Goal: Task Accomplishment & Management: Use online tool/utility

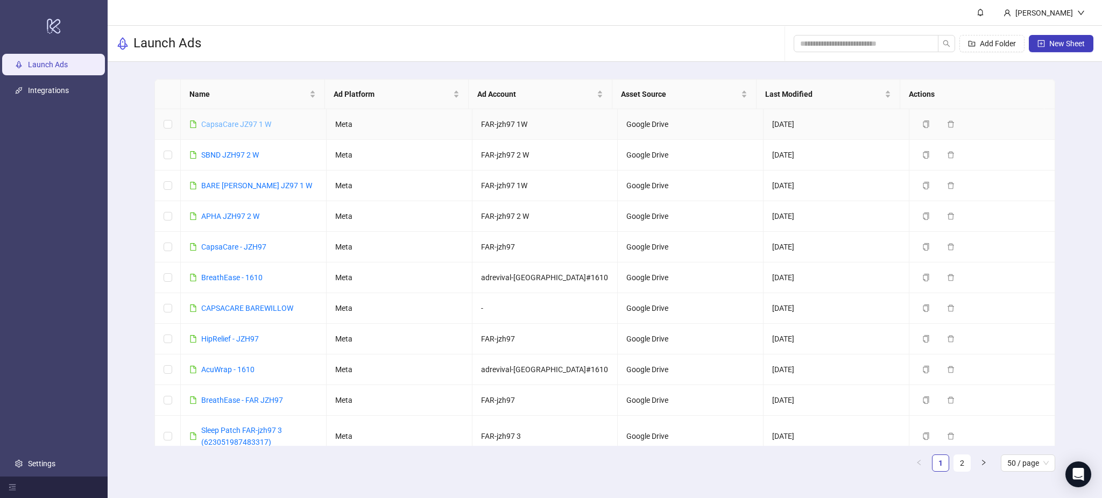
click at [256, 123] on link "CapsaCare JZ97 1 W" at bounding box center [236, 124] width 70 height 9
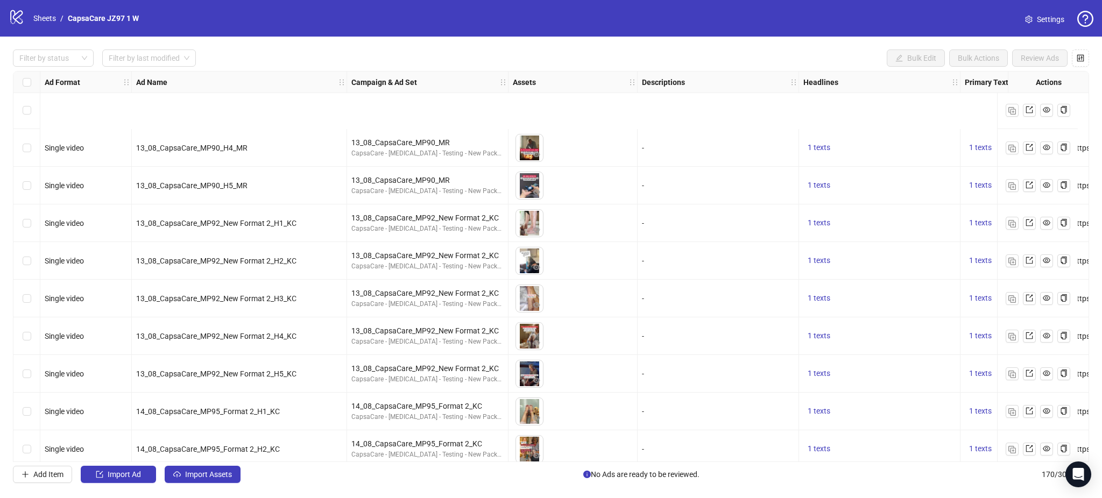
scroll to position [6037, 0]
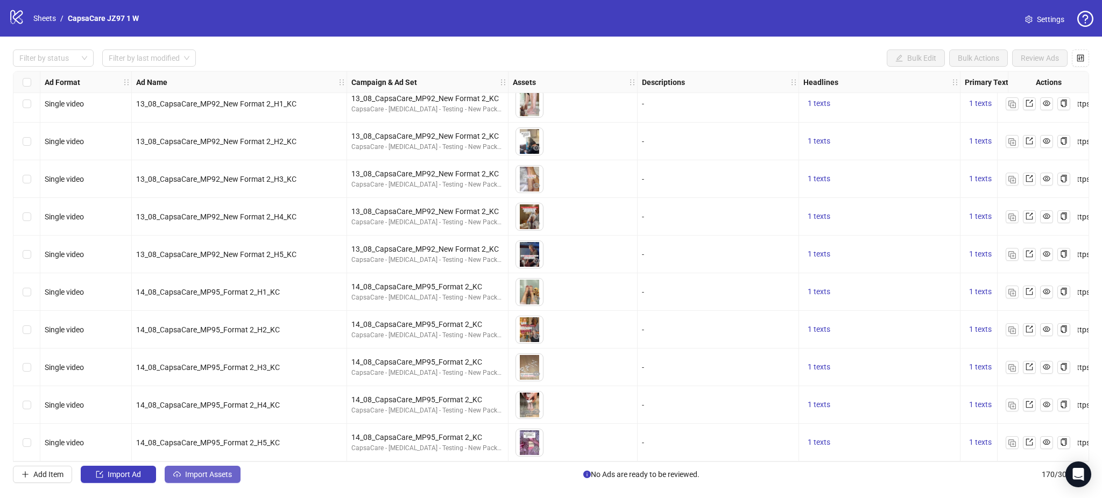
click at [226, 473] on span "Import Assets" at bounding box center [208, 474] width 47 height 9
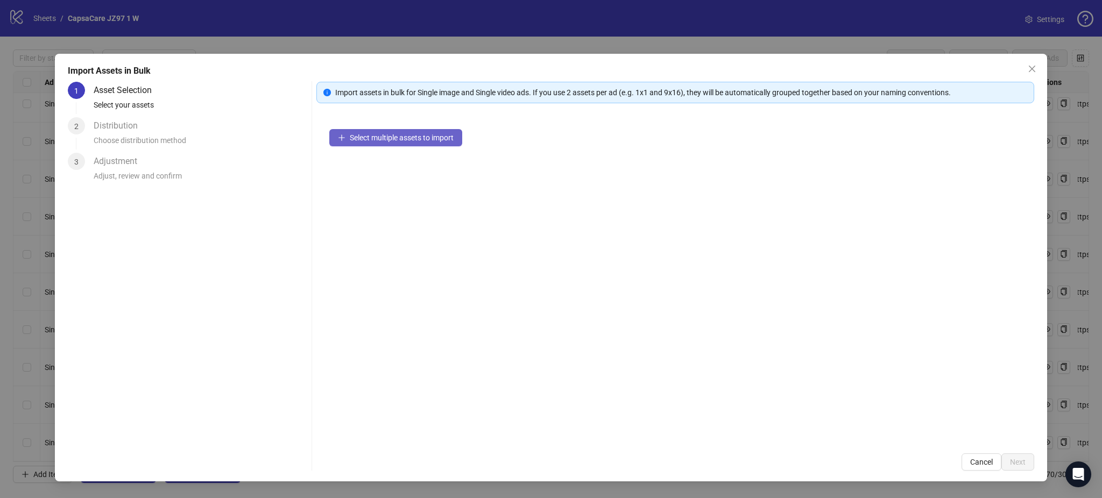
click at [412, 135] on span "Select multiple assets to import" at bounding box center [402, 137] width 104 height 9
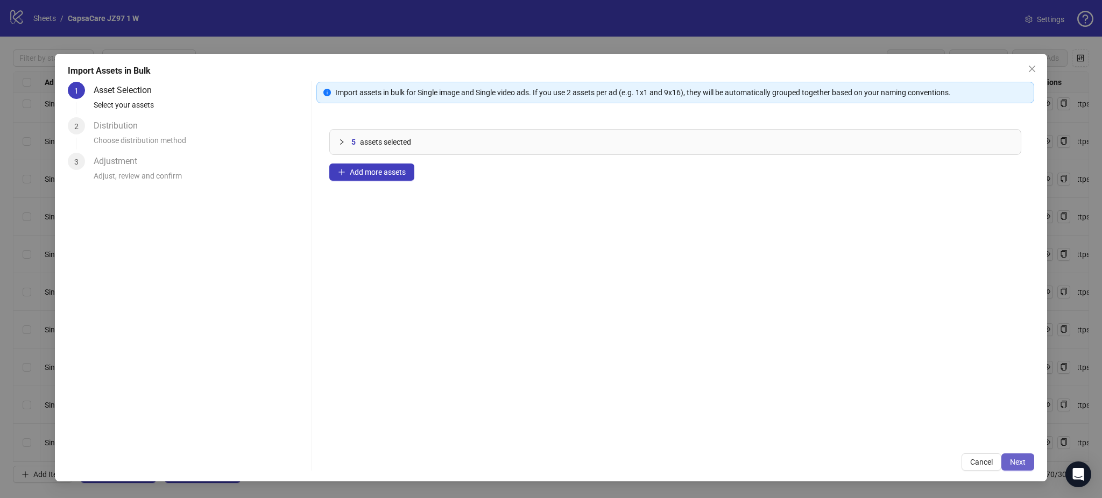
click at [1022, 462] on span "Next" at bounding box center [1018, 462] width 16 height 9
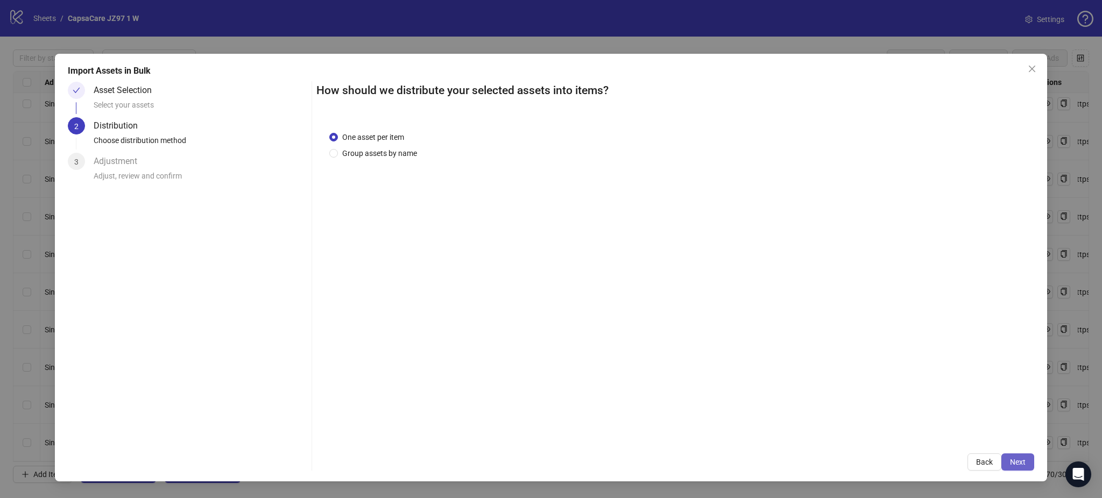
click at [1017, 456] on button "Next" at bounding box center [1017, 462] width 33 height 17
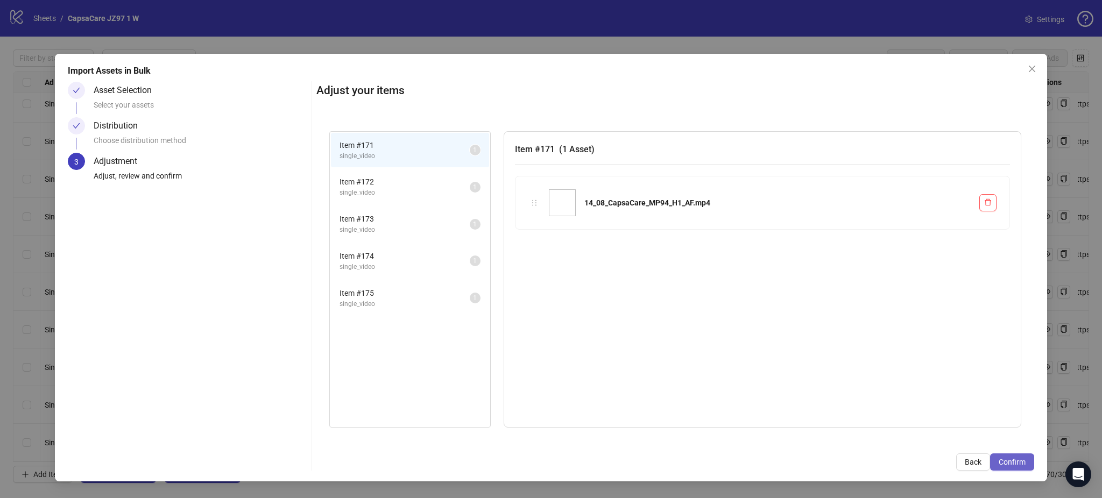
click at [1013, 459] on span "Confirm" at bounding box center [1012, 462] width 27 height 9
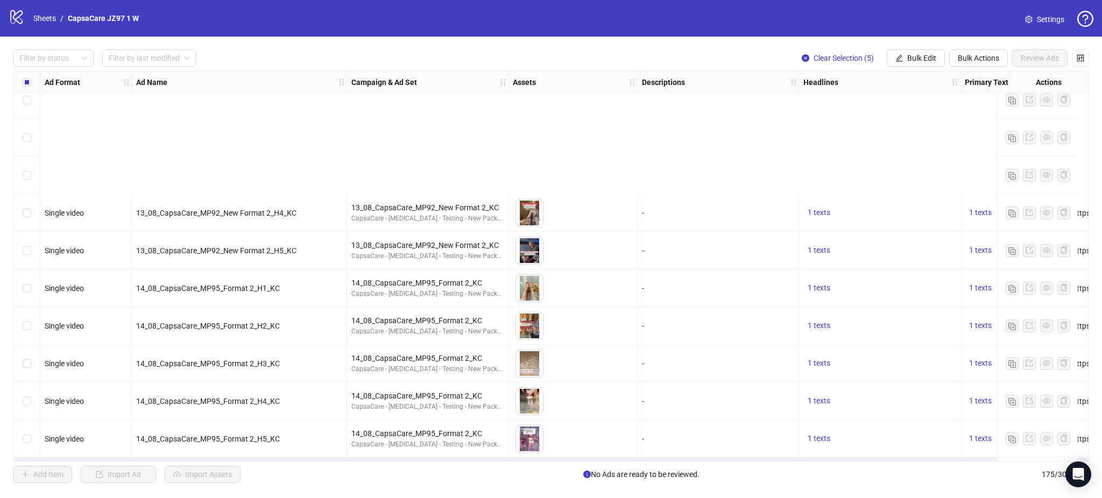
scroll to position [6226, 0]
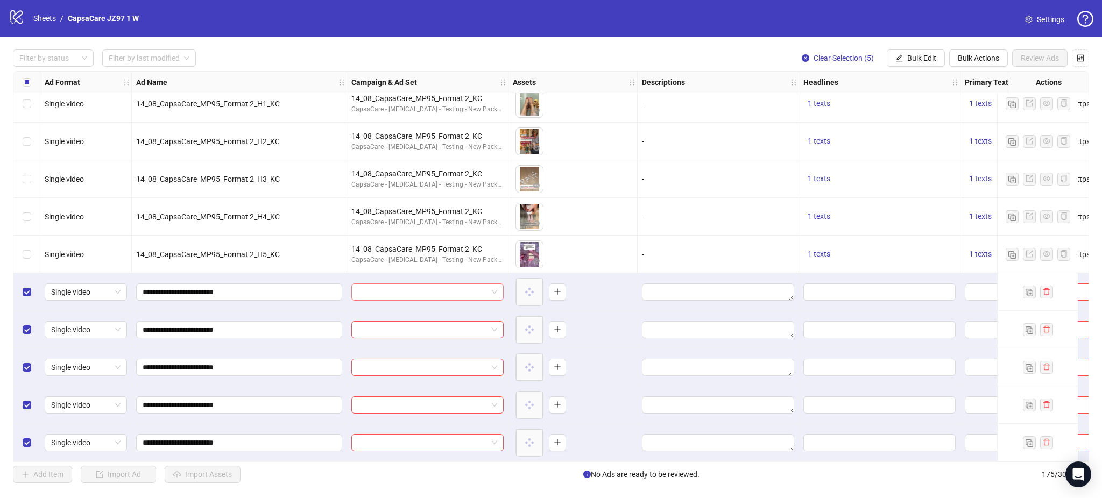
click at [407, 284] on input "search" at bounding box center [423, 292] width 130 height 16
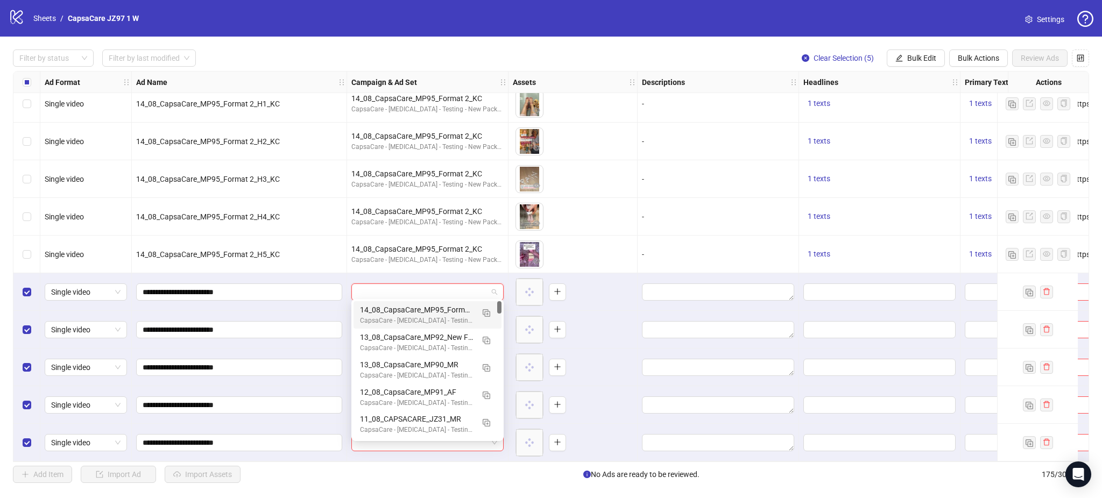
paste input "**********"
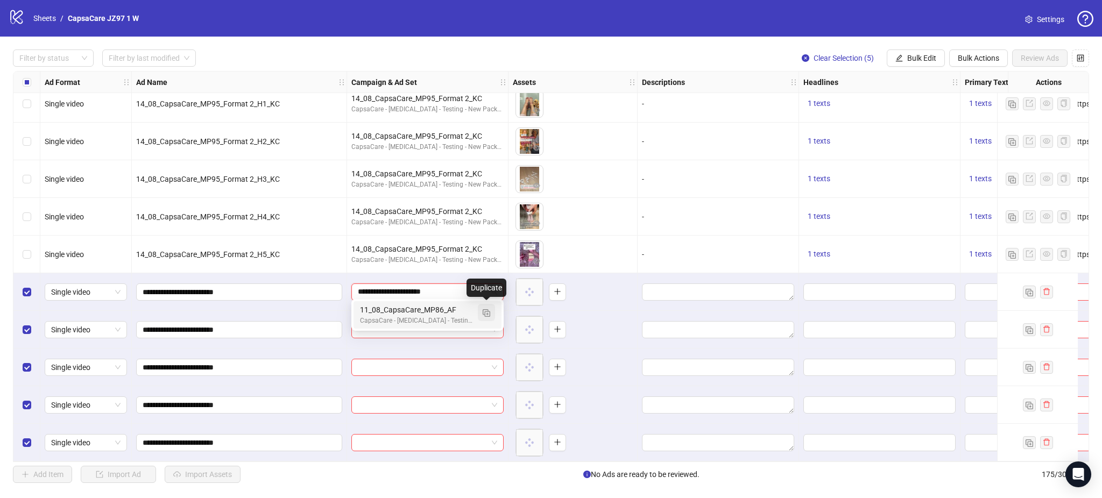
click at [489, 313] on img "button" at bounding box center [487, 313] width 8 height 8
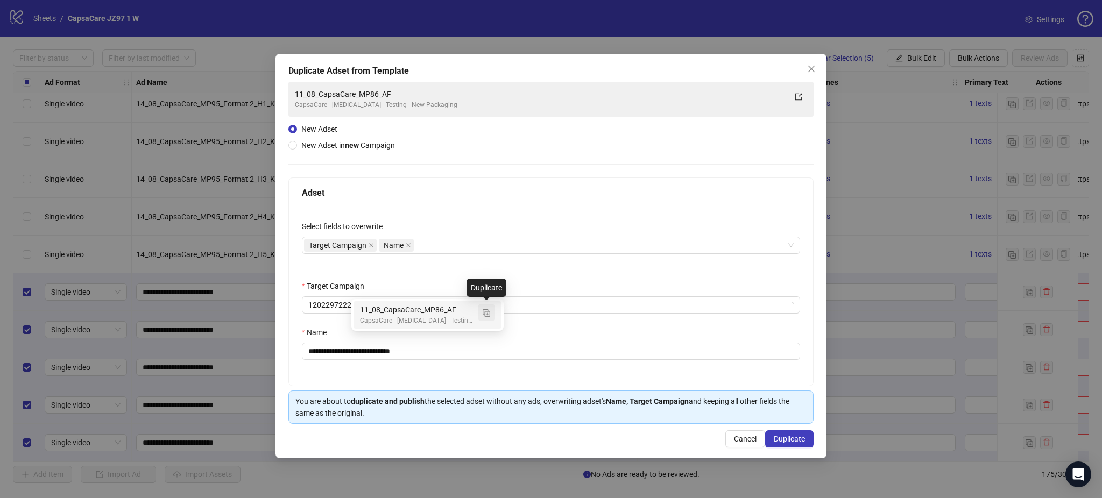
type input "**********"
click at [372, 247] on icon "close" at bounding box center [371, 245] width 5 height 5
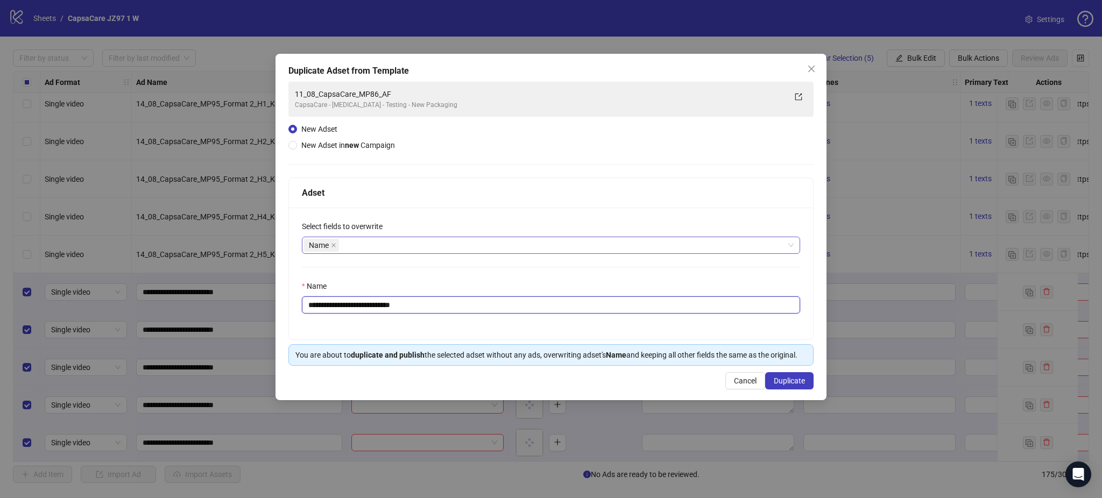
click at [448, 305] on input "**********" at bounding box center [551, 304] width 498 height 17
paste input "text"
type input "**********"
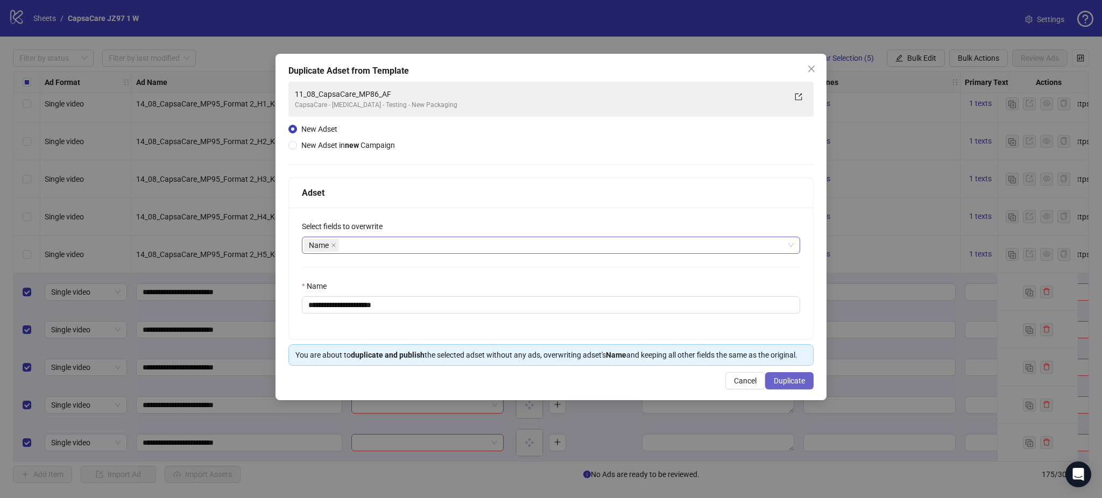
click at [786, 384] on span "Duplicate" at bounding box center [789, 381] width 31 height 9
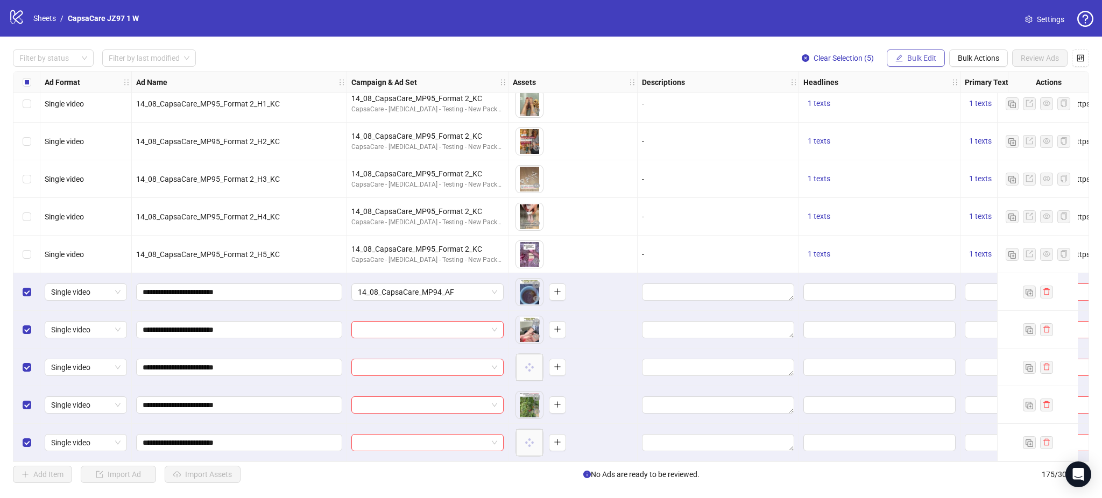
click at [908, 58] on span "Bulk Edit" at bounding box center [921, 58] width 29 height 9
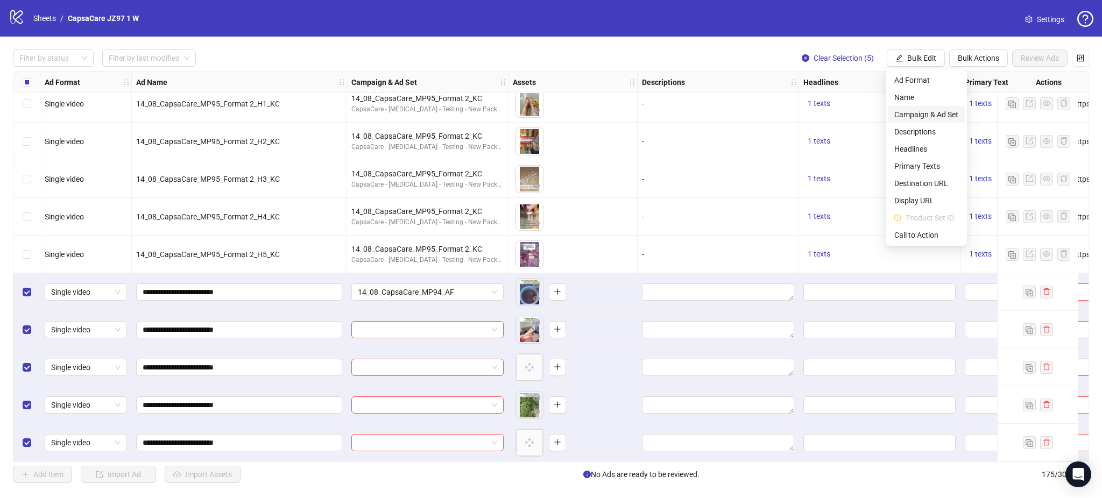
click at [930, 113] on span "Campaign & Ad Set" at bounding box center [926, 115] width 64 height 12
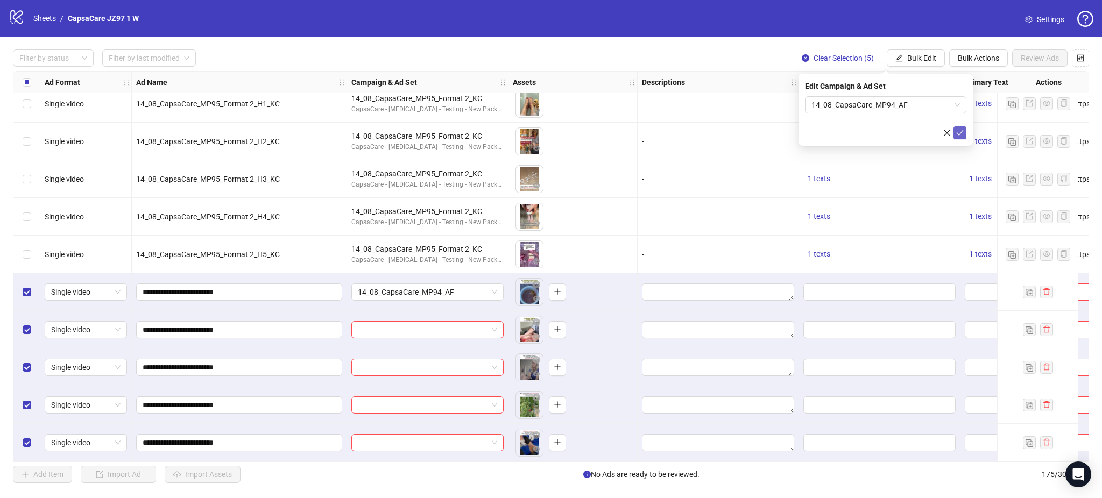
click at [954, 127] on button "submit" at bounding box center [959, 132] width 13 height 13
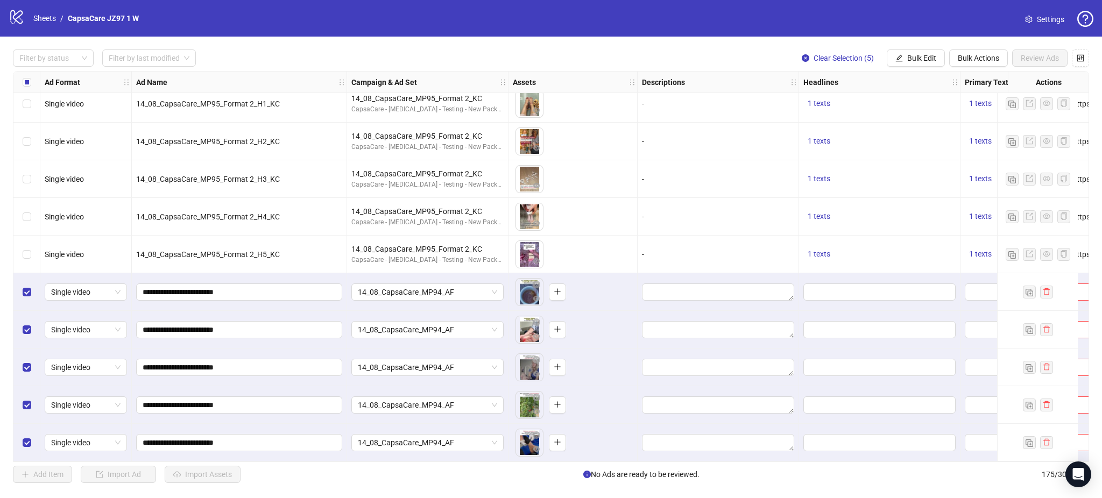
drag, startPoint x: 546, startPoint y: 463, endPoint x: 630, endPoint y: 472, distance: 84.5
click at [716, 473] on div "Filter by status Filter by last modified Clear Selection (5) Bulk Edit Bulk Act…" at bounding box center [551, 266] width 1102 height 459
click at [561, 464] on div "Filter by status Filter by last modified Clear Selection (5) Bulk Edit Bulk Act…" at bounding box center [551, 266] width 1102 height 459
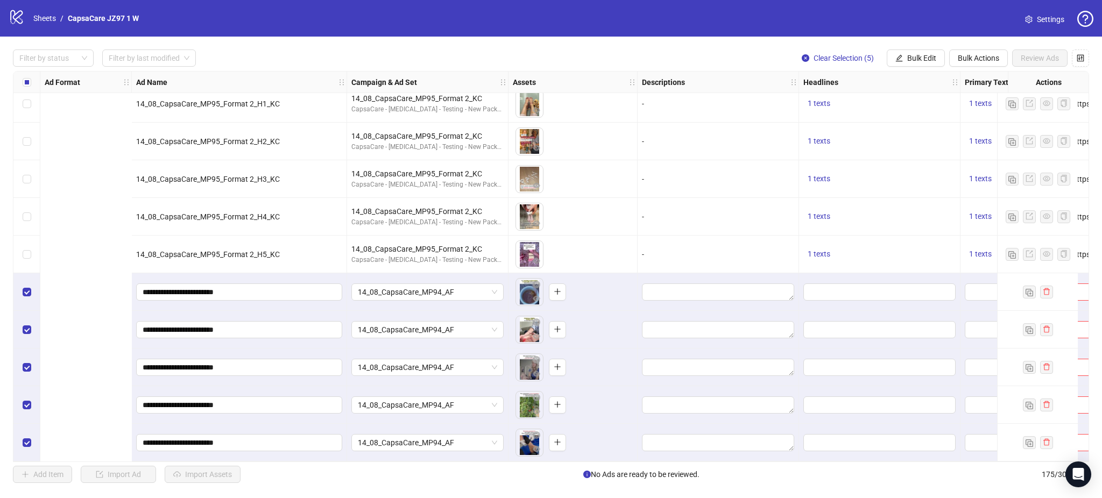
scroll to position [6226, 358]
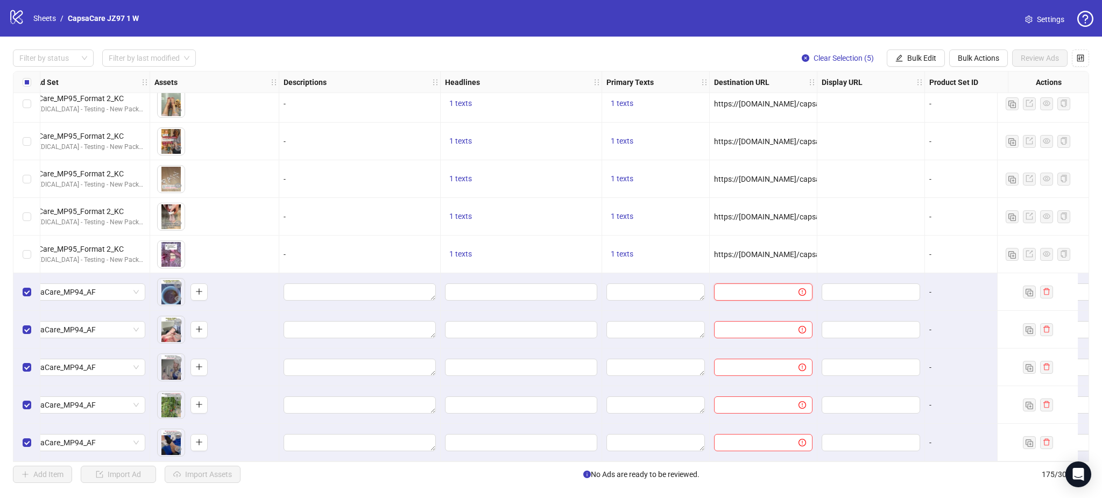
click at [763, 287] on input "text" at bounding box center [751, 292] width 63 height 12
paste input "**********"
type input "**********"
click at [763, 224] on div "https://[DOMAIN_NAME]/capsacare-lp3?utm_source=Facebook&utm_medium={{[DOMAIN_NA…" at bounding box center [764, 217] width 108 height 38
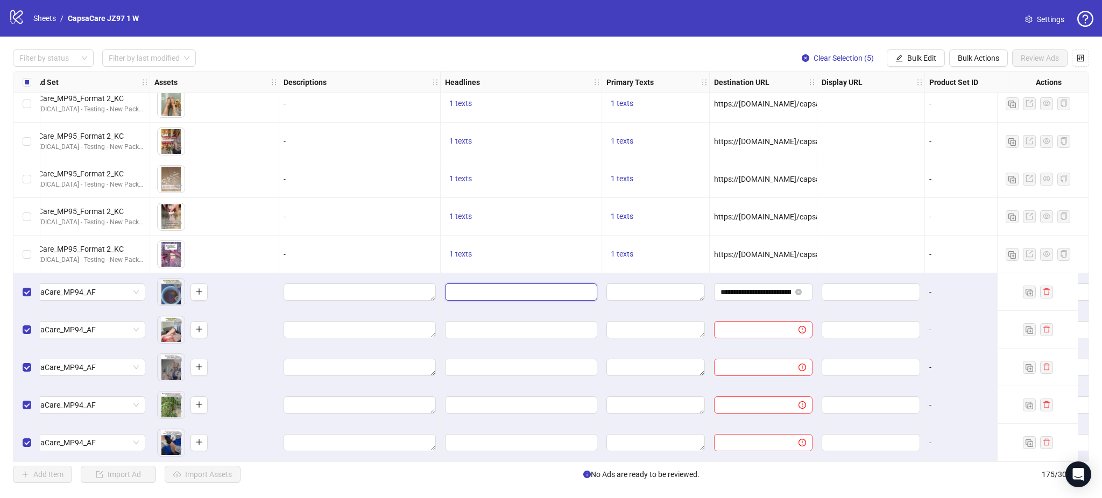
click at [505, 289] on input "Edit values" at bounding box center [519, 292] width 137 height 12
click at [634, 289] on textarea "Edit values" at bounding box center [655, 292] width 98 height 17
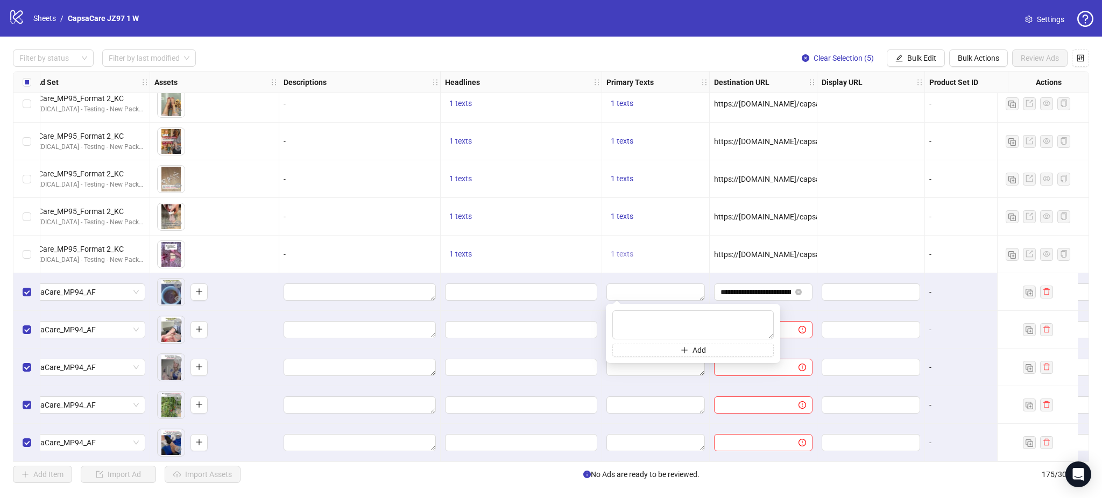
click at [620, 250] on span "1 texts" at bounding box center [622, 254] width 23 height 9
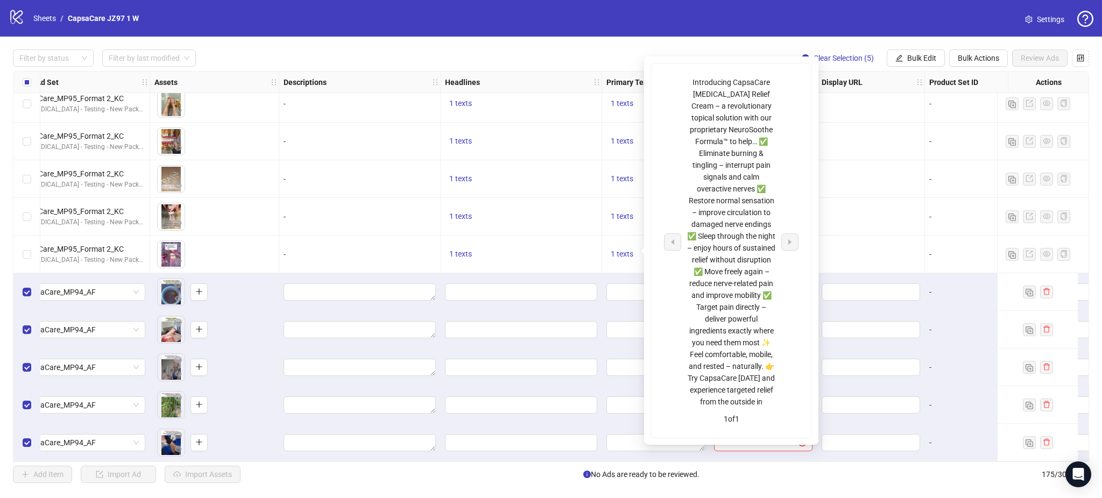
click at [894, 167] on div at bounding box center [871, 179] width 108 height 38
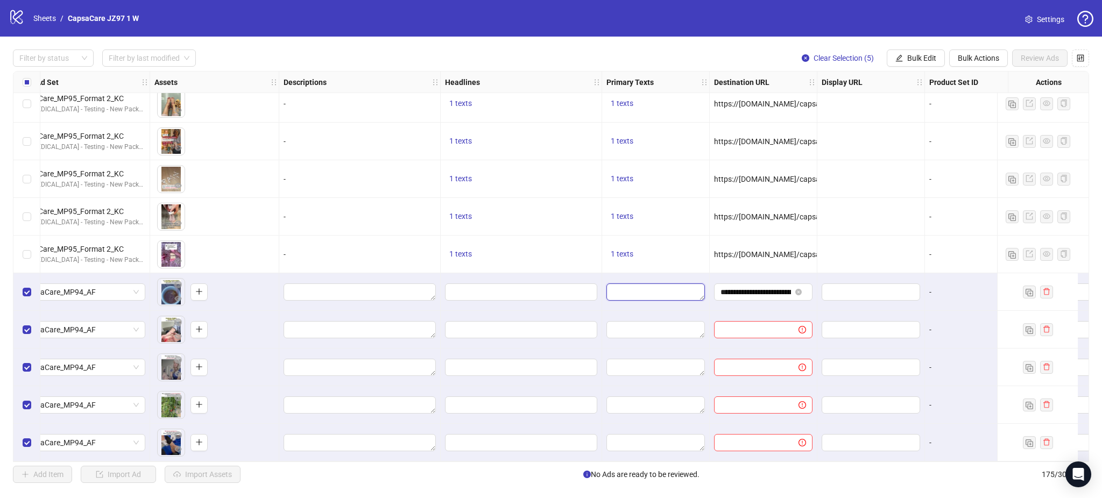
click at [635, 289] on textarea "Edit values" at bounding box center [655, 292] width 98 height 17
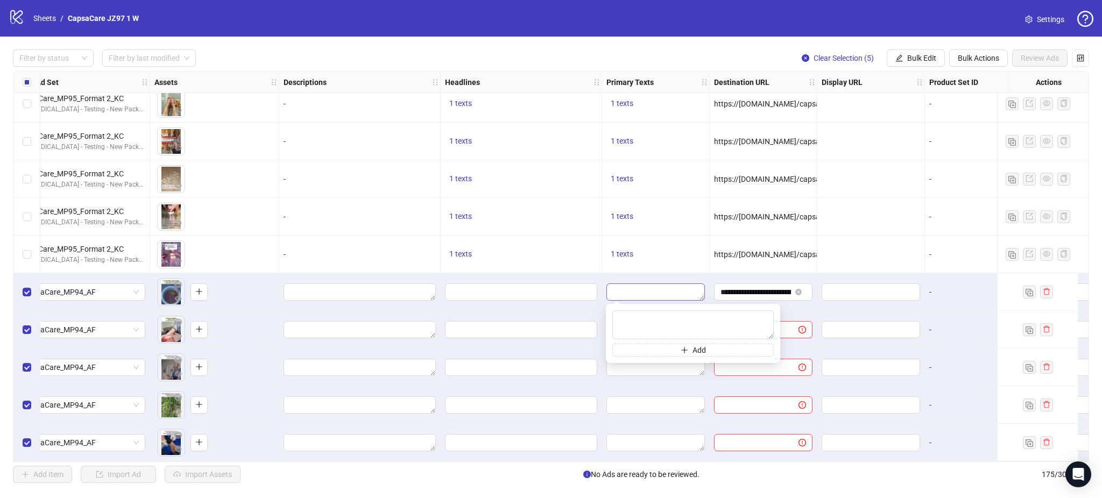
type textarea "**********"
drag, startPoint x: 887, startPoint y: 207, endPoint x: 882, endPoint y: 211, distance: 6.9
click at [887, 207] on div at bounding box center [871, 217] width 108 height 38
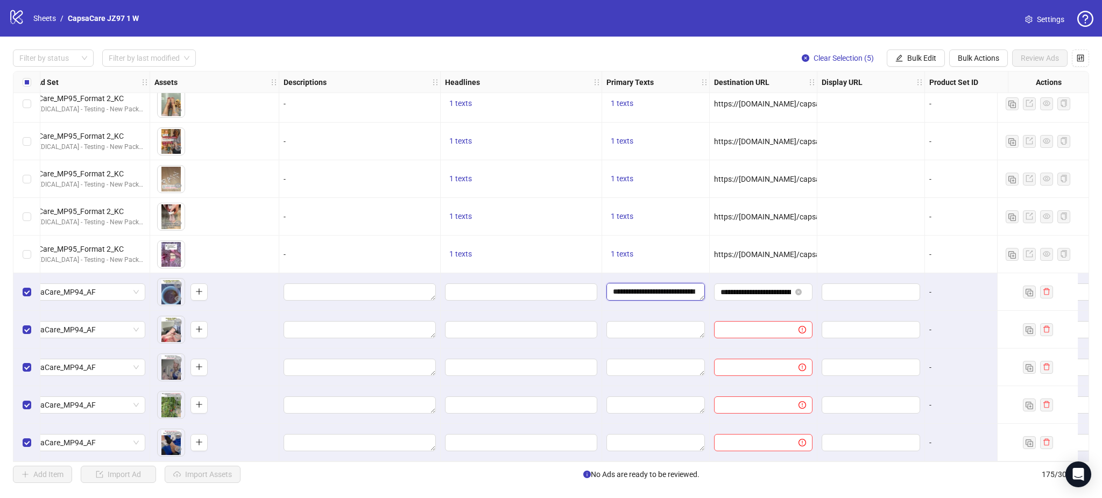
click at [644, 285] on textarea "**********" at bounding box center [655, 291] width 98 height 17
click at [742, 324] on textarea "**********" at bounding box center [691, 324] width 159 height 29
click at [673, 236] on div "1 texts" at bounding box center [656, 255] width 108 height 38
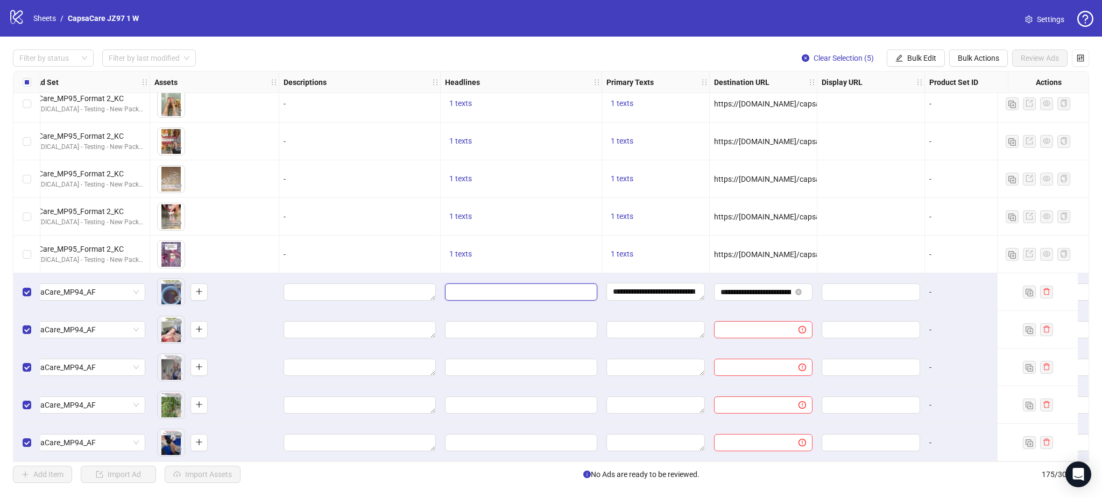
click at [503, 286] on input "Edit values" at bounding box center [519, 292] width 137 height 12
type input "**********"
click at [551, 243] on div "1 texts" at bounding box center [521, 255] width 161 height 38
drag, startPoint x: 454, startPoint y: 249, endPoint x: 462, endPoint y: 251, distance: 7.7
click at [455, 250] on span "1 texts" at bounding box center [460, 254] width 23 height 9
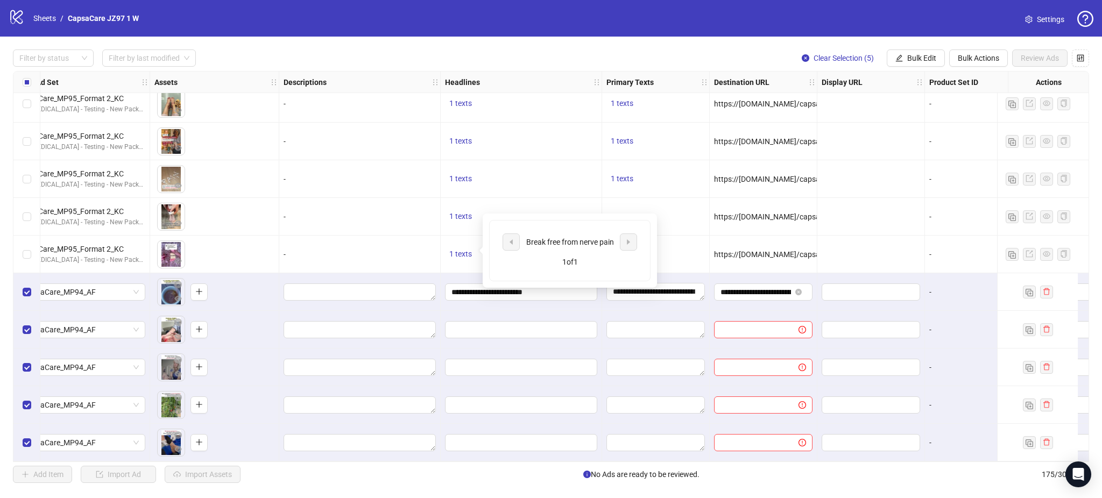
click at [565, 173] on div "1 texts" at bounding box center [521, 179] width 152 height 13
drag, startPoint x: 541, startPoint y: 457, endPoint x: 657, endPoint y: 463, distance: 116.4
click at [657, 463] on div "Filter by status Filter by last modified Clear Selection (5) Bulk Edit Bulk Act…" at bounding box center [551, 266] width 1102 height 459
click at [582, 457] on div at bounding box center [521, 443] width 161 height 38
drag, startPoint x: 561, startPoint y: 462, endPoint x: 583, endPoint y: 462, distance: 21.5
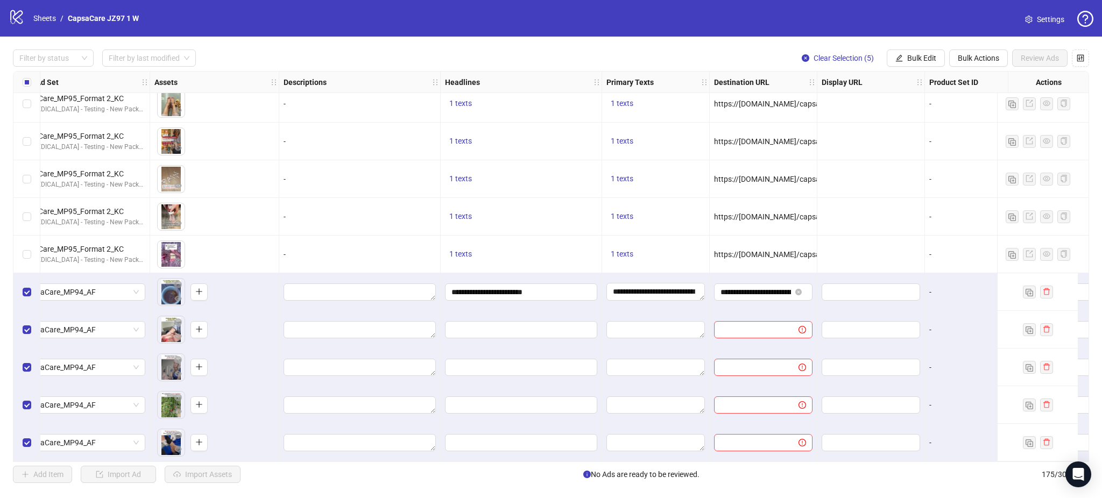
click at [583, 462] on div "Ad Format Ad Name Campaign & Ad Set Assets Descriptions Headlines Primary Texts…" at bounding box center [551, 266] width 1076 height 391
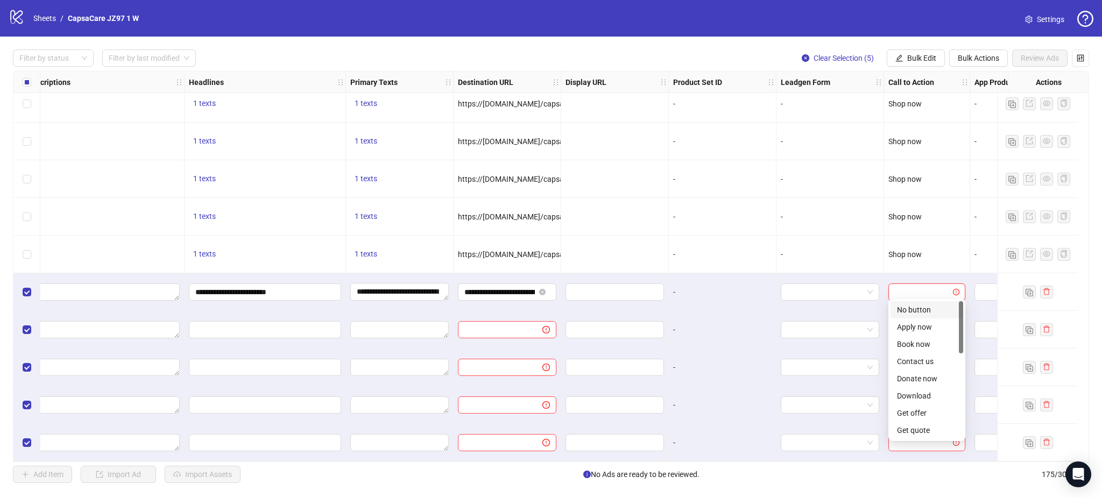
click at [922, 286] on input "search" at bounding box center [922, 292] width 54 height 16
drag, startPoint x: 959, startPoint y: 340, endPoint x: 960, endPoint y: 395, distance: 55.4
click at [960, 395] on div at bounding box center [961, 393] width 4 height 52
click at [920, 394] on div "Shop now" at bounding box center [927, 396] width 60 height 12
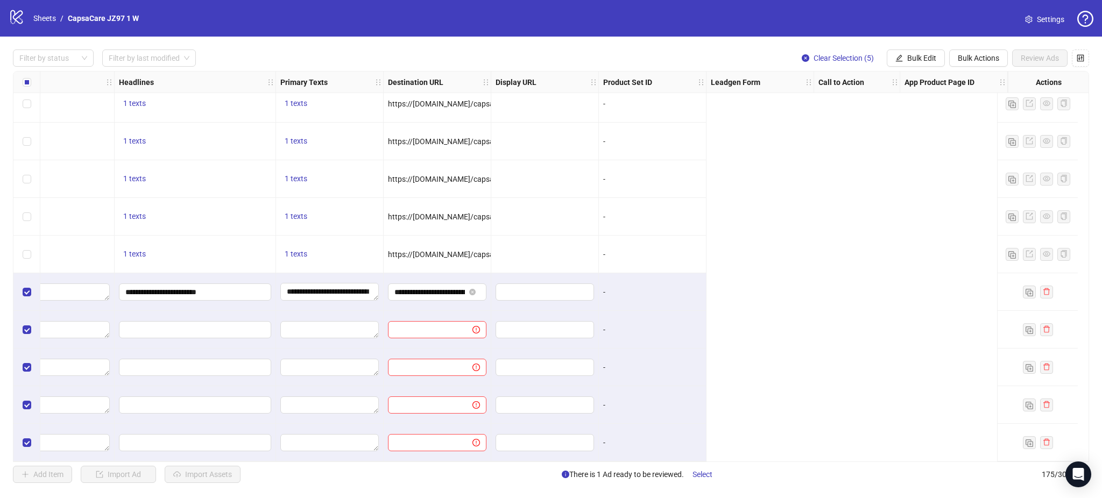
scroll to position [6226, 0]
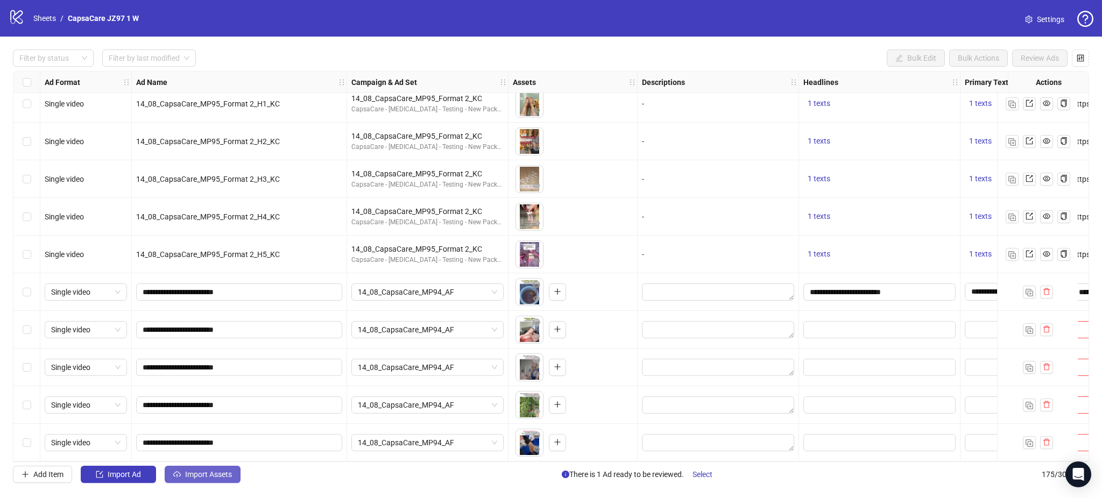
click at [216, 480] on button "Import Assets" at bounding box center [203, 474] width 76 height 17
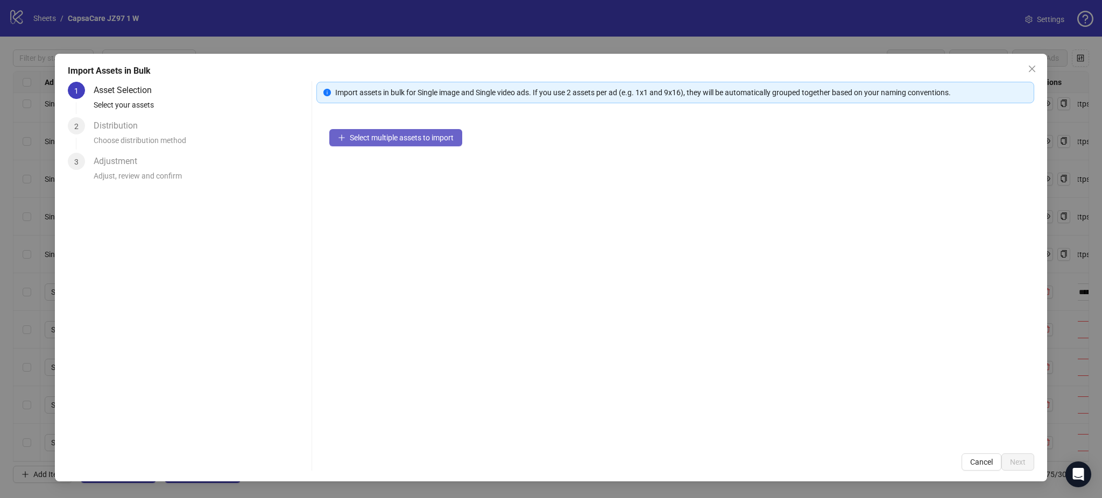
click at [392, 132] on button "Select multiple assets to import" at bounding box center [395, 137] width 133 height 17
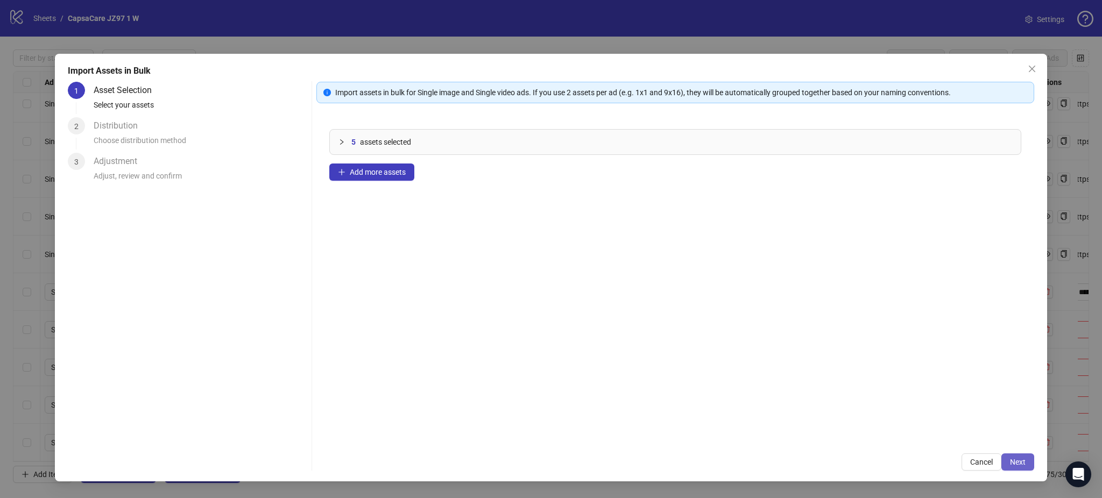
click at [1023, 463] on span "Next" at bounding box center [1018, 462] width 16 height 9
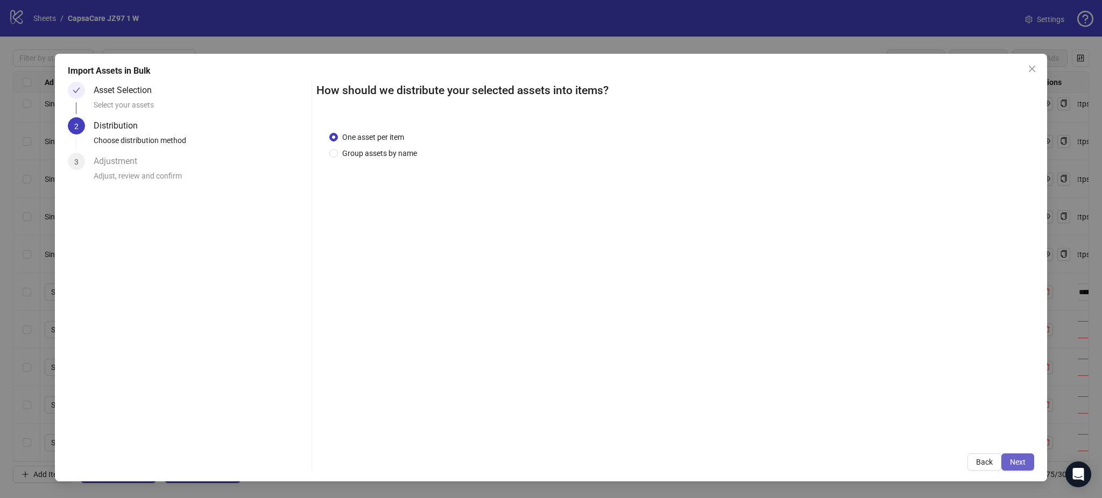
click at [1027, 462] on button "Next" at bounding box center [1017, 462] width 33 height 17
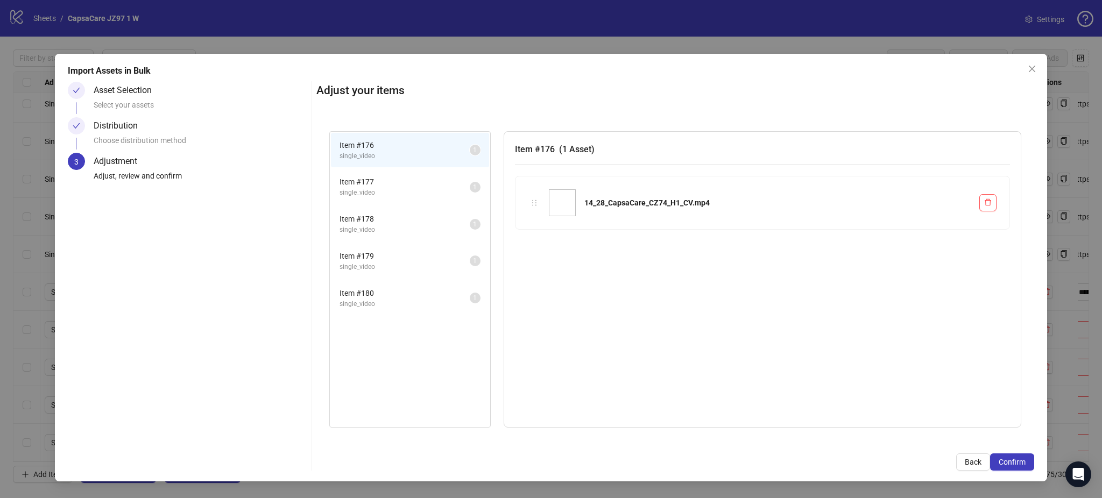
click at [1023, 463] on span "Confirm" at bounding box center [1012, 462] width 27 height 9
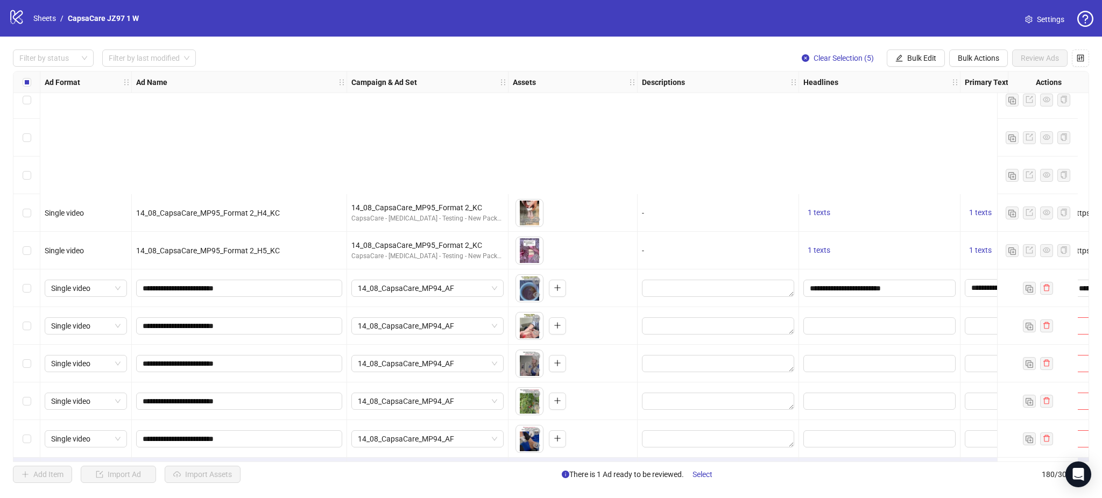
scroll to position [6414, 0]
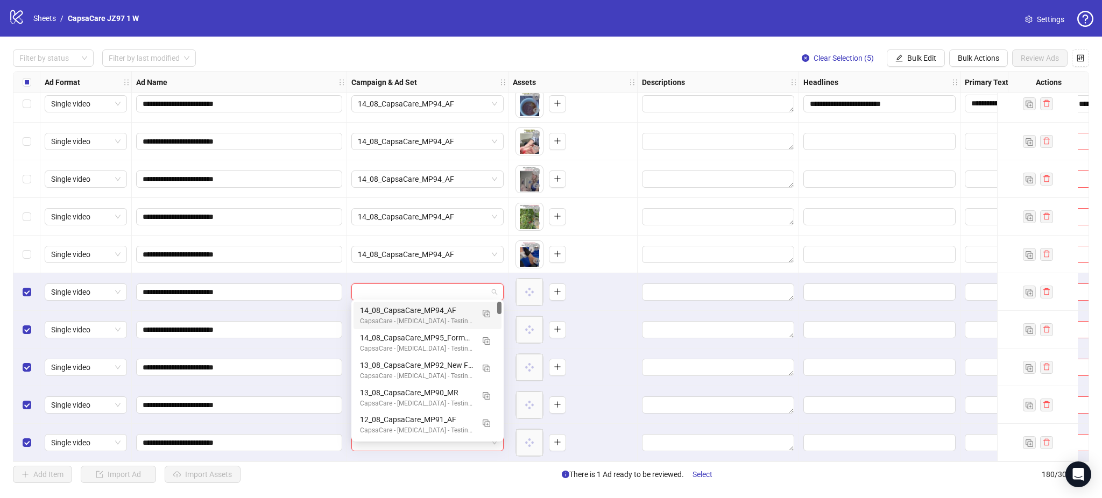
click at [427, 287] on input "search" at bounding box center [423, 292] width 130 height 16
drag, startPoint x: 483, startPoint y: 309, endPoint x: 490, endPoint y: 312, distance: 7.2
click at [484, 310] on img "button" at bounding box center [487, 314] width 8 height 8
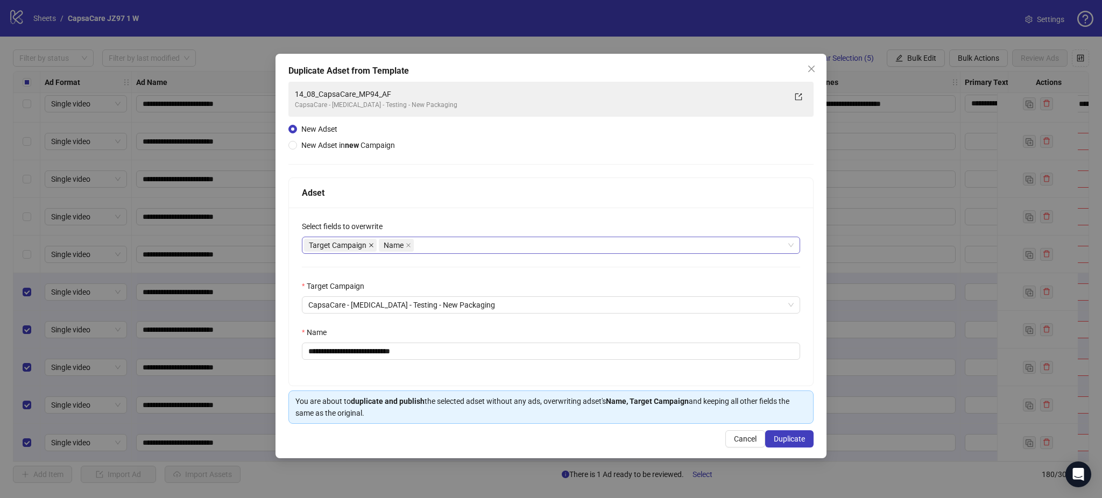
click at [370, 246] on icon "close" at bounding box center [371, 245] width 4 height 4
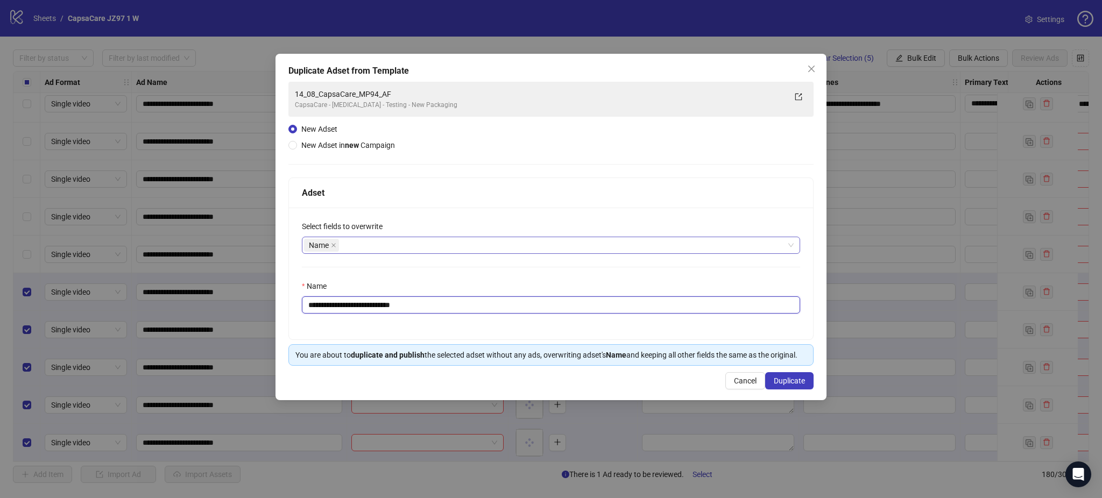
click at [389, 306] on input "**********" at bounding box center [551, 304] width 498 height 17
paste input "text"
type input "**********"
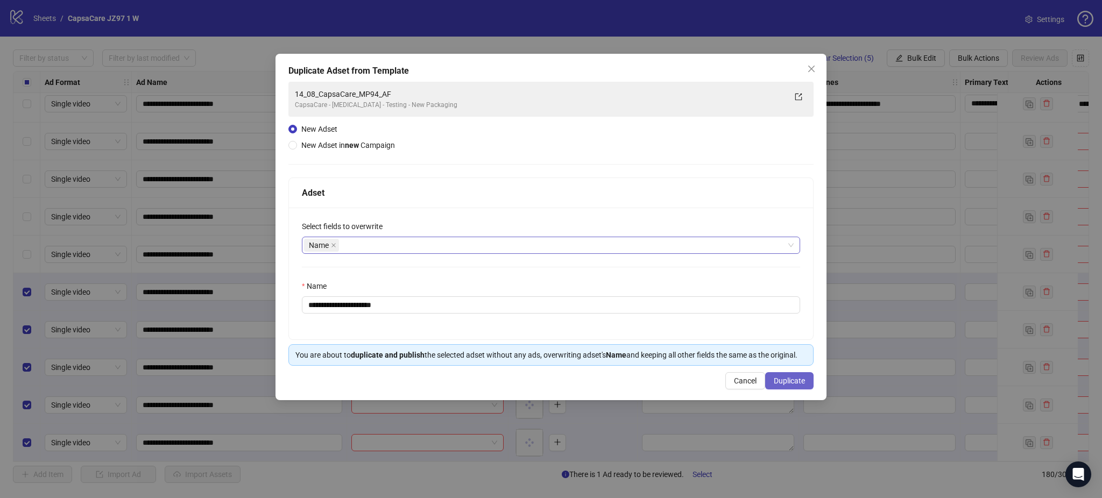
click at [798, 374] on button "Duplicate" at bounding box center [789, 380] width 48 height 17
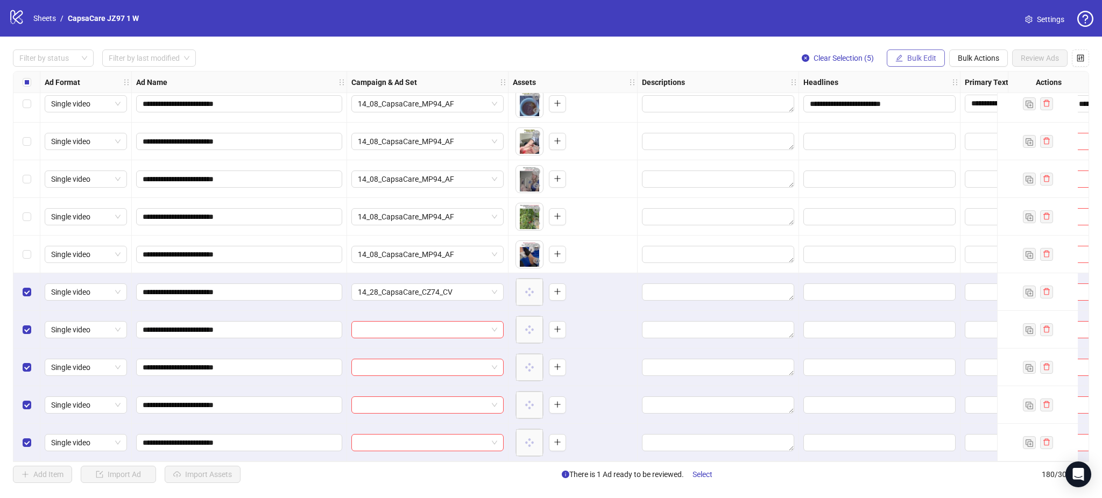
click at [923, 57] on span "Bulk Edit" at bounding box center [921, 58] width 29 height 9
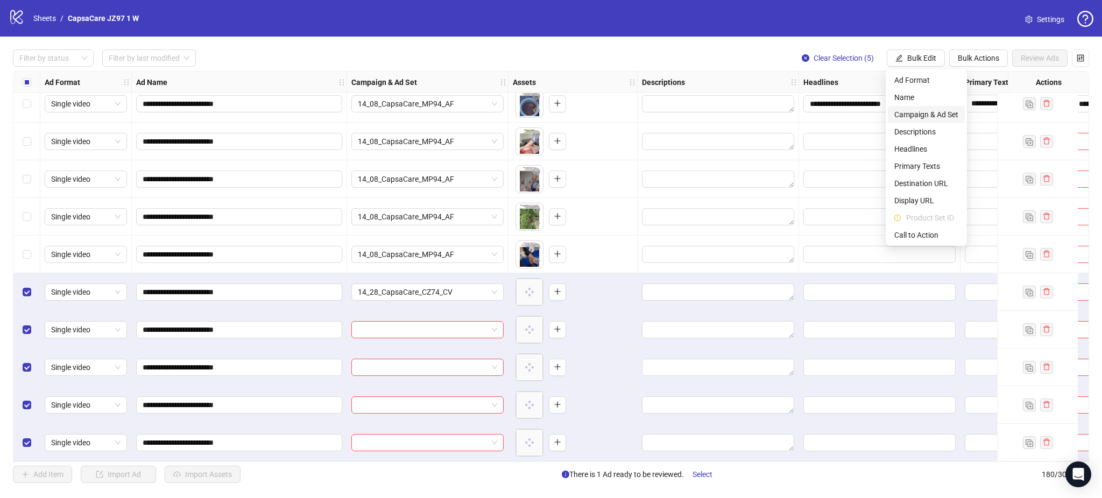
click at [925, 107] on li "Campaign & Ad Set" at bounding box center [926, 114] width 77 height 17
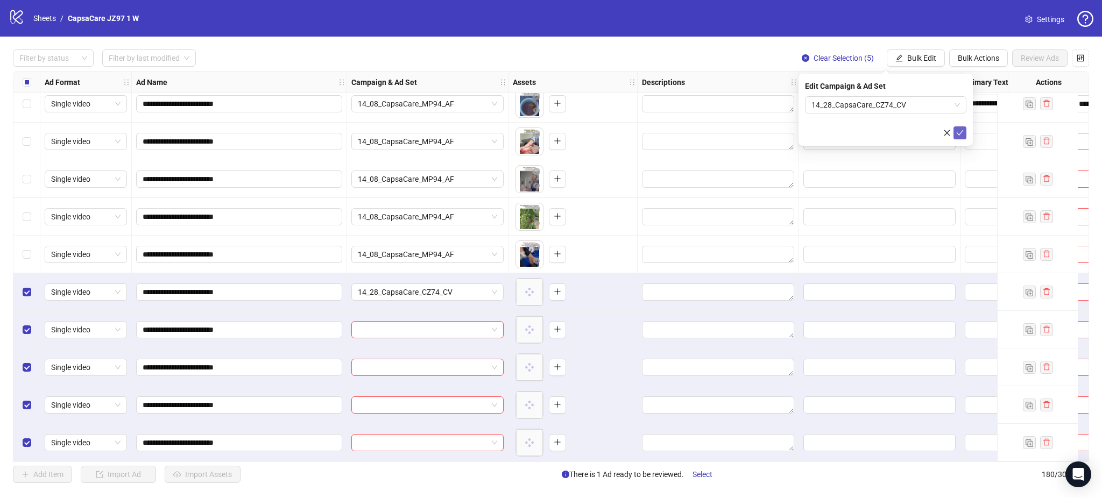
click at [960, 130] on icon "check" at bounding box center [960, 133] width 8 height 8
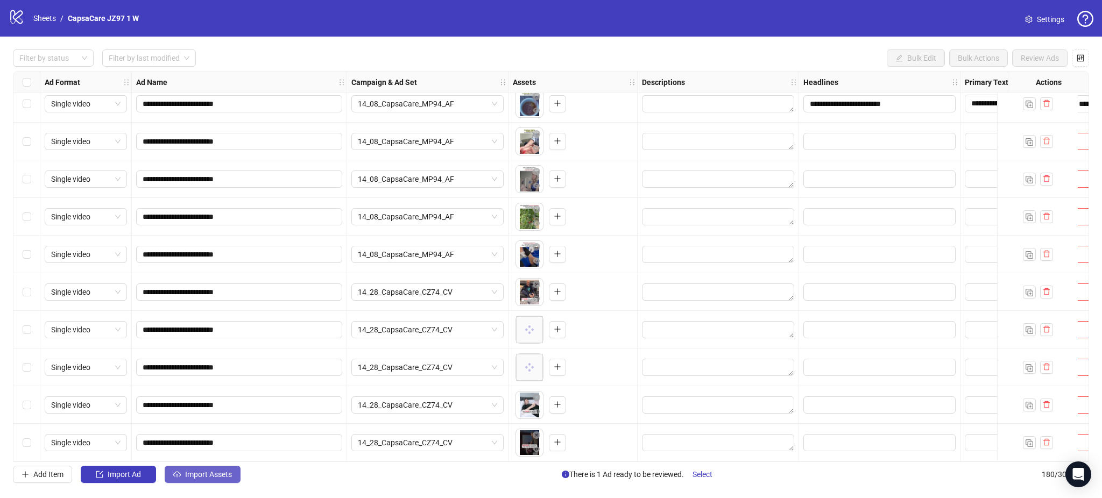
click at [199, 473] on span "Import Assets" at bounding box center [208, 474] width 47 height 9
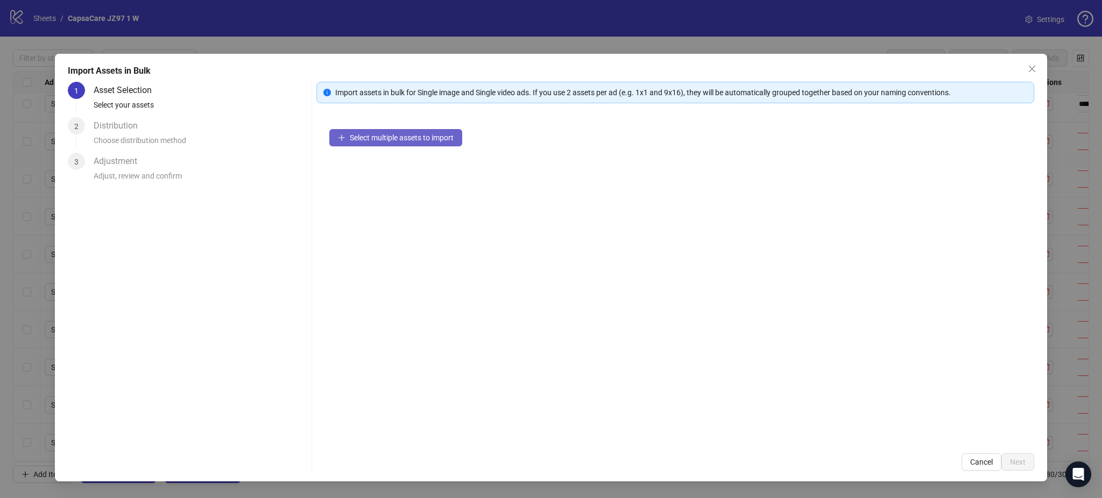
click at [384, 144] on button "Select multiple assets to import" at bounding box center [395, 137] width 133 height 17
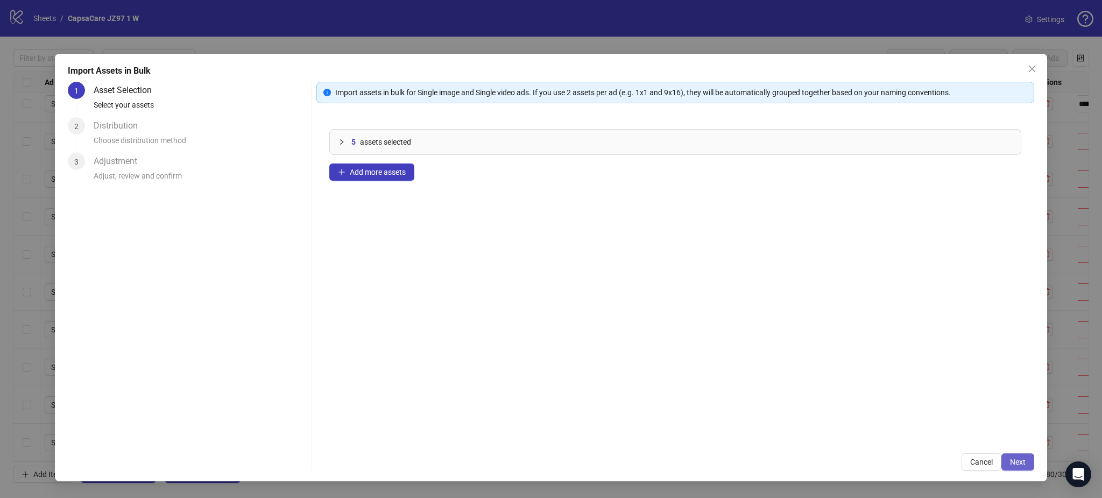
click at [1017, 466] on span "Next" at bounding box center [1018, 462] width 16 height 9
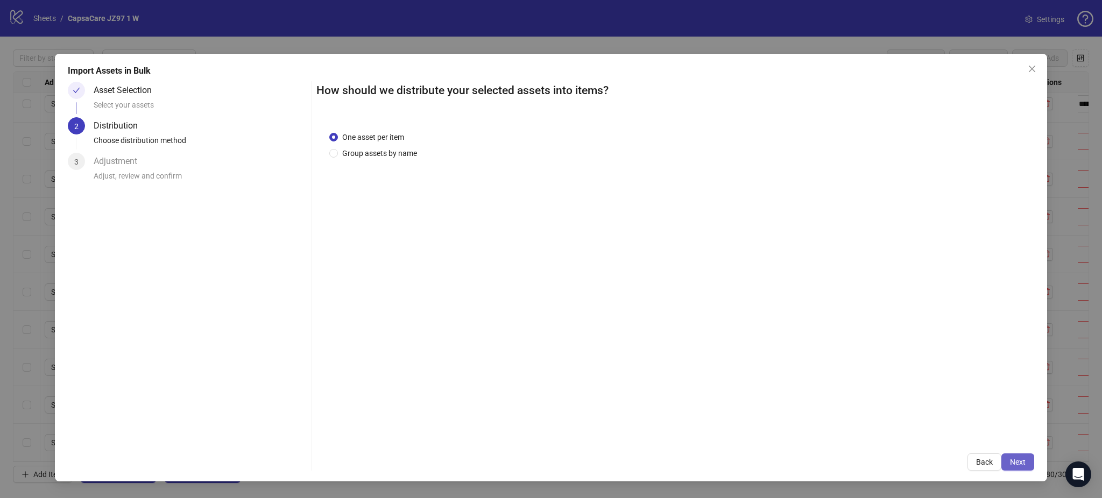
click at [1023, 462] on span "Next" at bounding box center [1018, 462] width 16 height 9
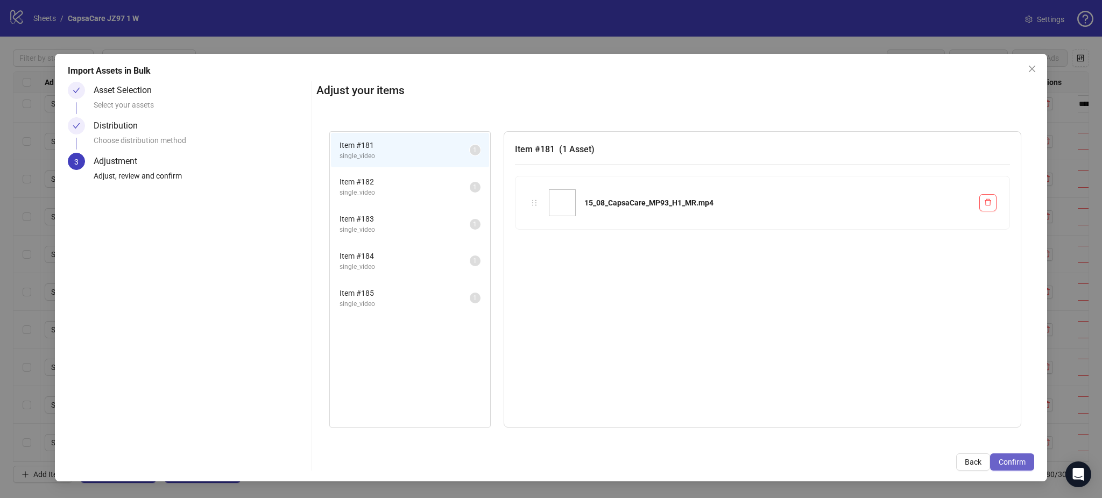
click at [1020, 464] on span "Confirm" at bounding box center [1012, 462] width 27 height 9
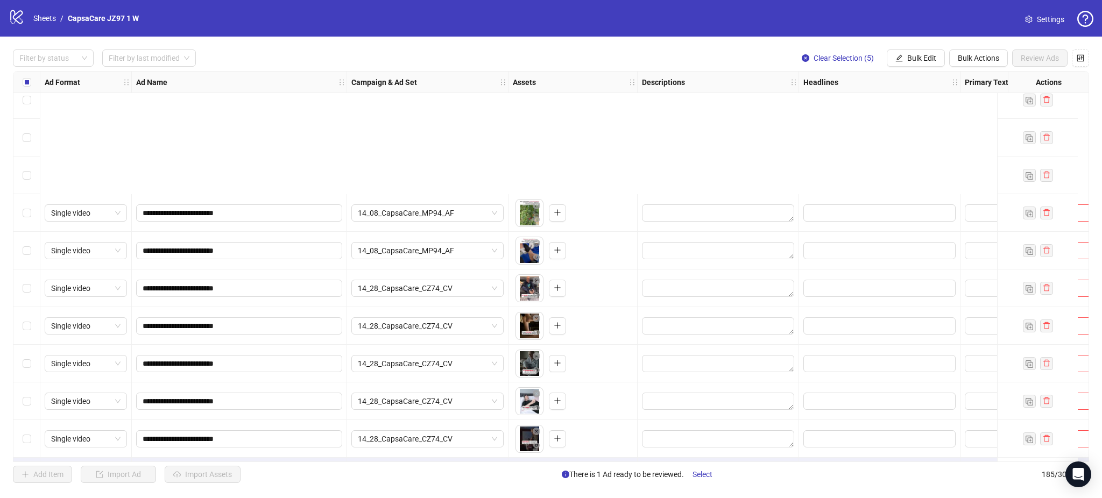
scroll to position [6602, 0]
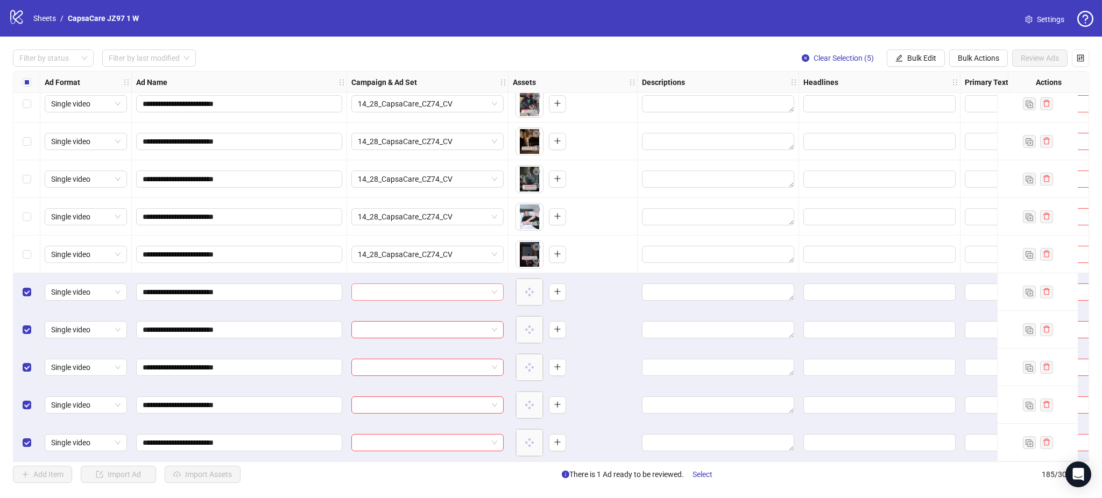
drag, startPoint x: 383, startPoint y: 288, endPoint x: 392, endPoint y: 288, distance: 9.1
click at [384, 288] on input "search" at bounding box center [423, 292] width 130 height 16
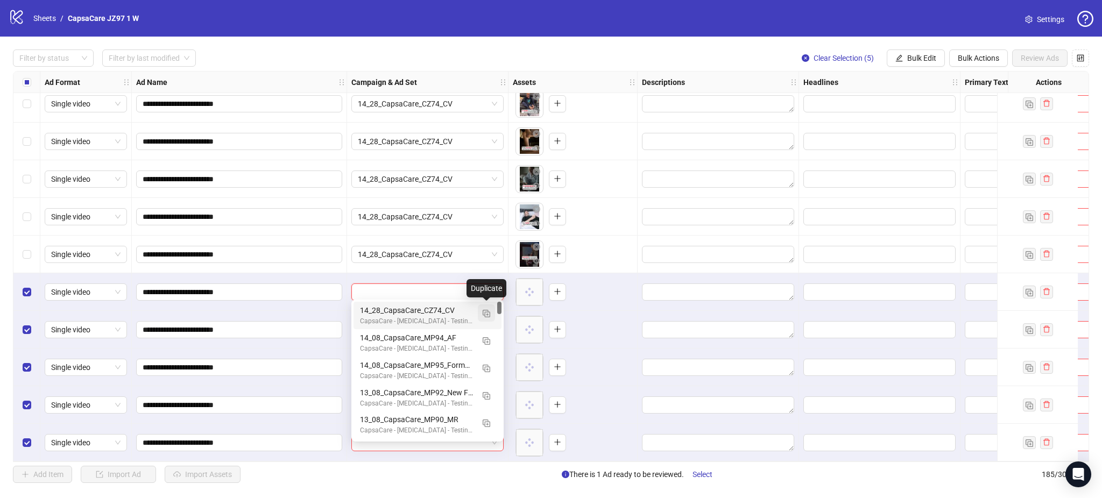
click at [483, 314] on img "button" at bounding box center [487, 314] width 8 height 8
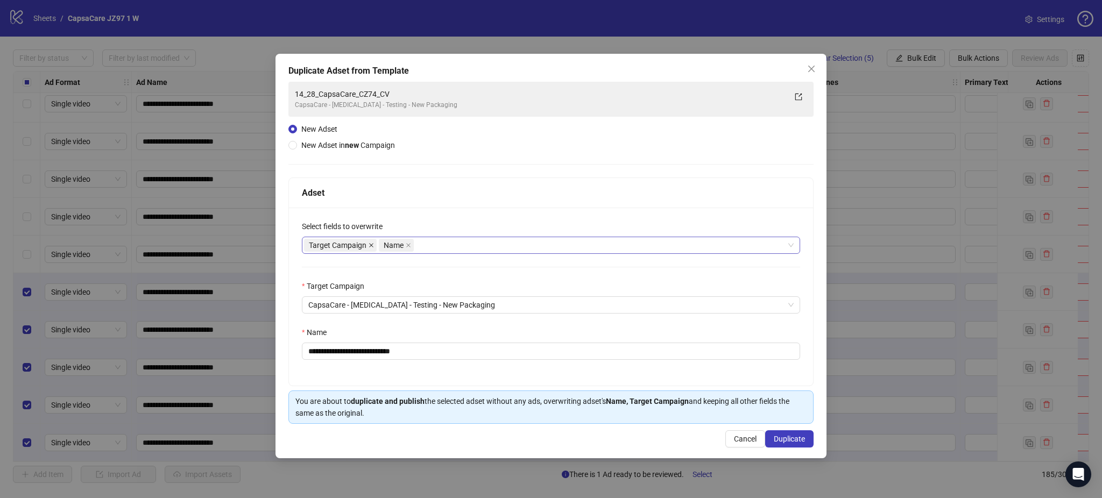
click at [369, 245] on icon "close" at bounding box center [371, 245] width 5 height 5
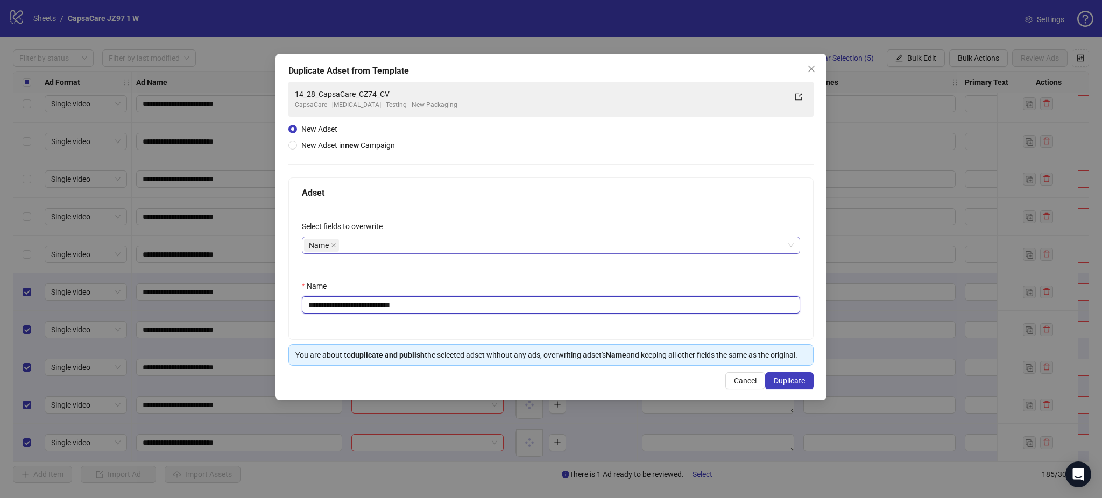
click at [380, 304] on input "**********" at bounding box center [551, 304] width 498 height 17
paste input "text"
type input "**********"
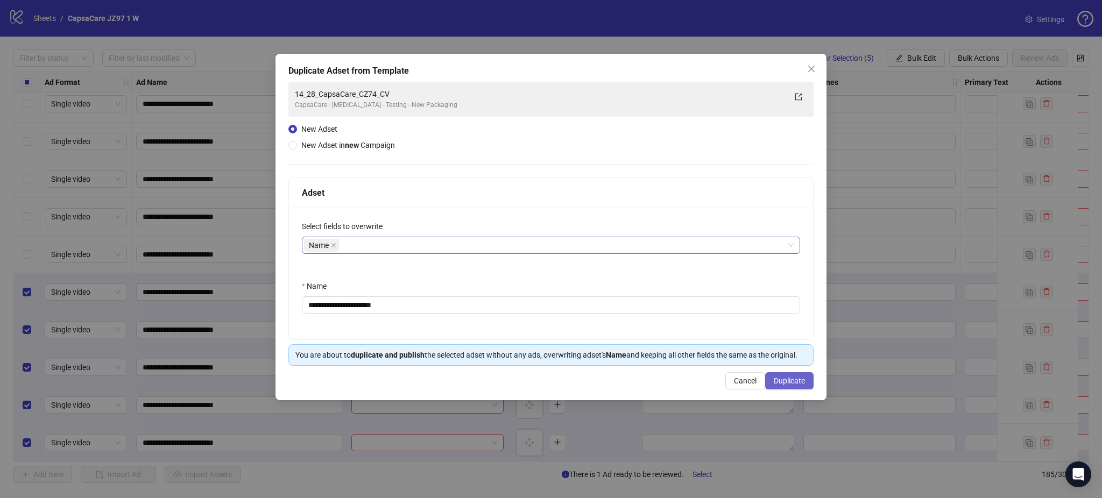
click at [804, 386] on button "Duplicate" at bounding box center [789, 380] width 48 height 17
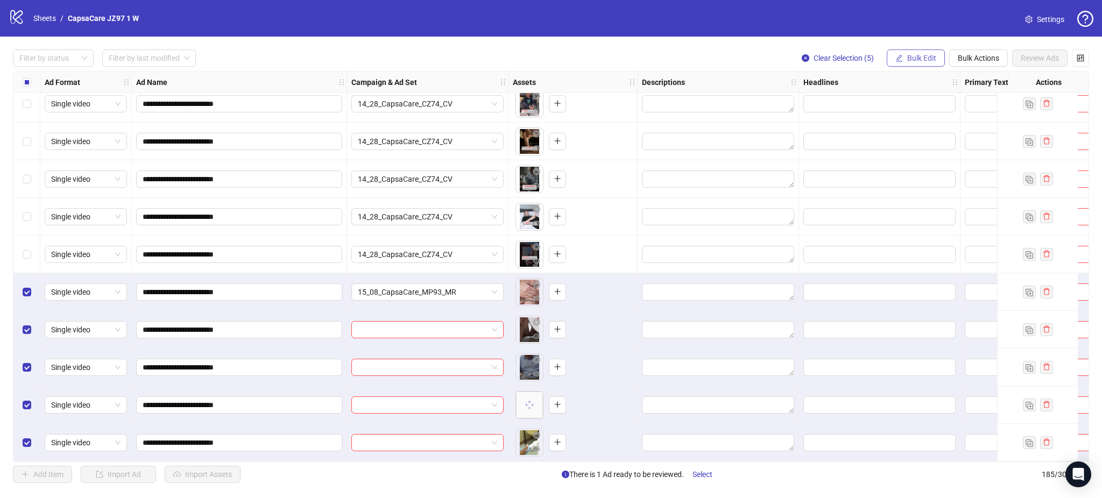
drag, startPoint x: 924, startPoint y: 54, endPoint x: 924, endPoint y: 59, distance: 5.4
click at [924, 54] on button "Bulk Edit" at bounding box center [916, 57] width 58 height 17
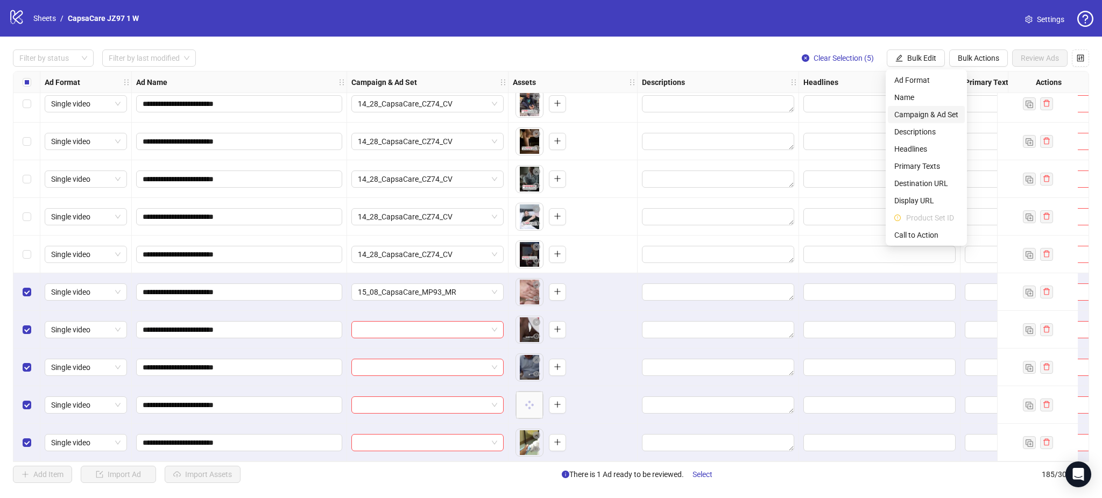
click at [922, 116] on span "Campaign & Ad Set" at bounding box center [926, 115] width 64 height 12
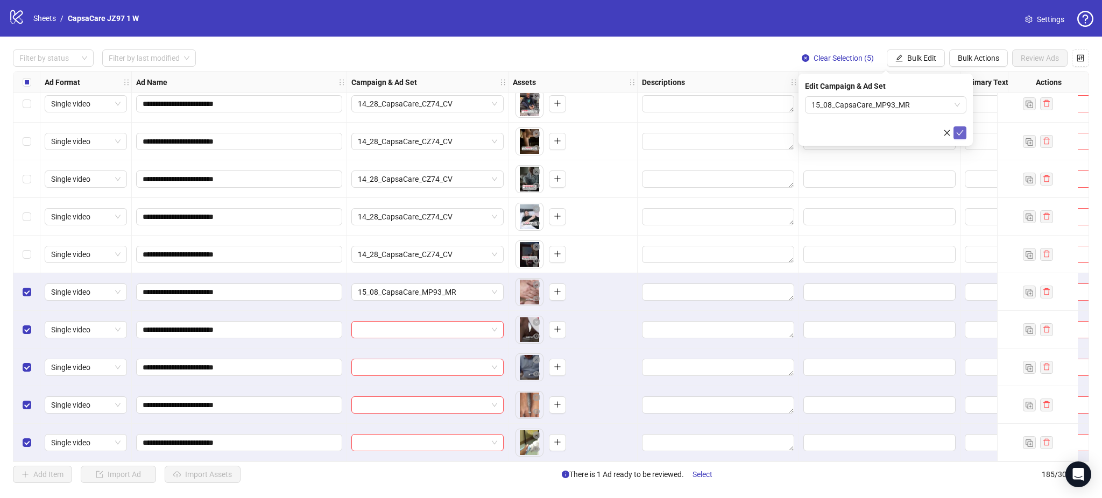
click at [961, 135] on icon "check" at bounding box center [960, 133] width 8 height 8
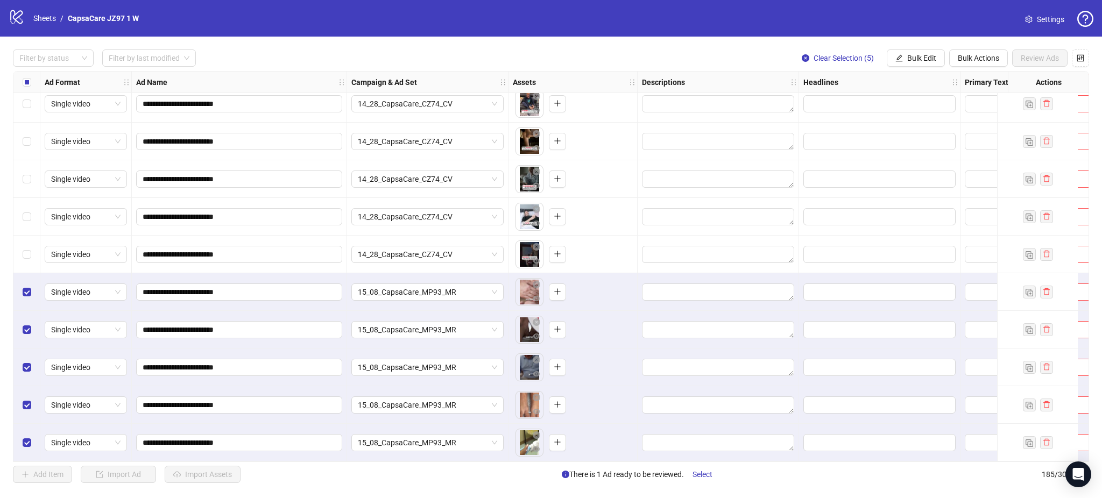
click at [21, 82] on div "Select all rows" at bounding box center [26, 83] width 27 height 22
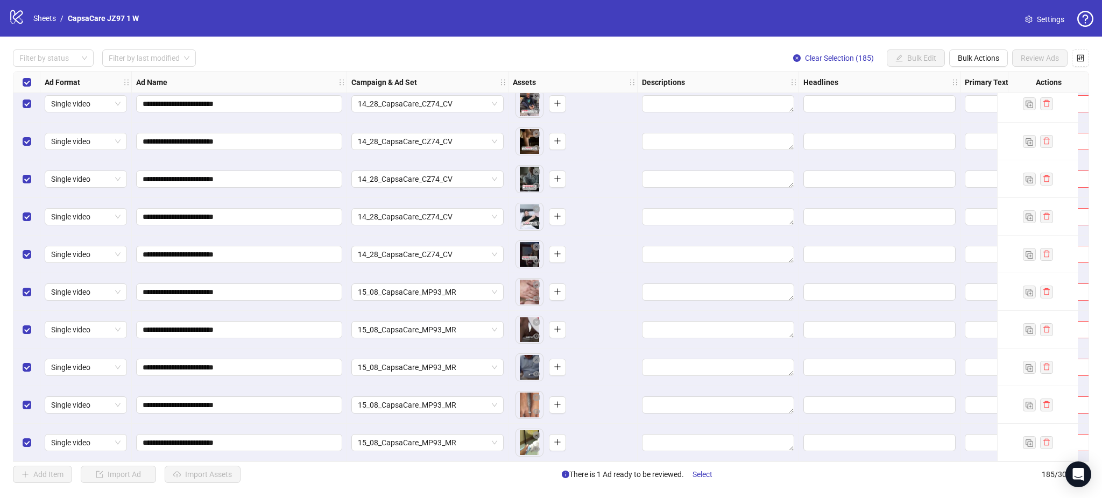
click at [21, 82] on div "Select all rows" at bounding box center [26, 83] width 27 height 22
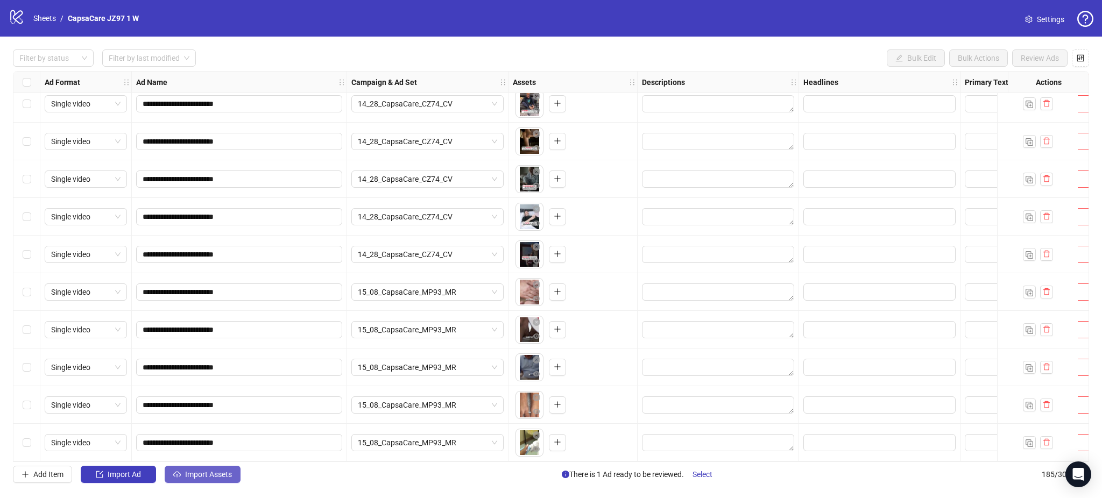
click at [211, 478] on span "Import Assets" at bounding box center [208, 474] width 47 height 9
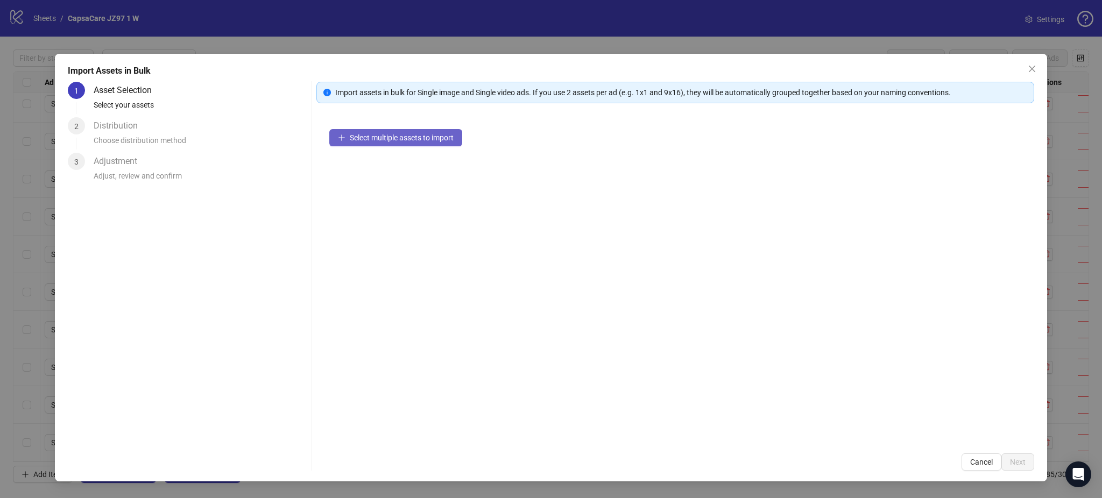
click at [386, 130] on button "Select multiple assets to import" at bounding box center [395, 137] width 133 height 17
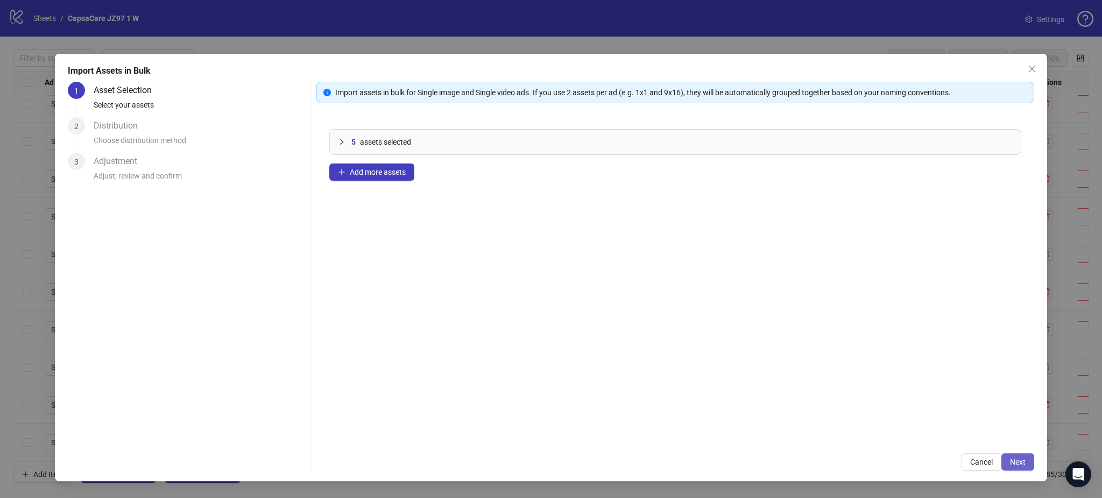
click at [1021, 462] on span "Next" at bounding box center [1018, 462] width 16 height 9
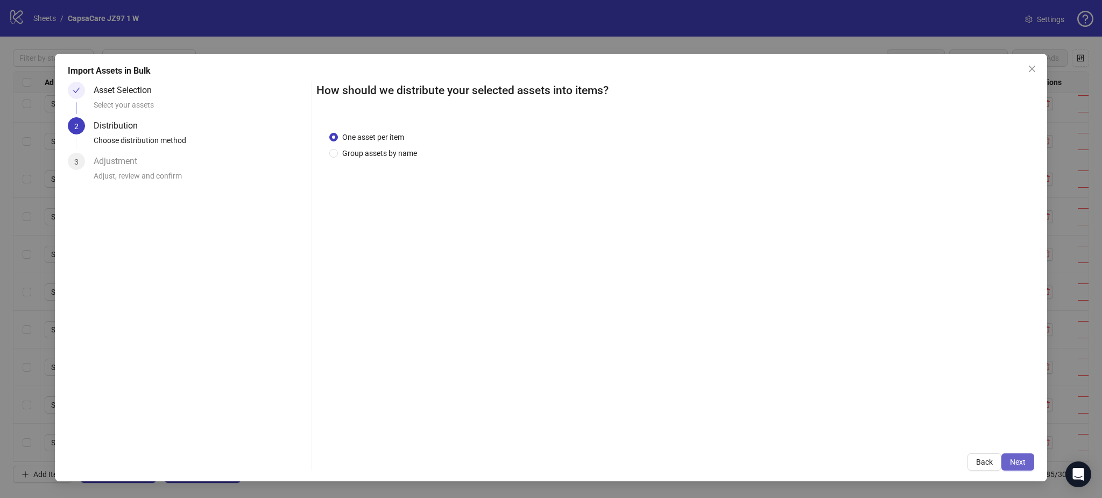
click at [1025, 459] on button "Next" at bounding box center [1017, 462] width 33 height 17
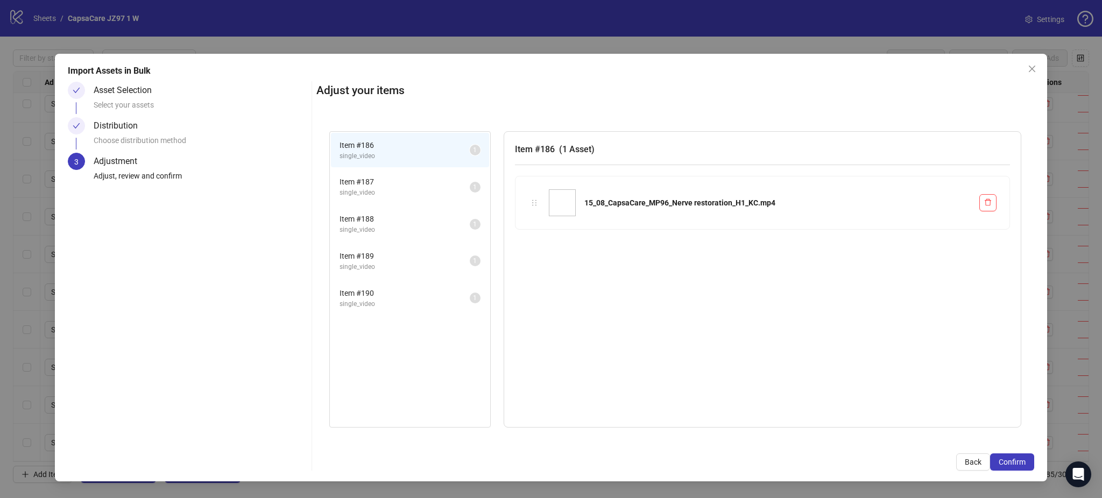
click at [1021, 462] on span "Confirm" at bounding box center [1012, 462] width 27 height 9
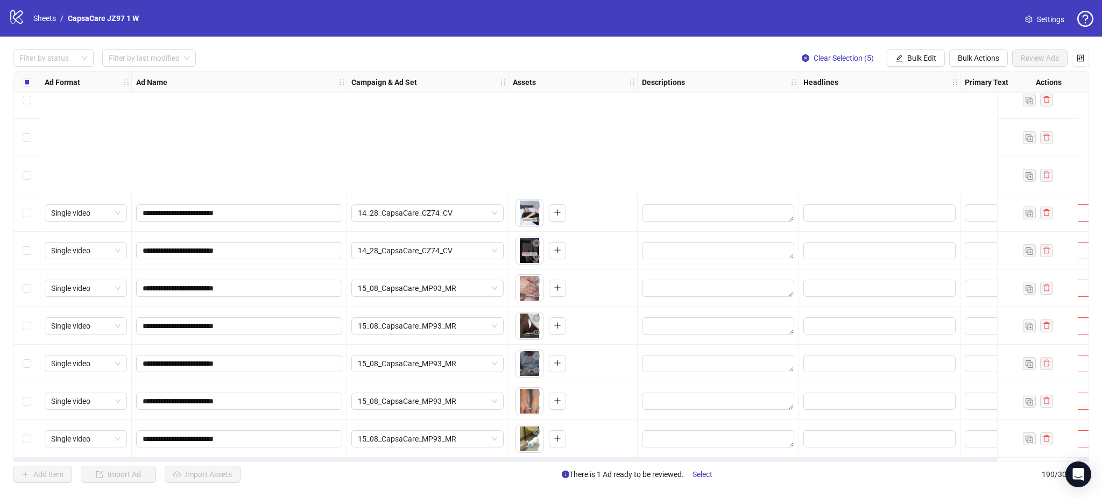
scroll to position [6790, 0]
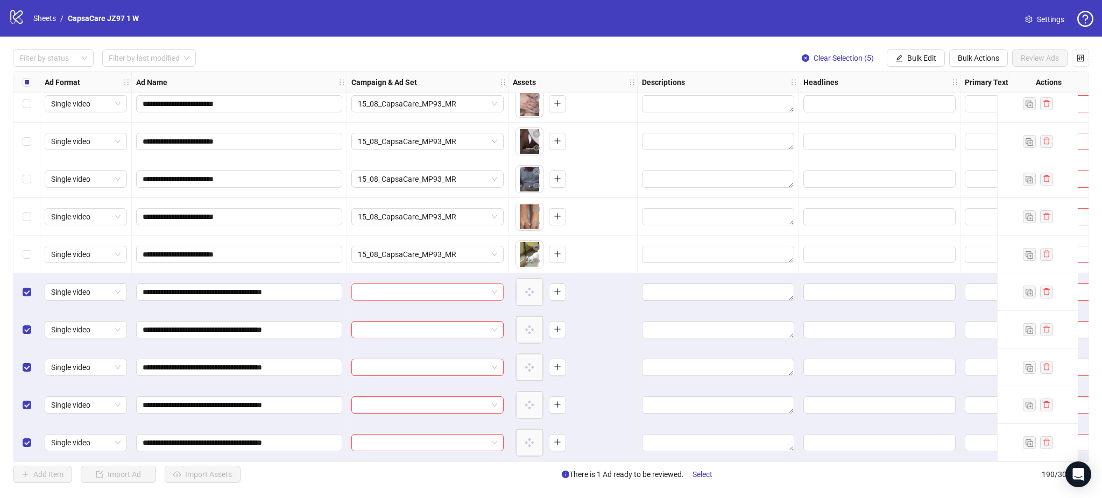
click at [402, 284] on input "search" at bounding box center [423, 292] width 130 height 16
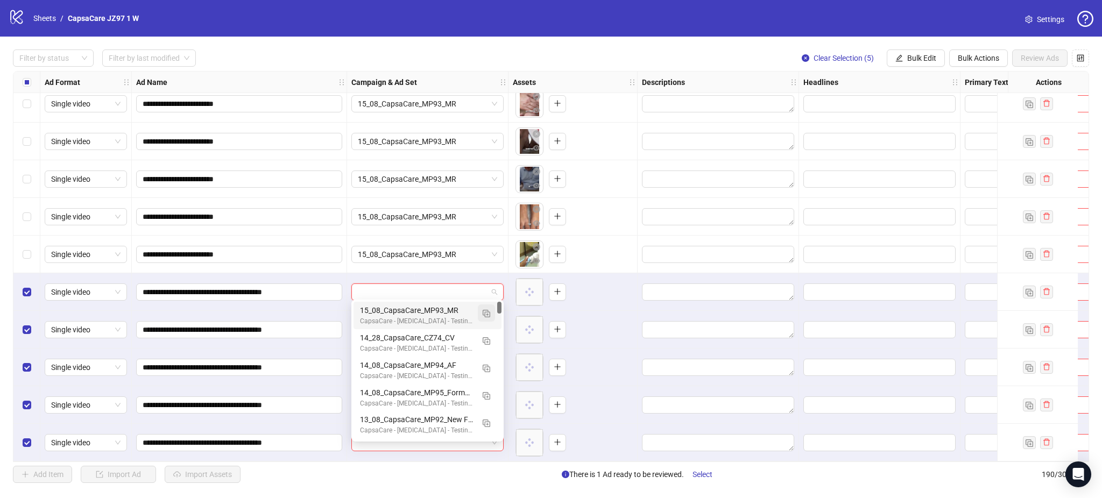
drag, startPoint x: 488, startPoint y: 315, endPoint x: 487, endPoint y: 321, distance: 5.9
click at [488, 315] on img "button" at bounding box center [487, 314] width 8 height 8
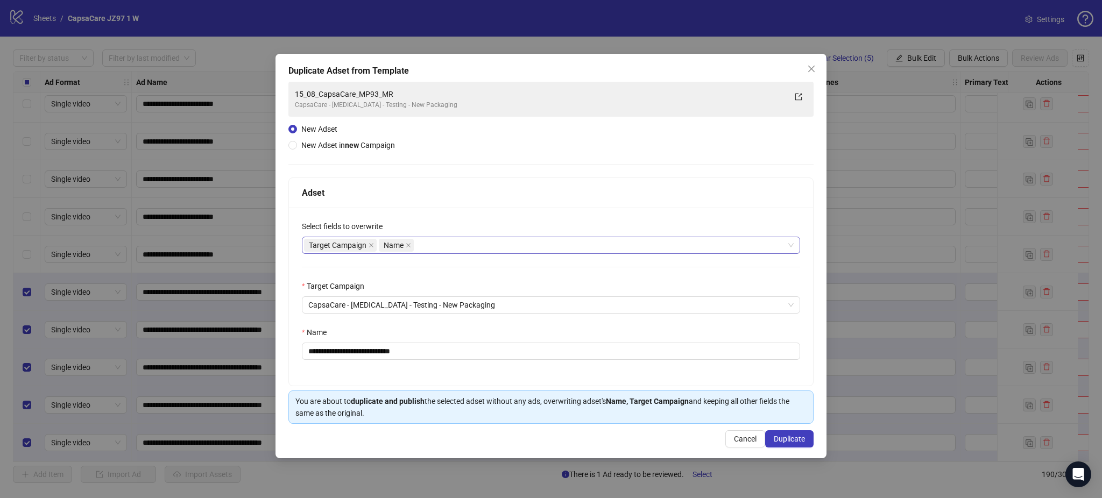
click at [369, 245] on icon "close" at bounding box center [371, 245] width 5 height 5
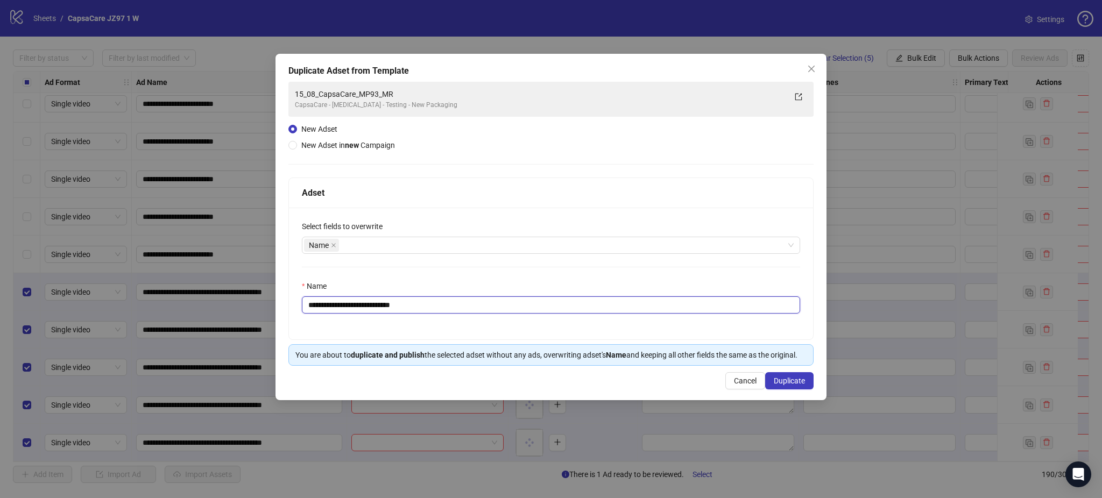
click at [379, 301] on input "**********" at bounding box center [551, 304] width 498 height 17
paste input "**********"
type input "**********"
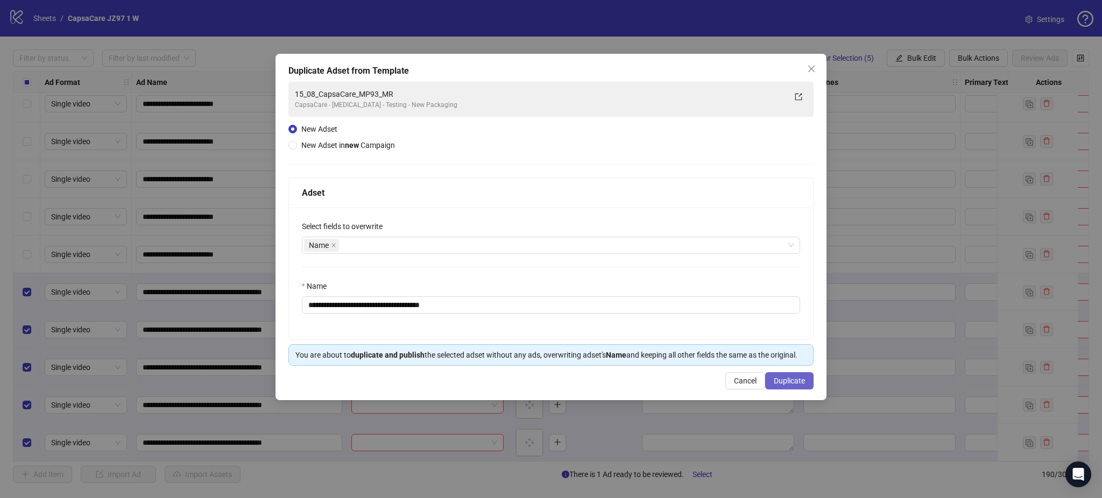
click at [785, 377] on span "Duplicate" at bounding box center [789, 381] width 31 height 9
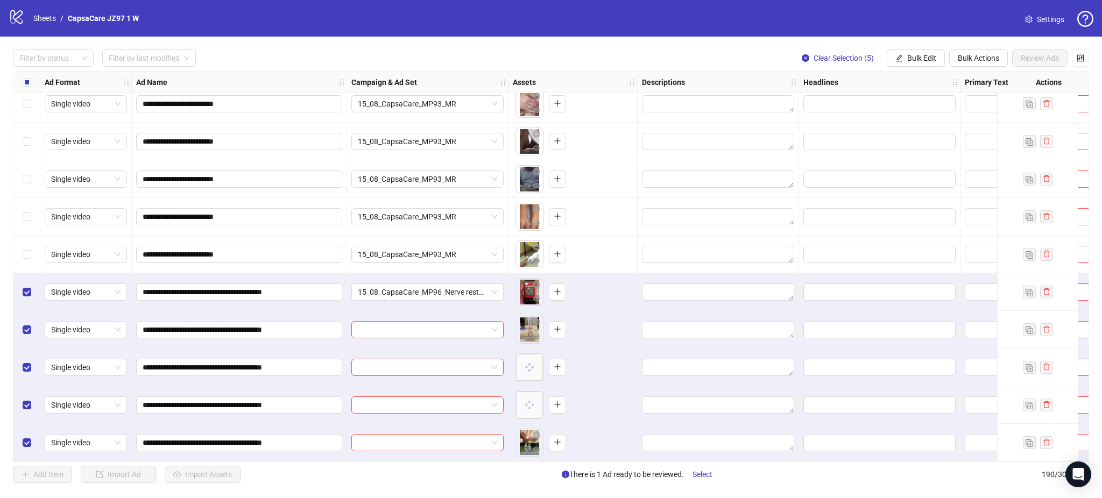
click at [925, 57] on span "Bulk Edit" at bounding box center [921, 58] width 29 height 9
click at [936, 114] on span "Campaign & Ad Set" at bounding box center [926, 115] width 64 height 12
click at [962, 130] on icon "check" at bounding box center [960, 133] width 8 height 8
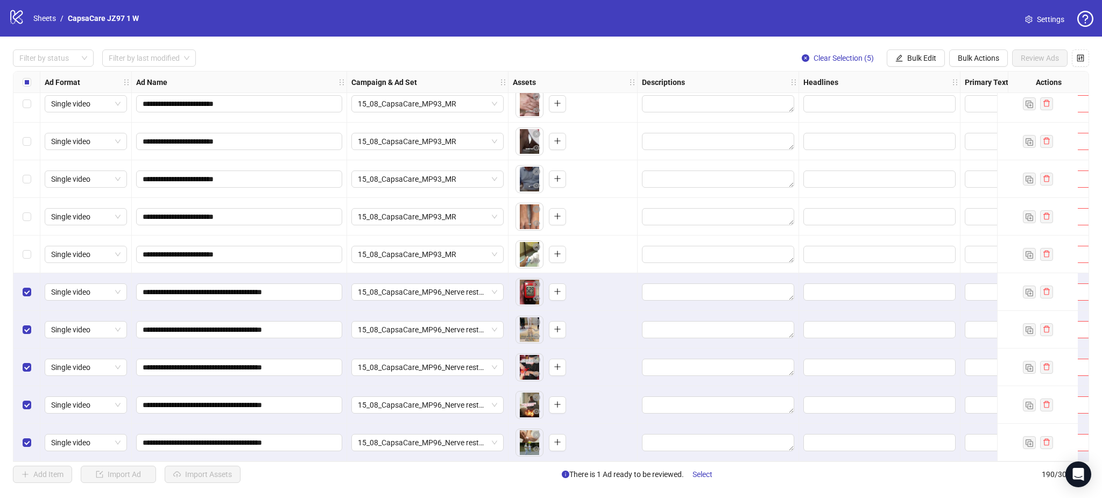
click at [22, 85] on div "Select all rows" at bounding box center [26, 83] width 27 height 22
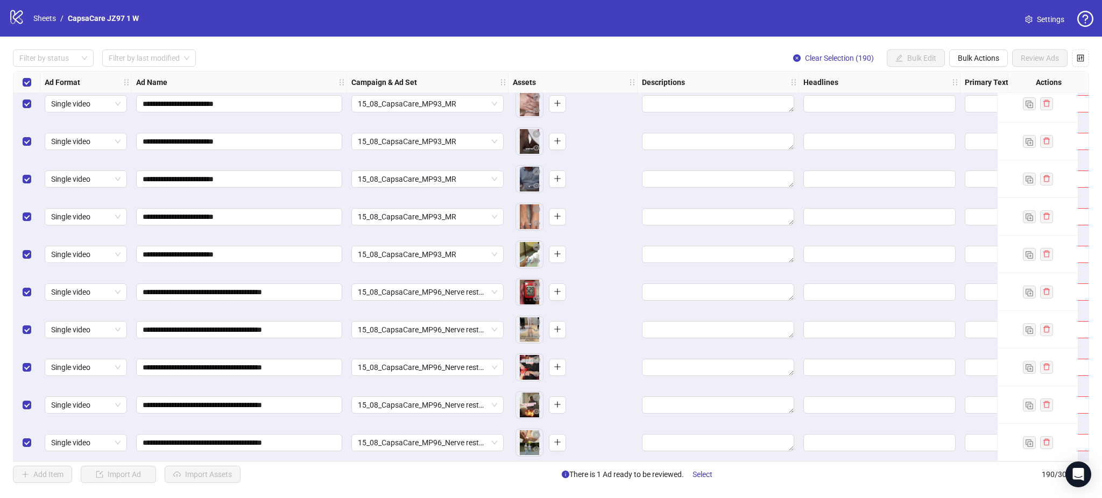
click at [22, 85] on div "Select all rows" at bounding box center [26, 83] width 27 height 22
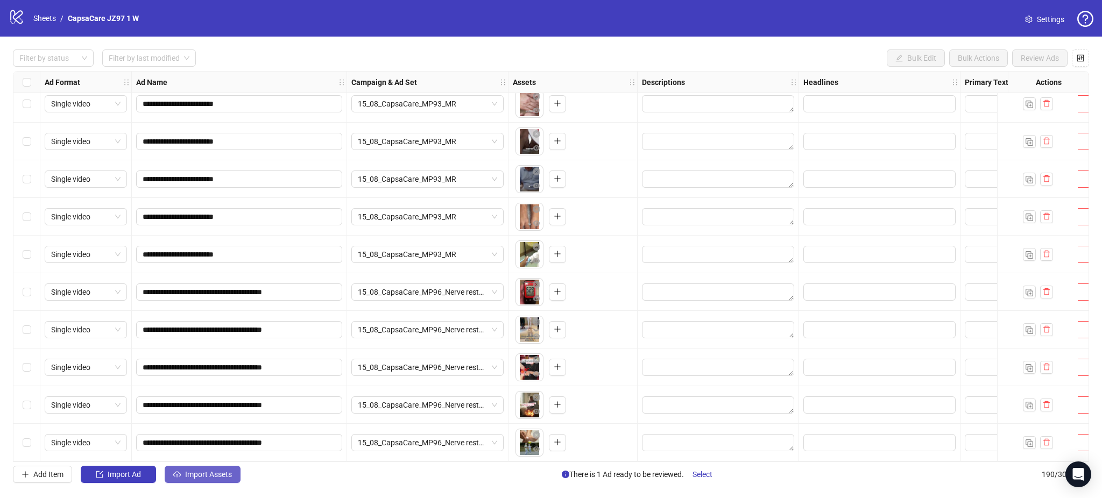
click at [196, 482] on button "Import Assets" at bounding box center [203, 474] width 76 height 17
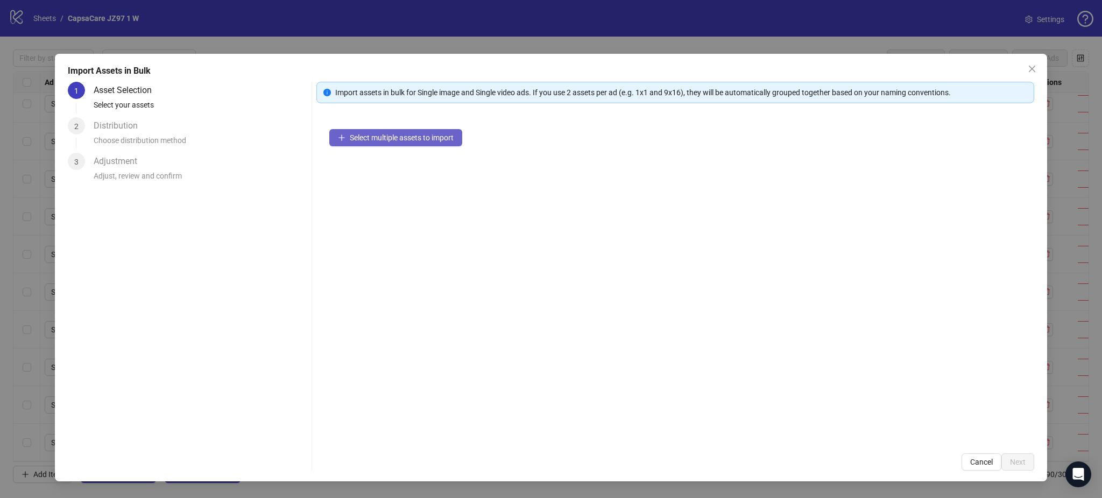
click at [405, 142] on button "Select multiple assets to import" at bounding box center [395, 137] width 133 height 17
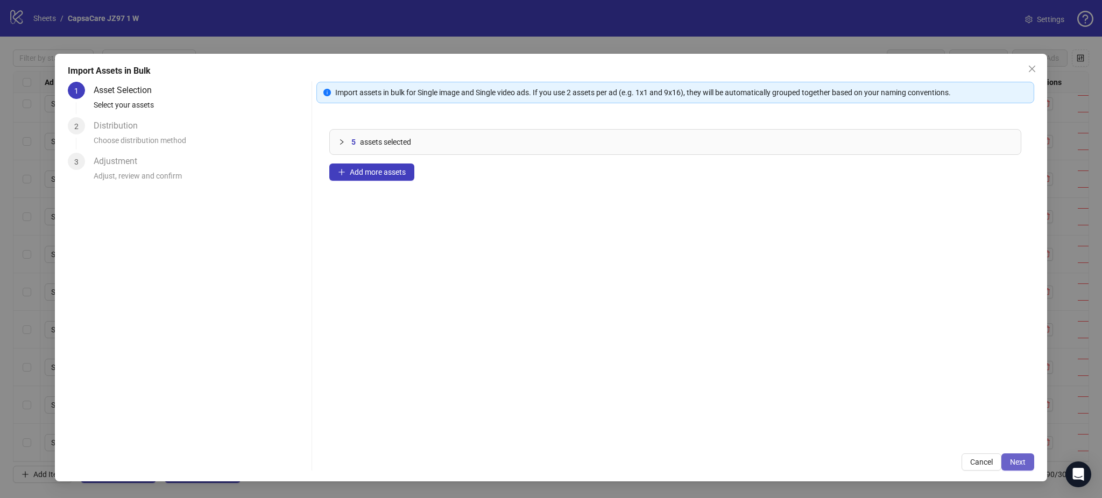
click at [1014, 461] on span "Next" at bounding box center [1018, 462] width 16 height 9
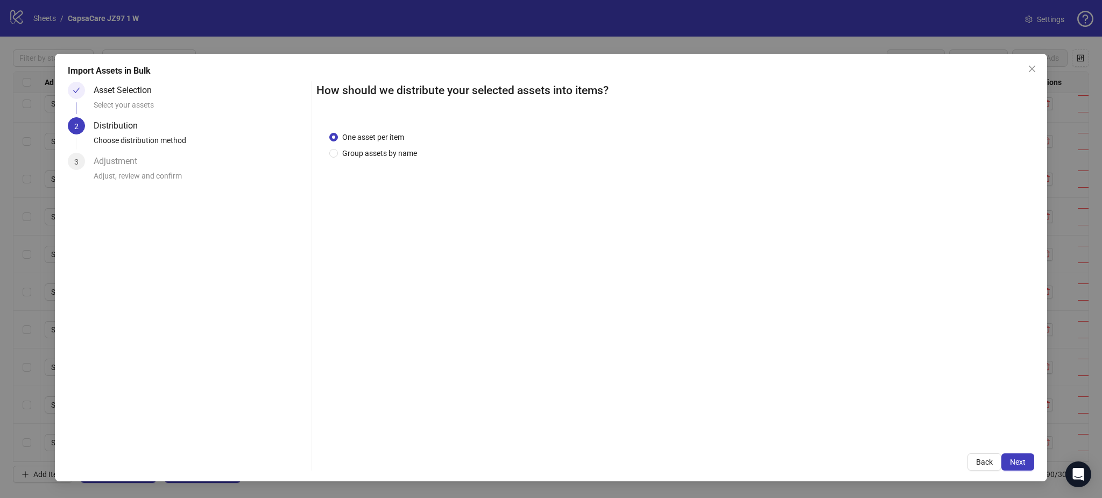
click at [1021, 465] on span "Next" at bounding box center [1018, 462] width 16 height 9
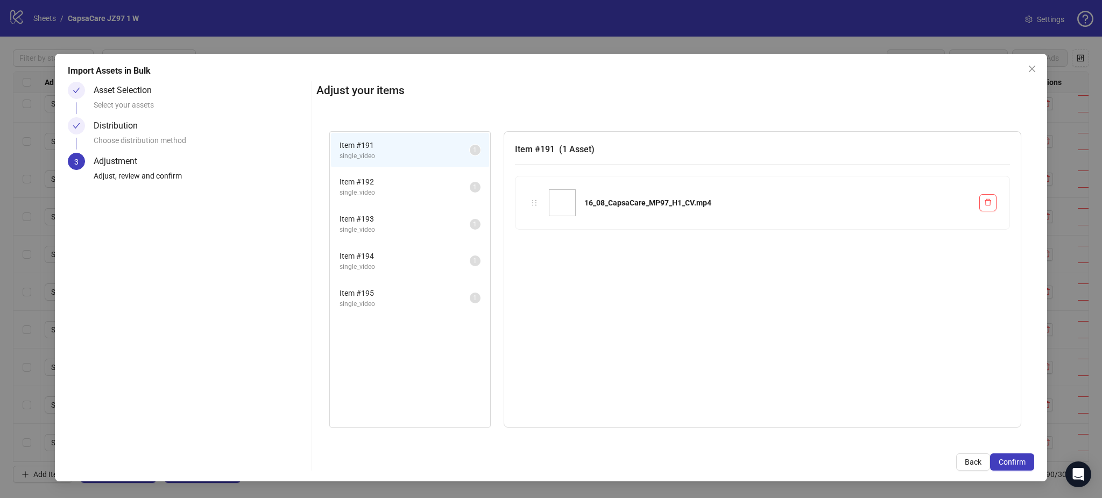
click at [1021, 465] on span "Confirm" at bounding box center [1012, 462] width 27 height 9
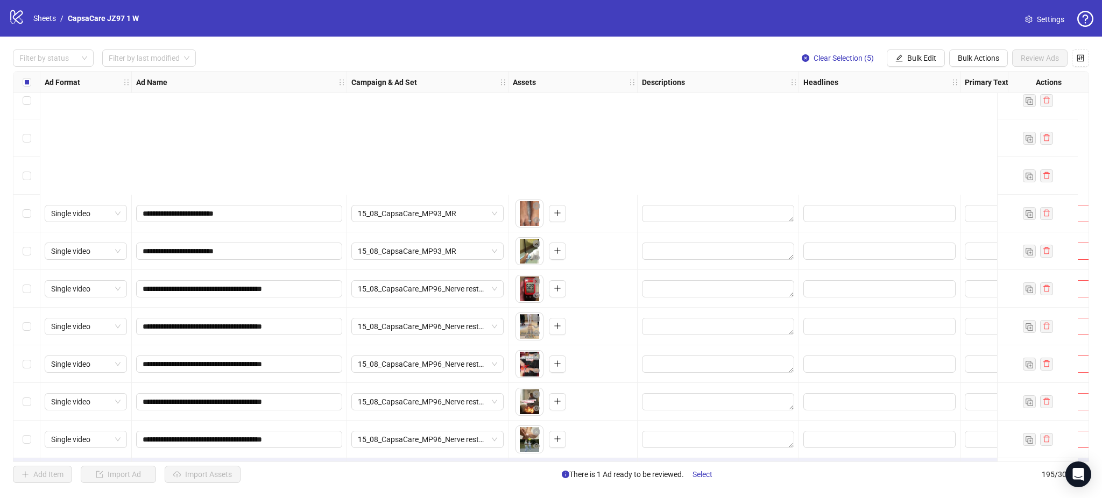
scroll to position [6978, 0]
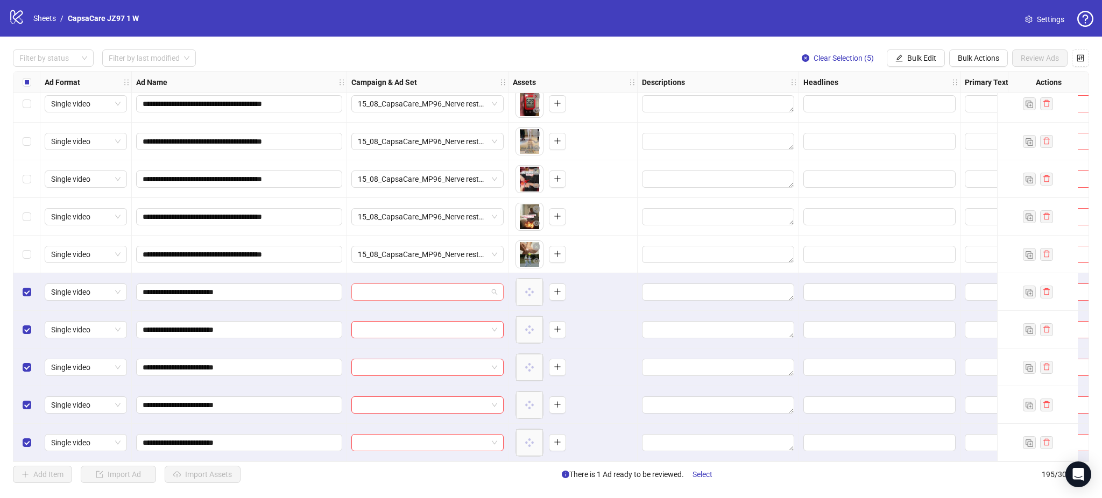
click at [416, 285] on input "search" at bounding box center [423, 292] width 130 height 16
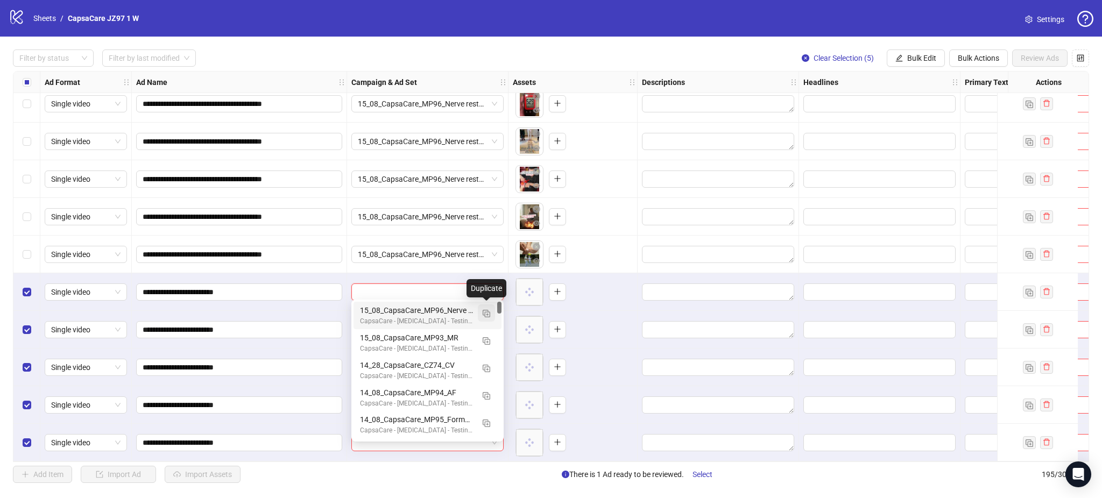
click at [487, 314] on img "button" at bounding box center [487, 314] width 8 height 8
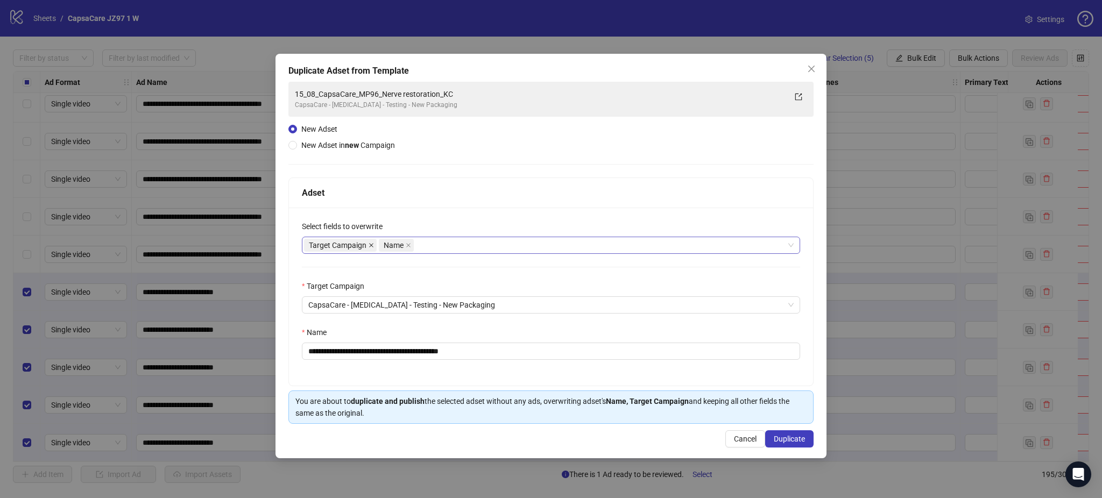
click at [370, 244] on icon "close" at bounding box center [371, 245] width 4 height 4
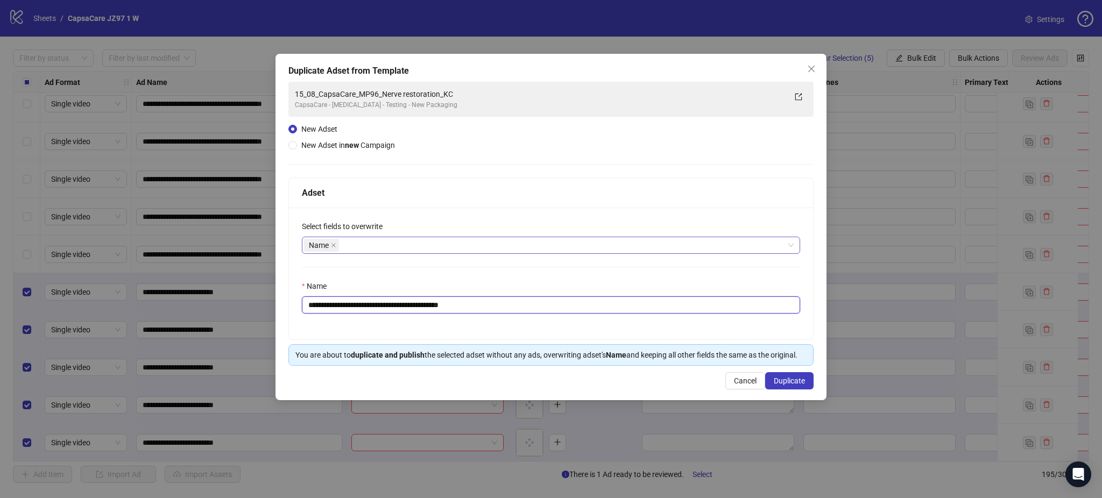
click at [395, 308] on input "**********" at bounding box center [551, 304] width 498 height 17
paste input "text"
type input "**********"
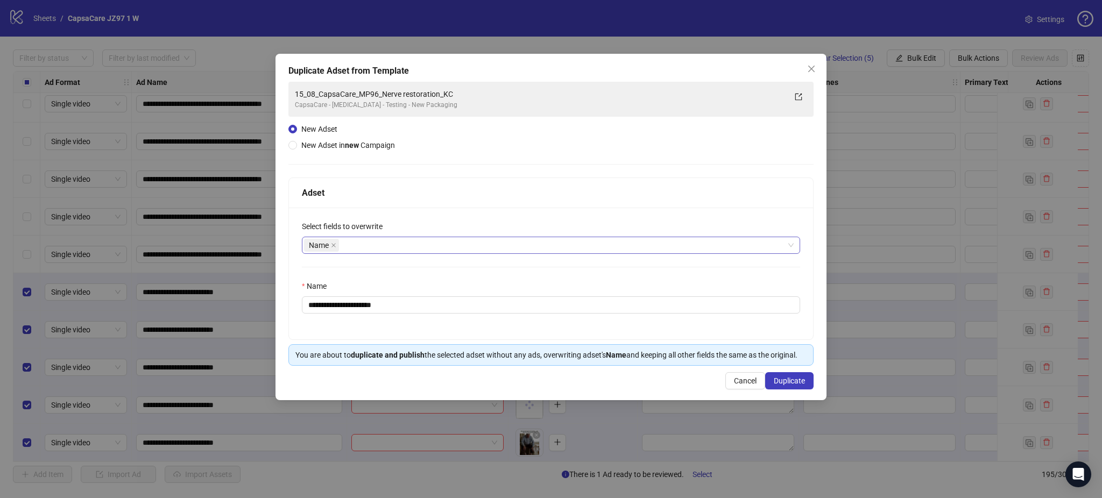
drag, startPoint x: 802, startPoint y: 377, endPoint x: 798, endPoint y: 403, distance: 26.1
click at [802, 380] on span "Duplicate" at bounding box center [789, 381] width 31 height 9
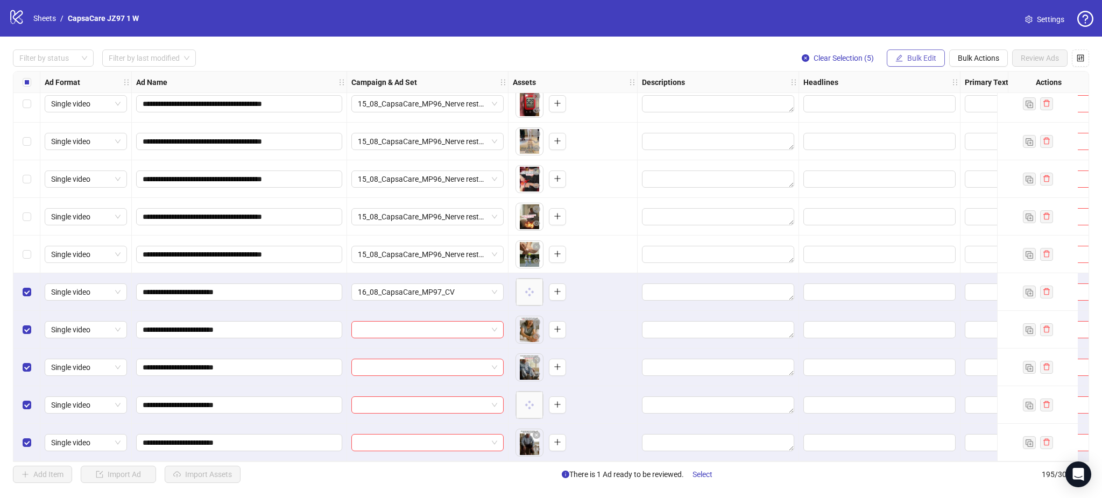
click at [923, 63] on button "Bulk Edit" at bounding box center [916, 57] width 58 height 17
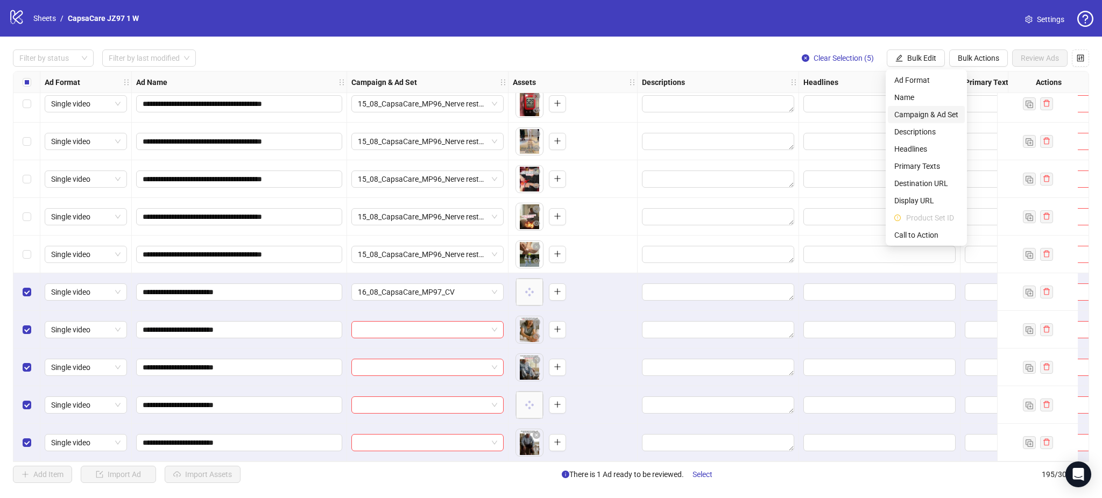
drag, startPoint x: 923, startPoint y: 112, endPoint x: 935, endPoint y: 128, distance: 19.6
click at [923, 112] on span "Campaign & Ad Set" at bounding box center [926, 115] width 64 height 12
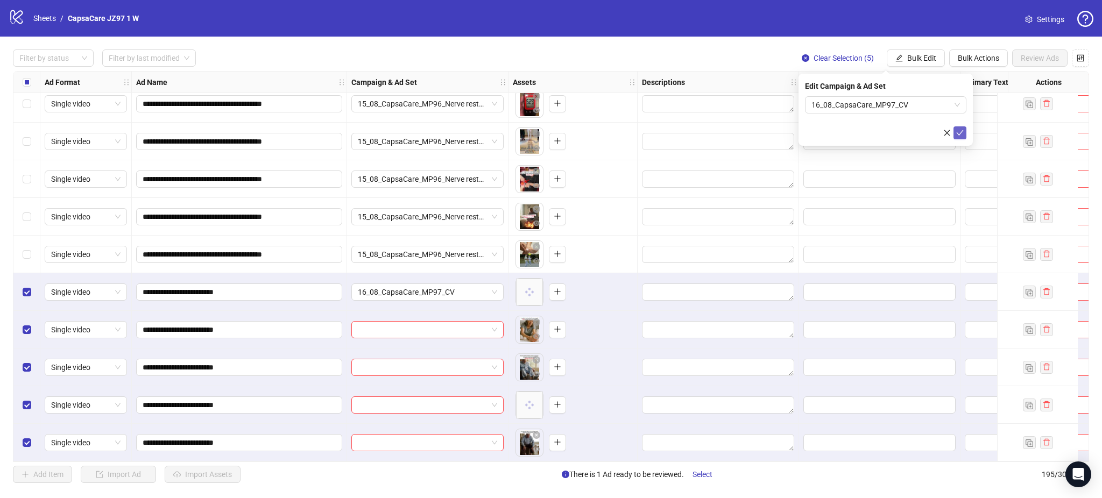
click at [958, 131] on icon "check" at bounding box center [960, 133] width 8 height 8
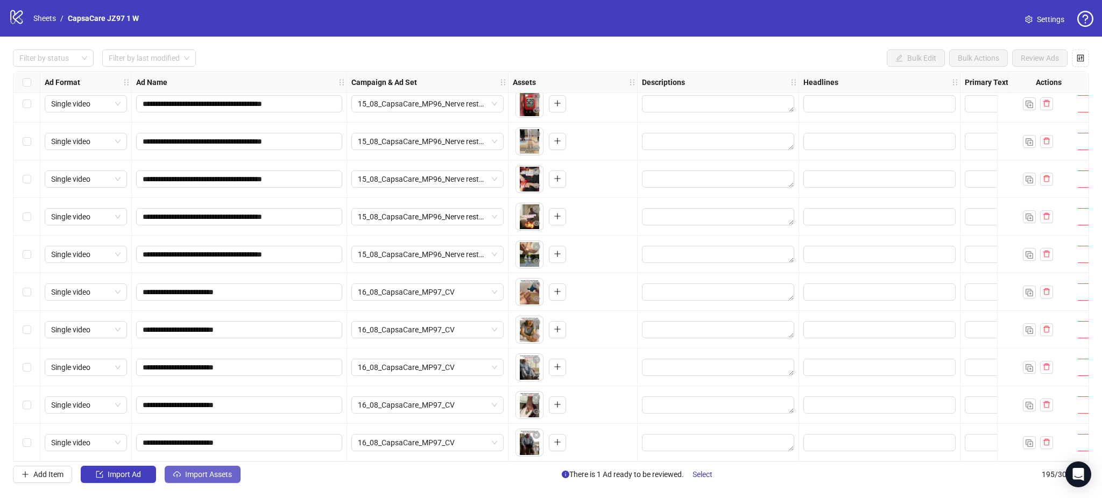
click at [190, 475] on span "Import Assets" at bounding box center [208, 474] width 47 height 9
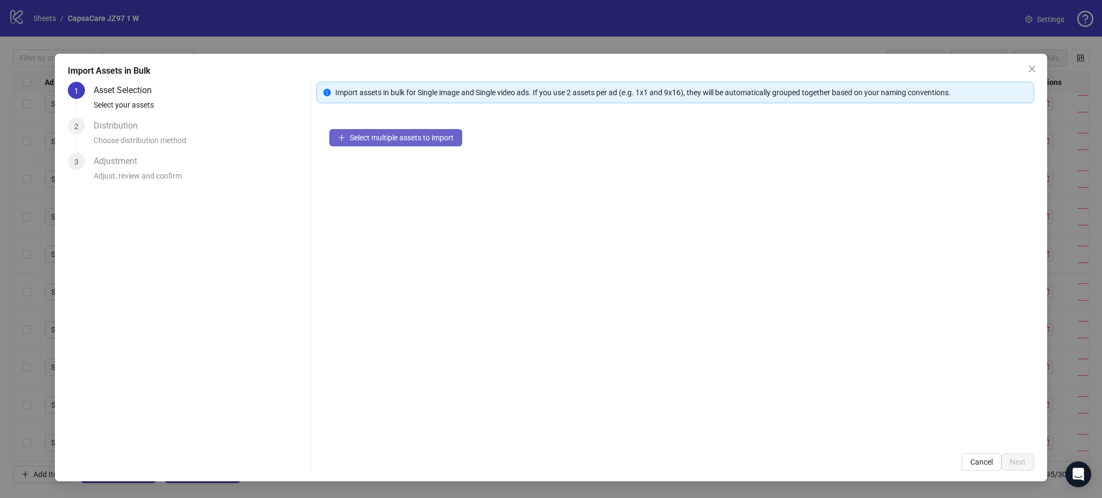
click at [365, 139] on span "Select multiple assets to import" at bounding box center [402, 137] width 104 height 9
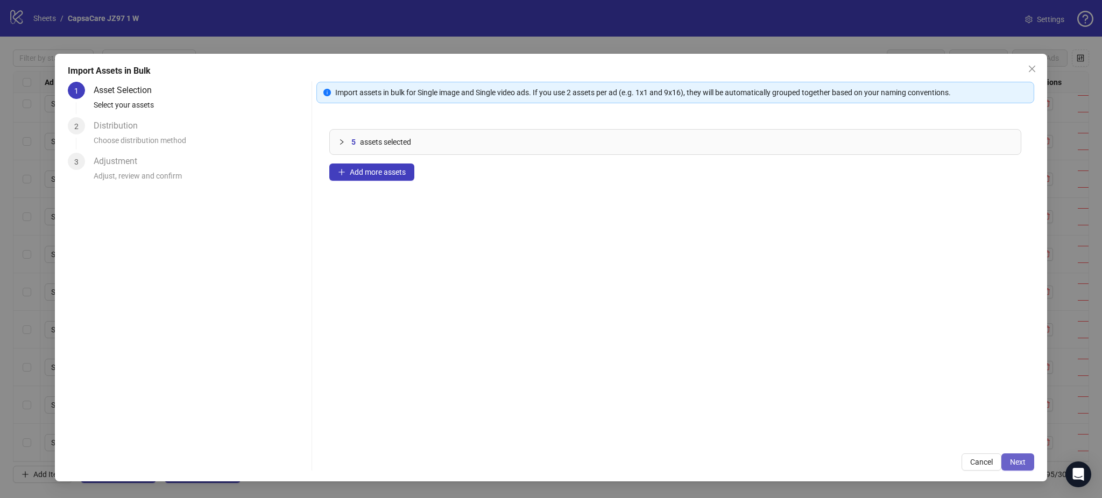
click at [1022, 469] on button "Next" at bounding box center [1017, 462] width 33 height 17
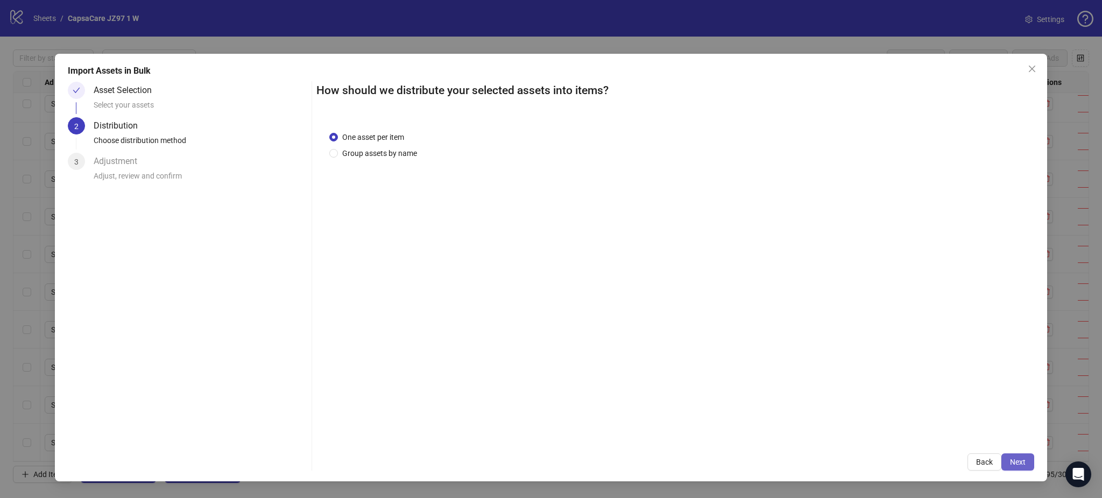
click at [1022, 469] on button "Next" at bounding box center [1017, 462] width 33 height 17
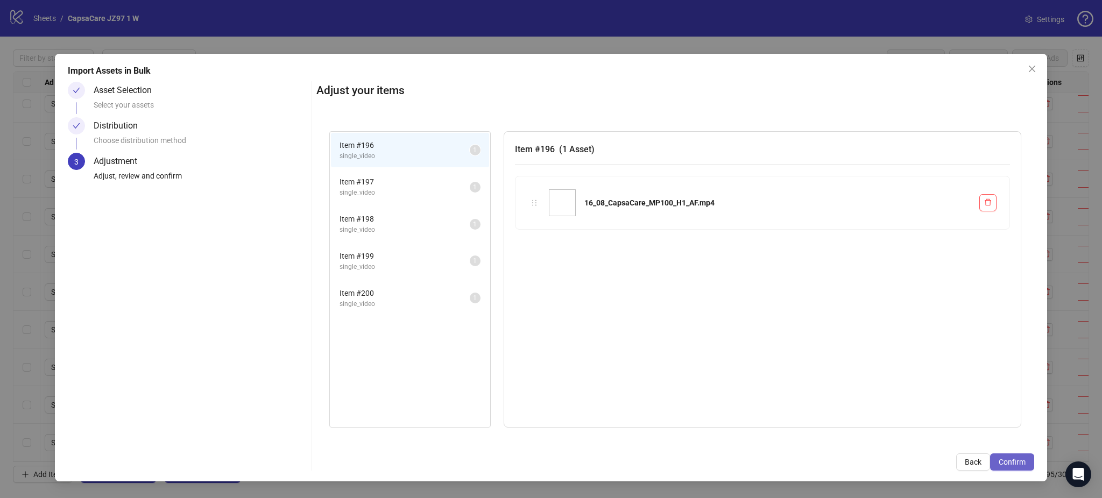
click at [1023, 463] on span "Confirm" at bounding box center [1012, 462] width 27 height 9
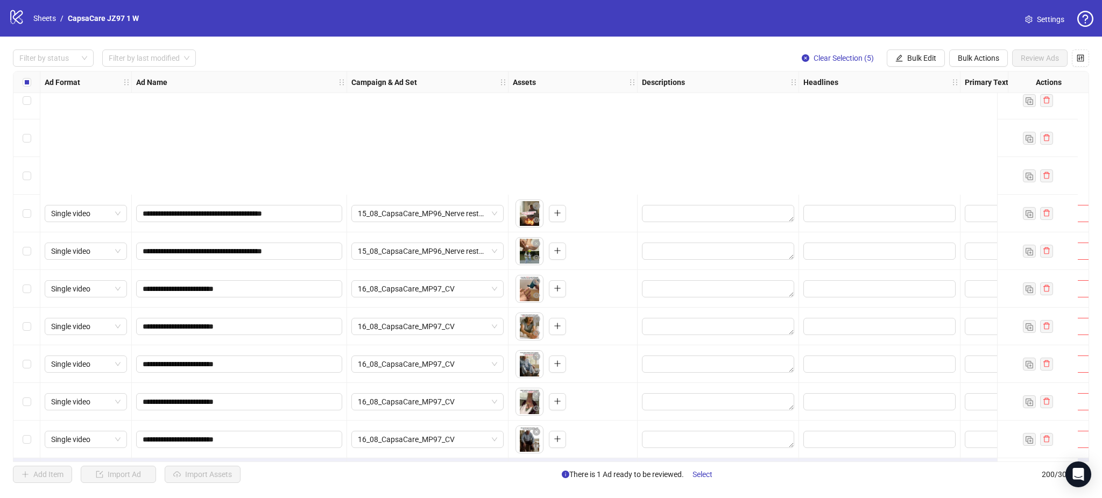
scroll to position [7167, 0]
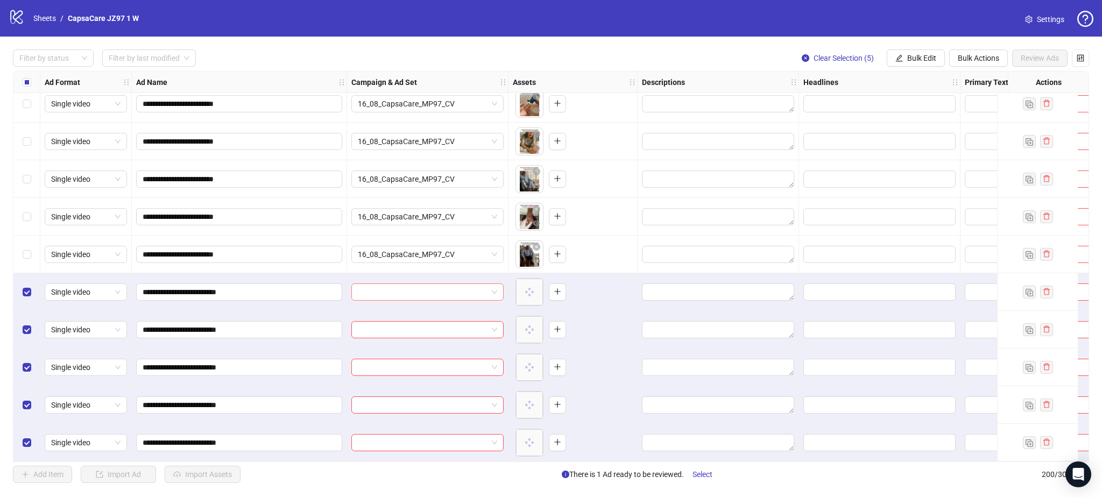
click at [438, 290] on input "search" at bounding box center [423, 292] width 130 height 16
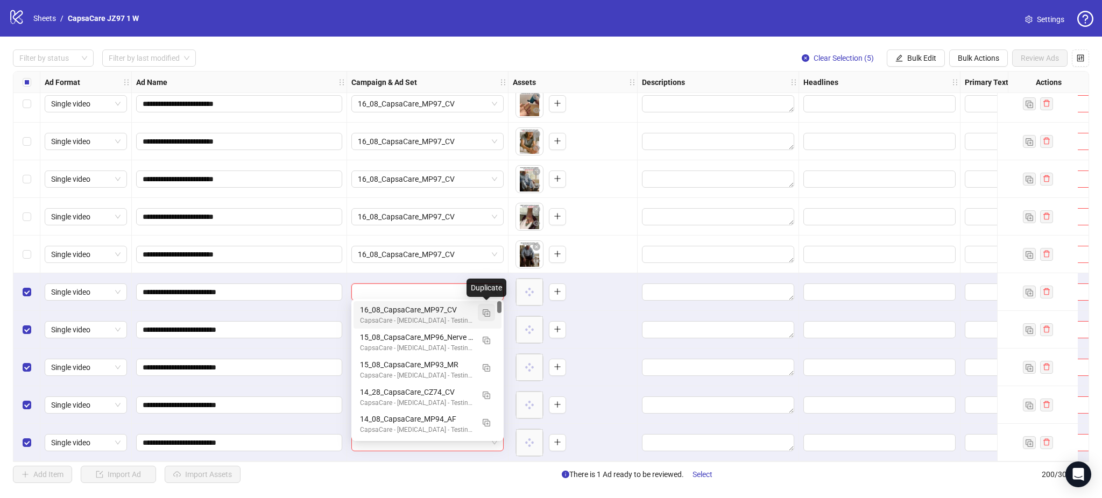
click at [492, 311] on button "button" at bounding box center [486, 312] width 17 height 17
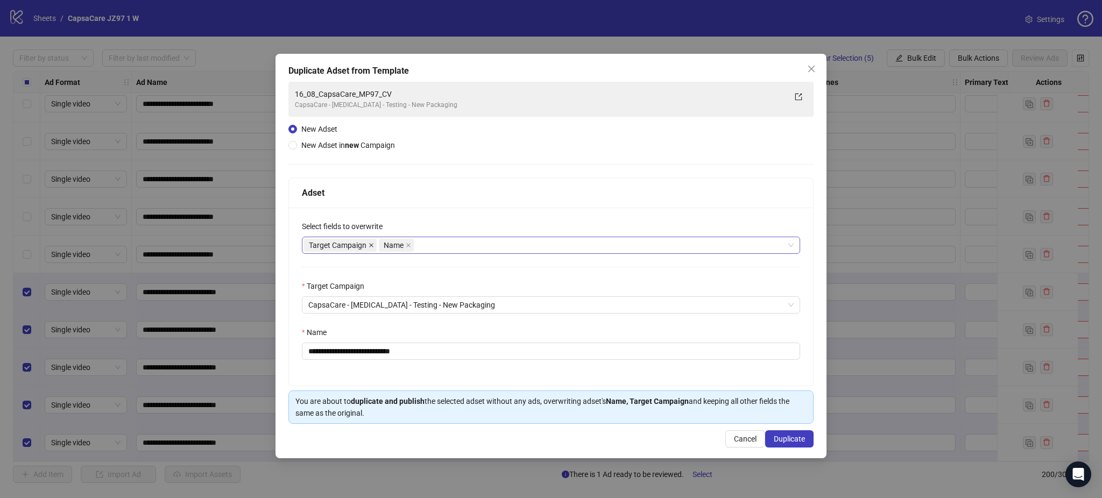
click at [369, 245] on icon "close" at bounding box center [371, 245] width 5 height 5
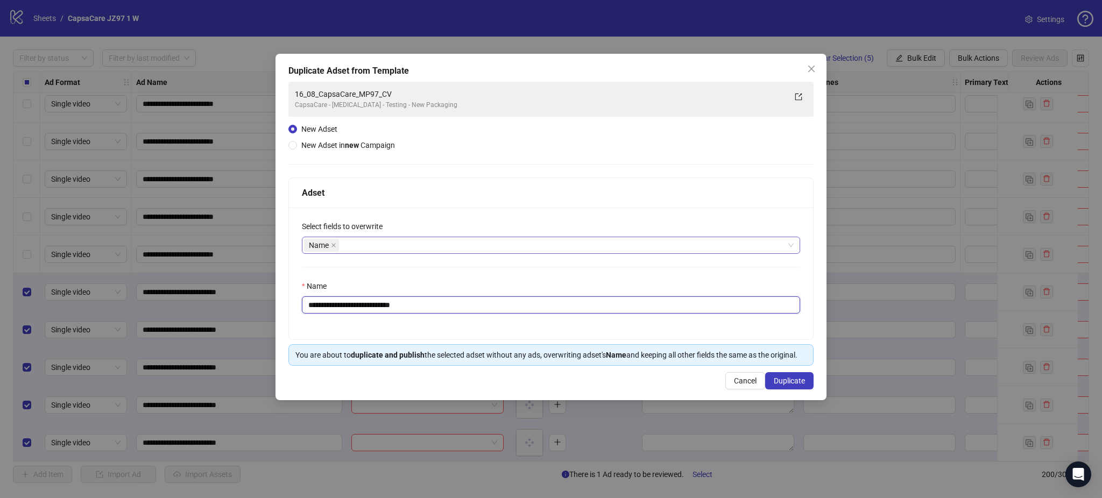
click at [354, 298] on input "**********" at bounding box center [551, 304] width 498 height 17
paste input "text"
type input "**********"
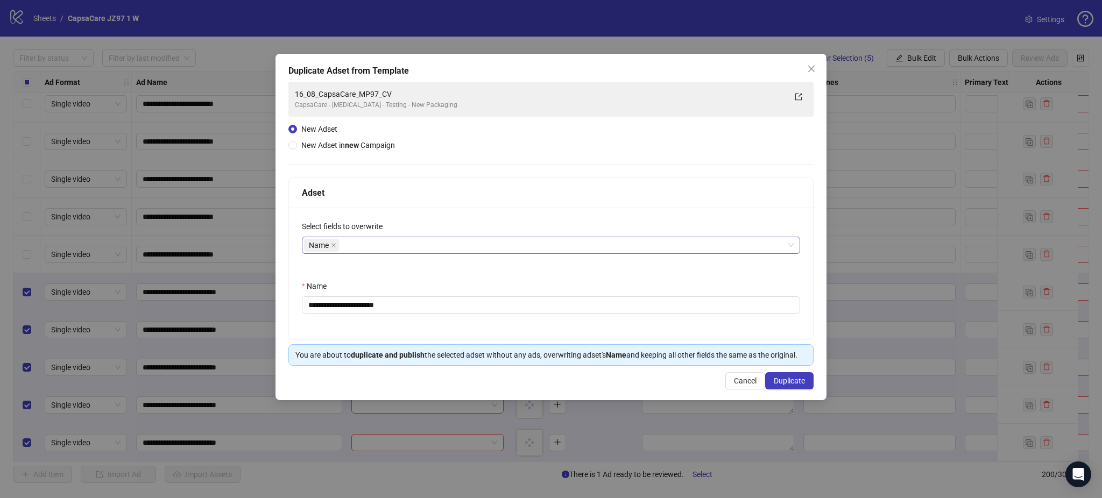
drag, startPoint x: 795, startPoint y: 378, endPoint x: 792, endPoint y: 400, distance: 22.2
click at [795, 378] on span "Duplicate" at bounding box center [789, 381] width 31 height 9
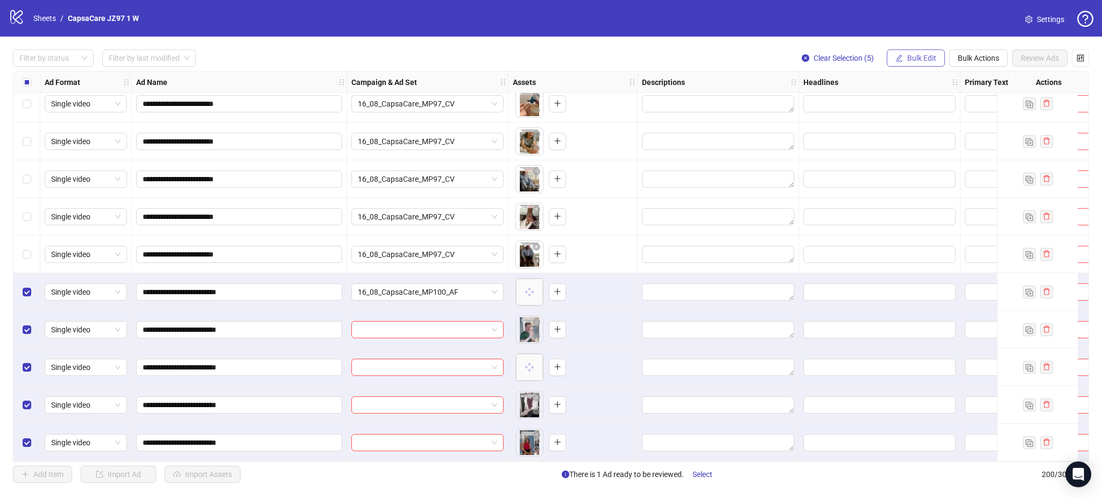
click at [911, 57] on span "Bulk Edit" at bounding box center [921, 58] width 29 height 9
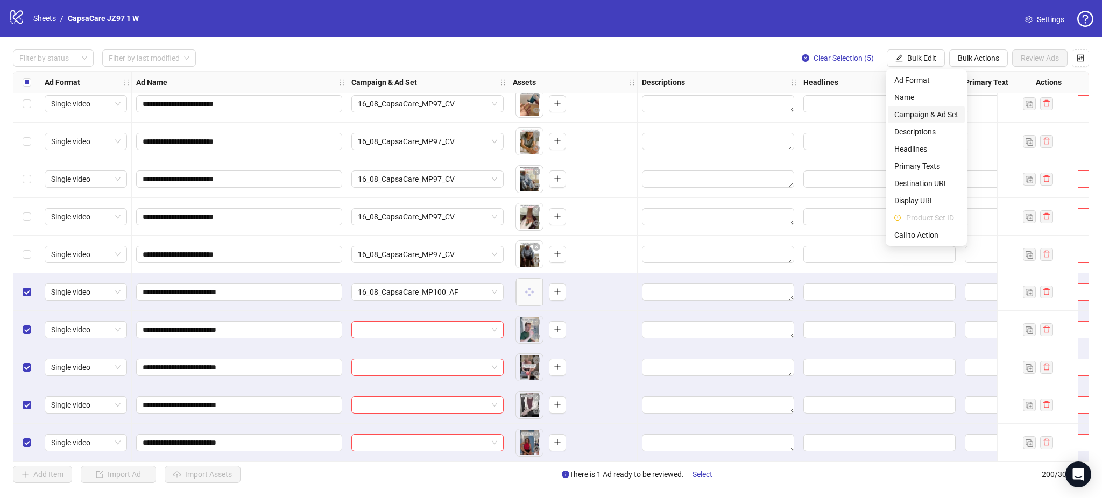
click at [924, 112] on span "Campaign & Ad Set" at bounding box center [926, 115] width 64 height 12
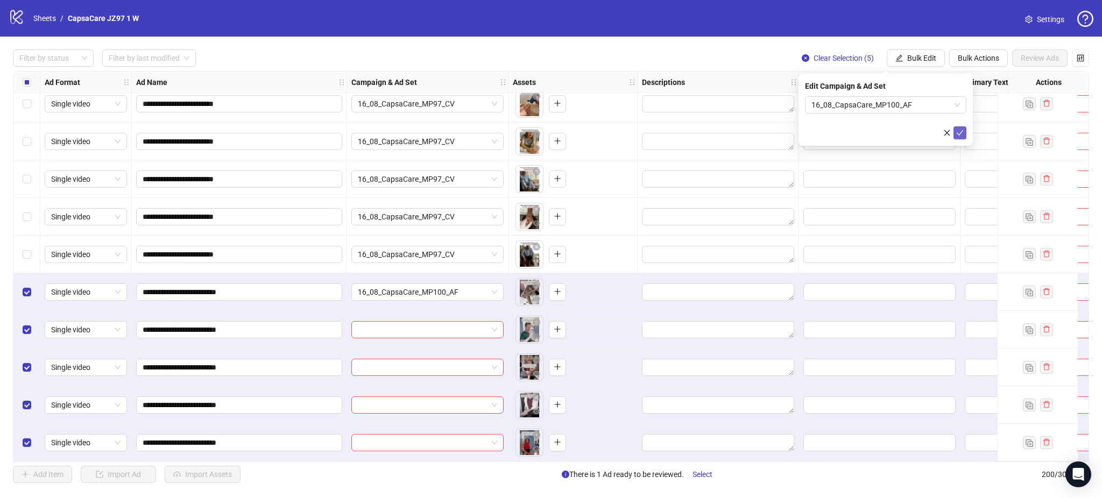
click at [957, 134] on icon "check" at bounding box center [960, 133] width 8 height 8
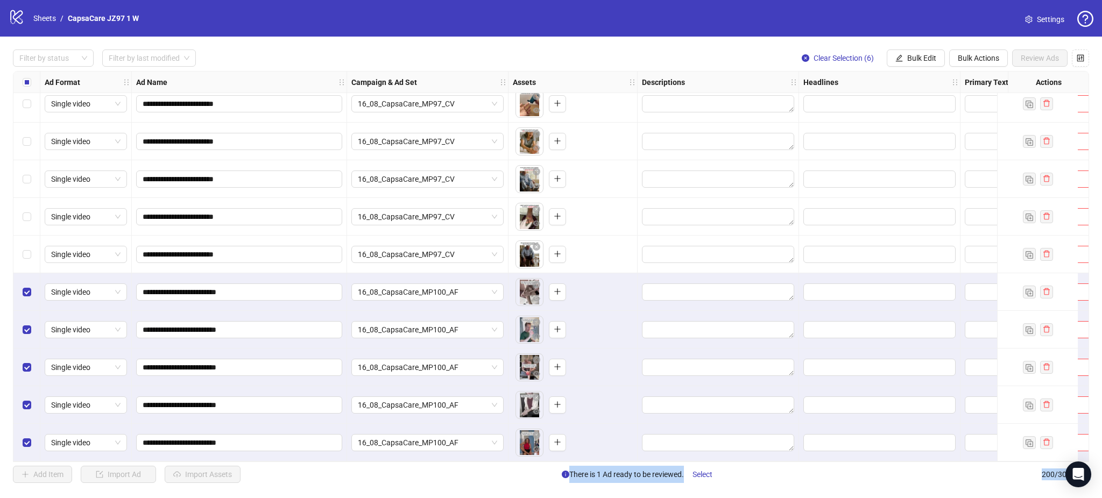
click at [22, 256] on div "Select row 195" at bounding box center [26, 255] width 27 height 38
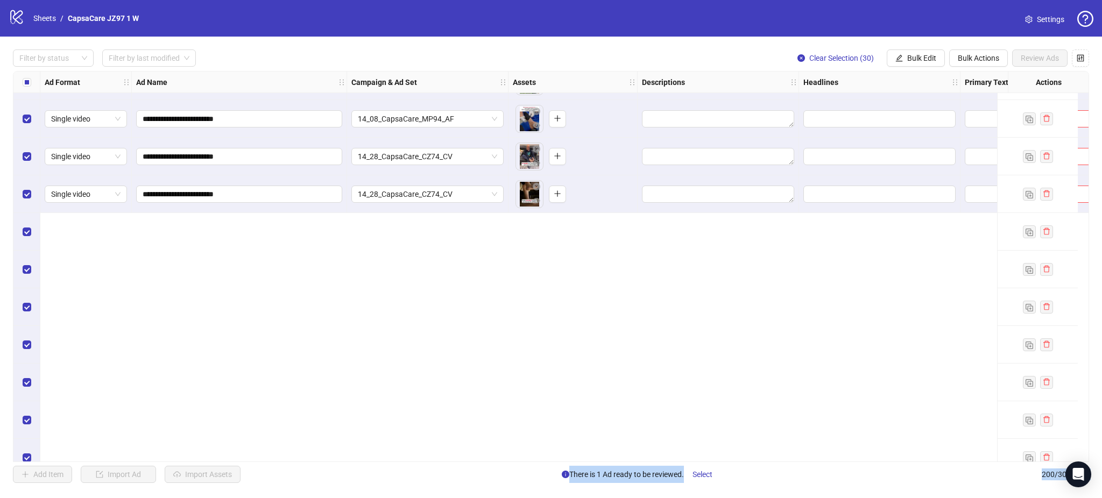
scroll to position [6235, 0]
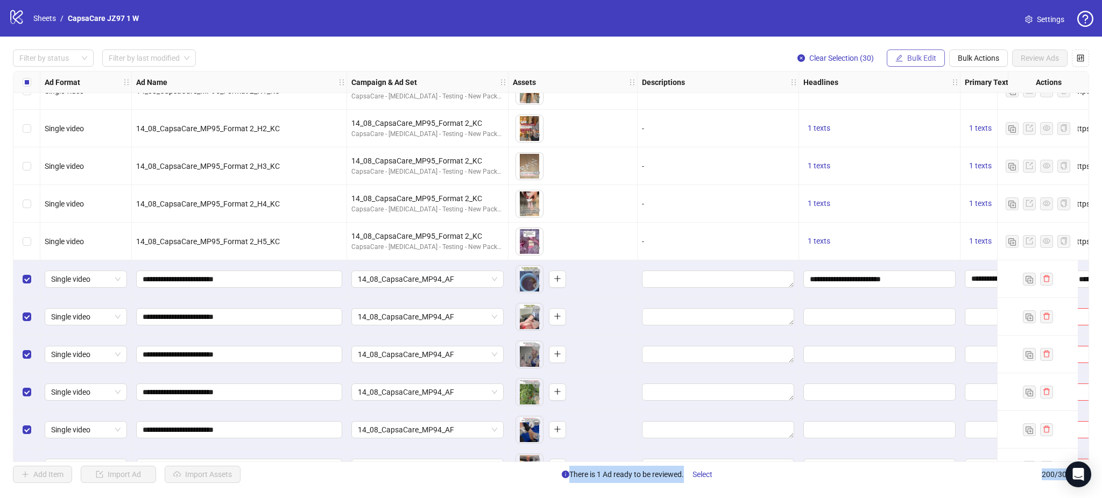
click at [932, 59] on span "Bulk Edit" at bounding box center [921, 58] width 29 height 9
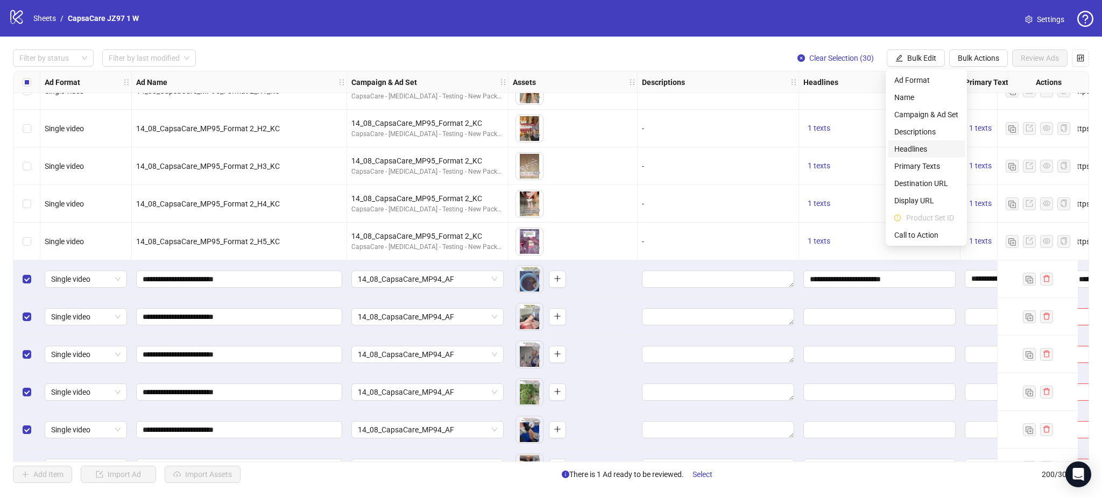
click at [926, 145] on span "Headlines" at bounding box center [926, 149] width 64 height 12
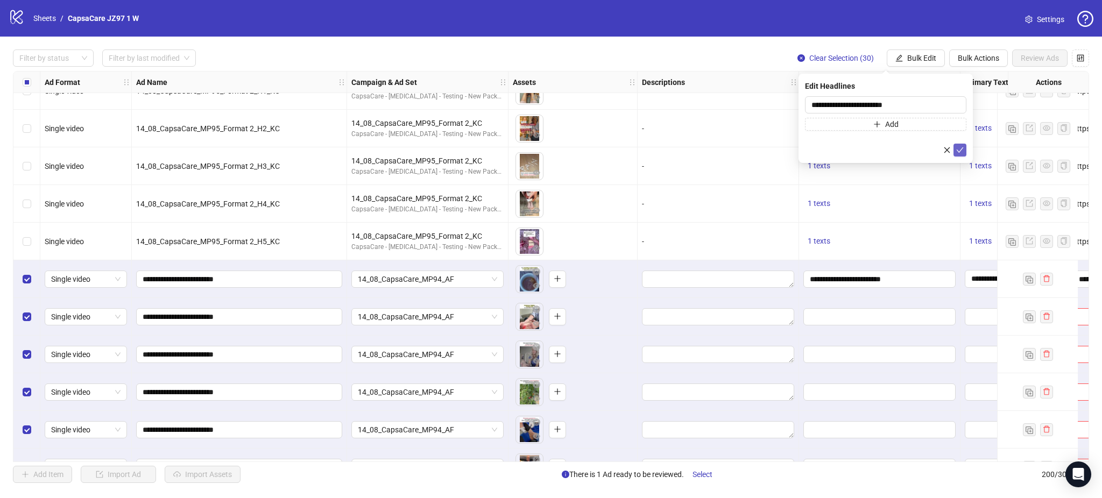
click at [960, 150] on icon "check" at bounding box center [960, 149] width 7 height 5
click at [920, 55] on span "Bulk Edit" at bounding box center [921, 58] width 29 height 9
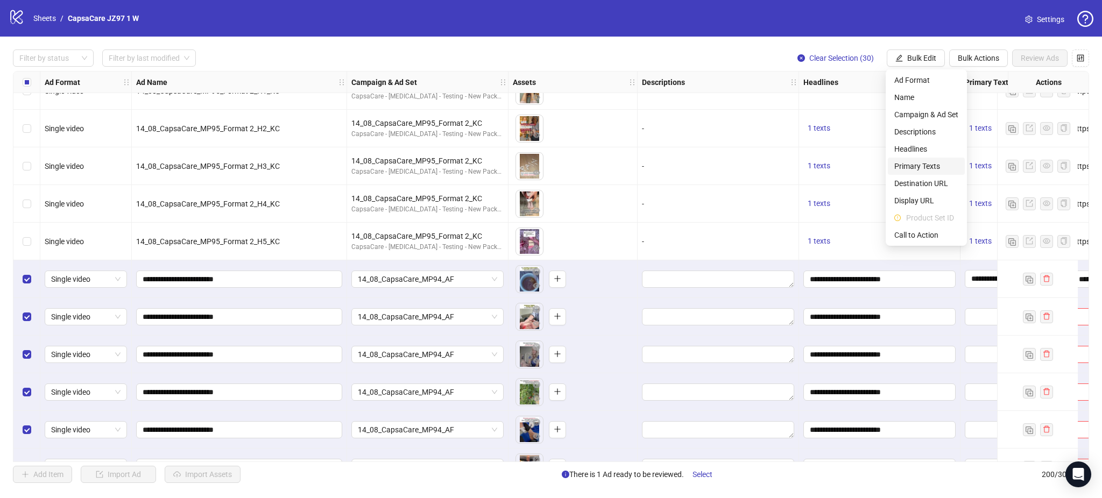
click at [928, 168] on span "Primary Texts" at bounding box center [926, 166] width 64 height 12
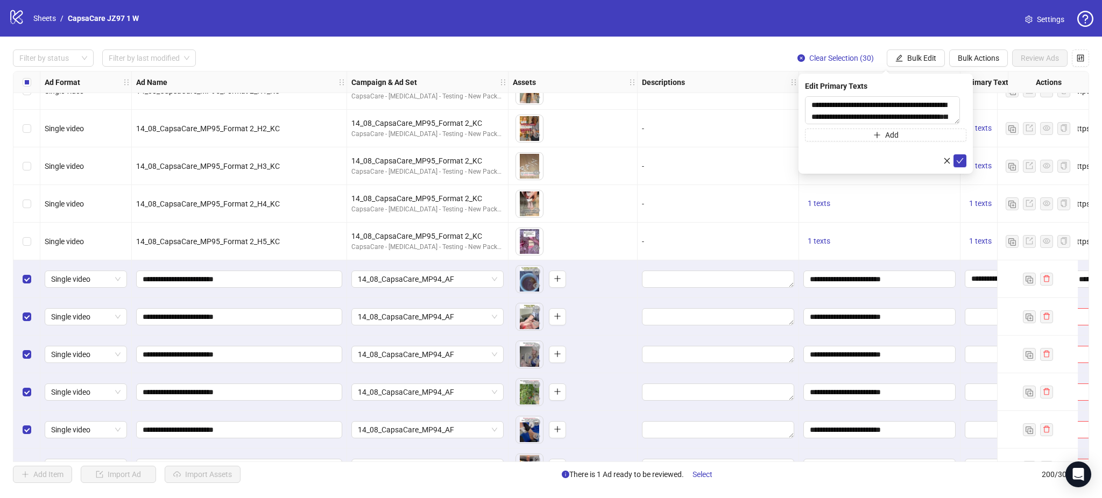
drag, startPoint x: 959, startPoint y: 159, endPoint x: 957, endPoint y: 169, distance: 9.9
click at [959, 160] on icon "check" at bounding box center [960, 161] width 8 height 8
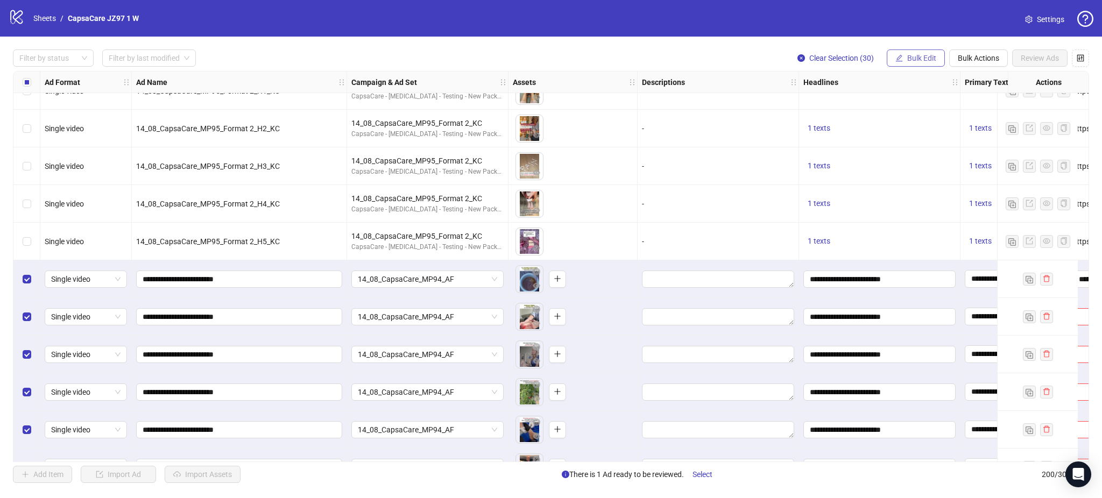
click at [918, 56] on span "Bulk Edit" at bounding box center [921, 58] width 29 height 9
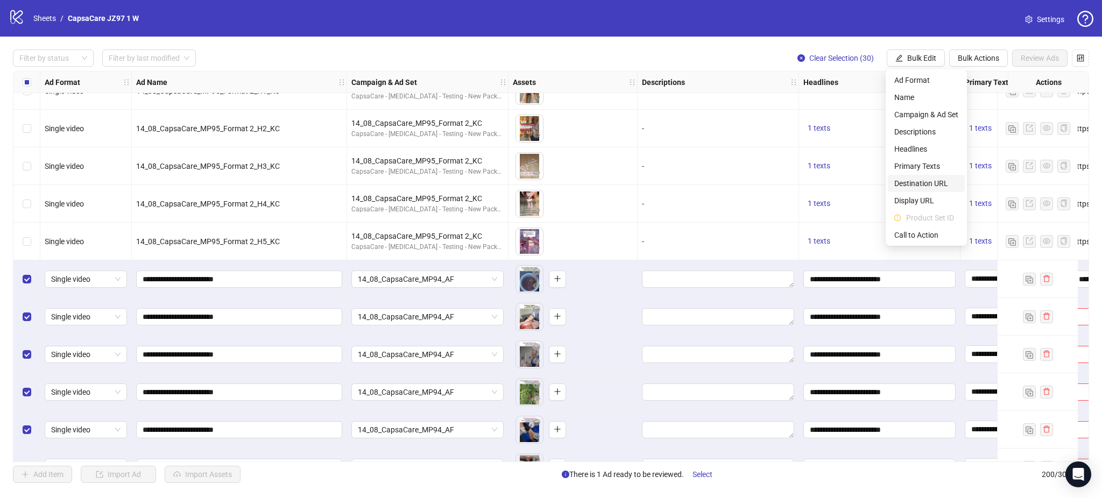
click at [924, 180] on span "Destination URL" at bounding box center [926, 184] width 64 height 12
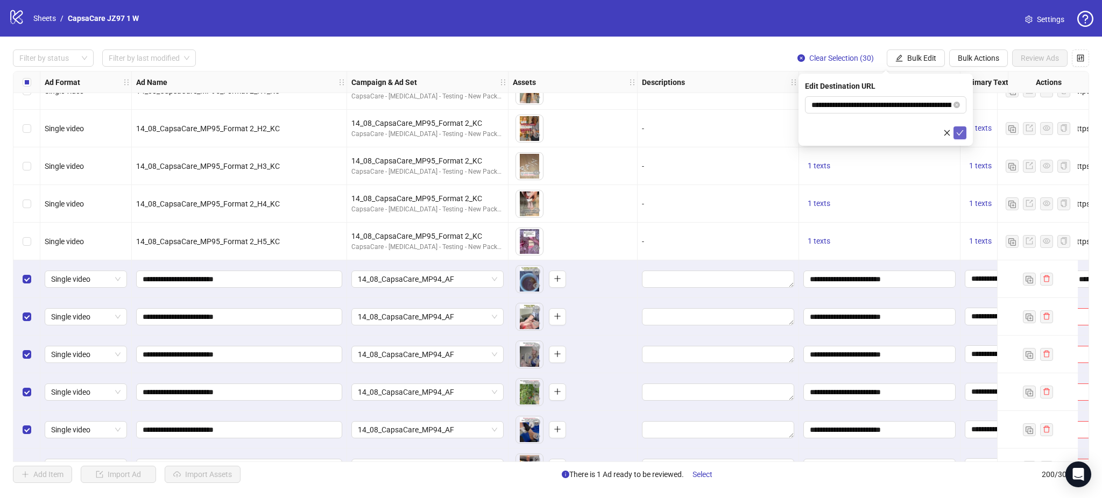
click at [958, 130] on icon "check" at bounding box center [960, 133] width 8 height 8
click at [914, 59] on span "Bulk Edit" at bounding box center [921, 58] width 29 height 9
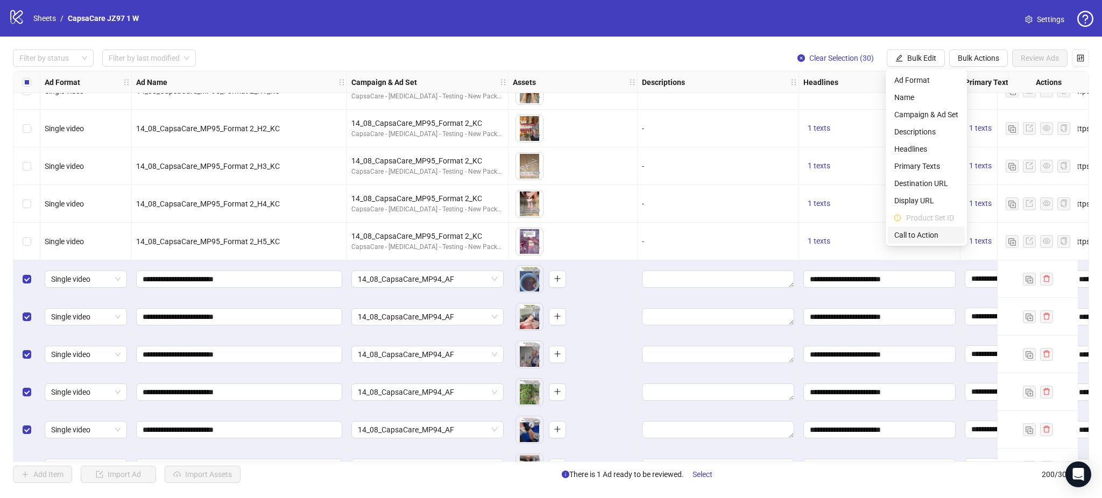
click at [914, 239] on span "Call to Action" at bounding box center [926, 235] width 64 height 12
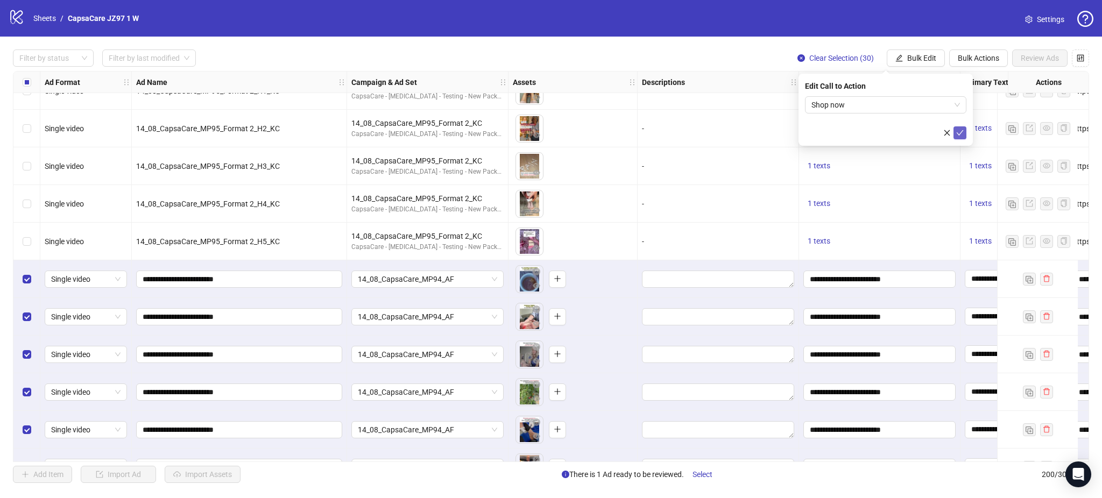
click at [961, 133] on icon "check" at bounding box center [960, 133] width 8 height 8
click at [1049, 54] on span "Review Ads" at bounding box center [1040, 58] width 38 height 9
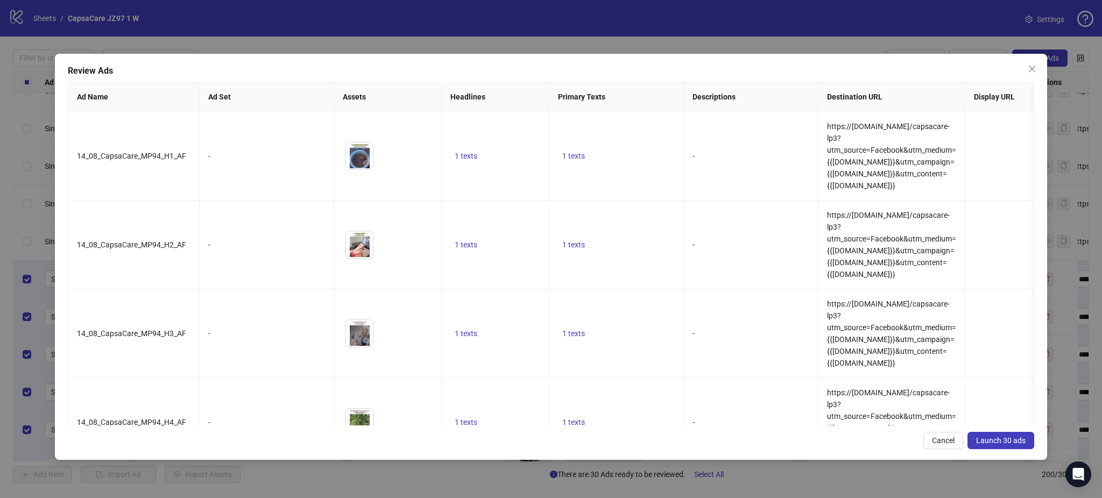
click at [1008, 442] on span "Launch 30 ads" at bounding box center [1000, 440] width 49 height 9
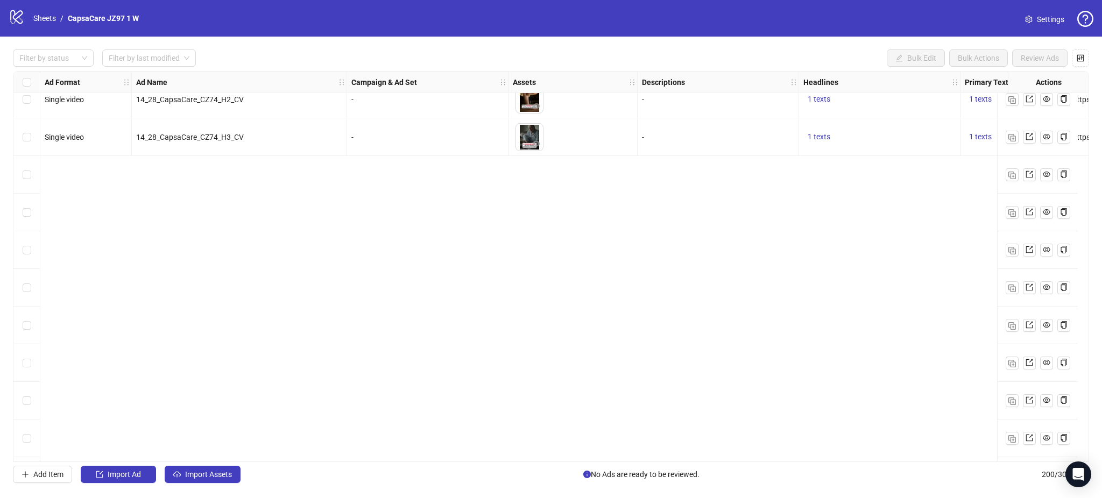
scroll to position [6192, 0]
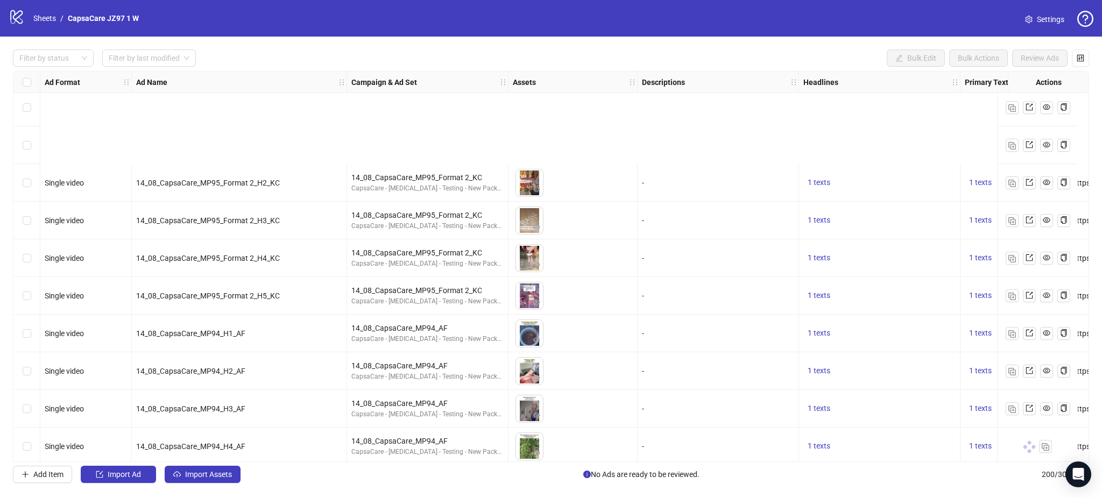
scroll to position [6326, 0]
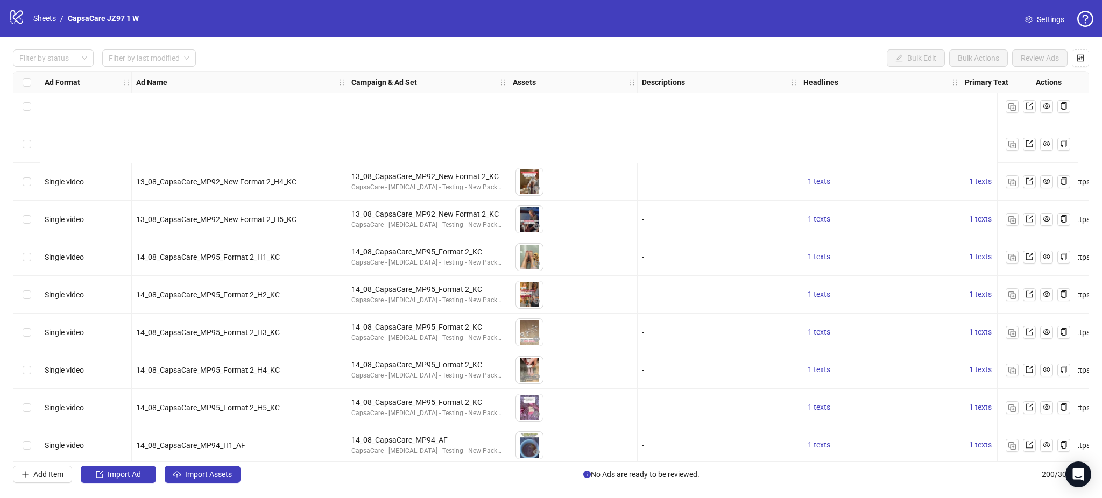
scroll to position [6259, 0]
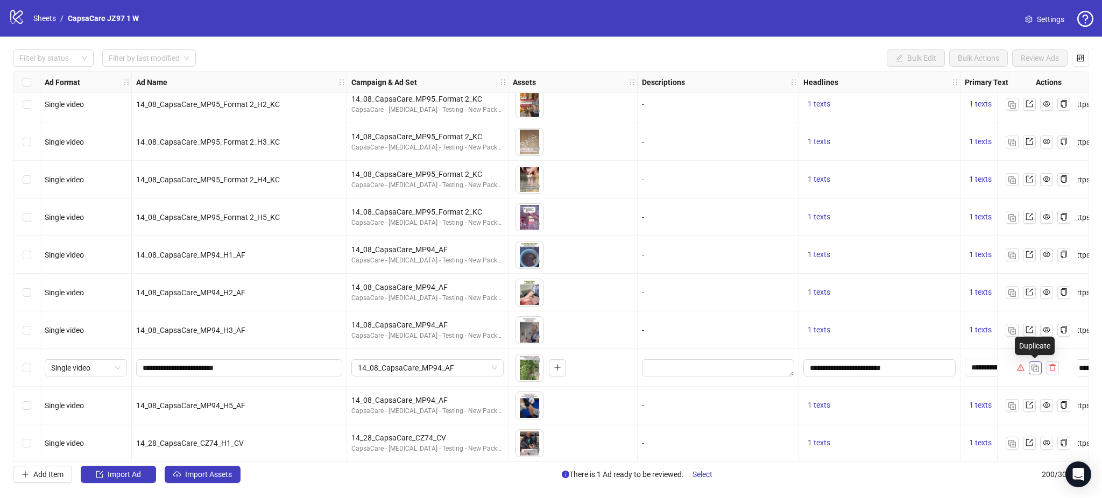
click at [1030, 373] on button "button" at bounding box center [1035, 368] width 13 height 13
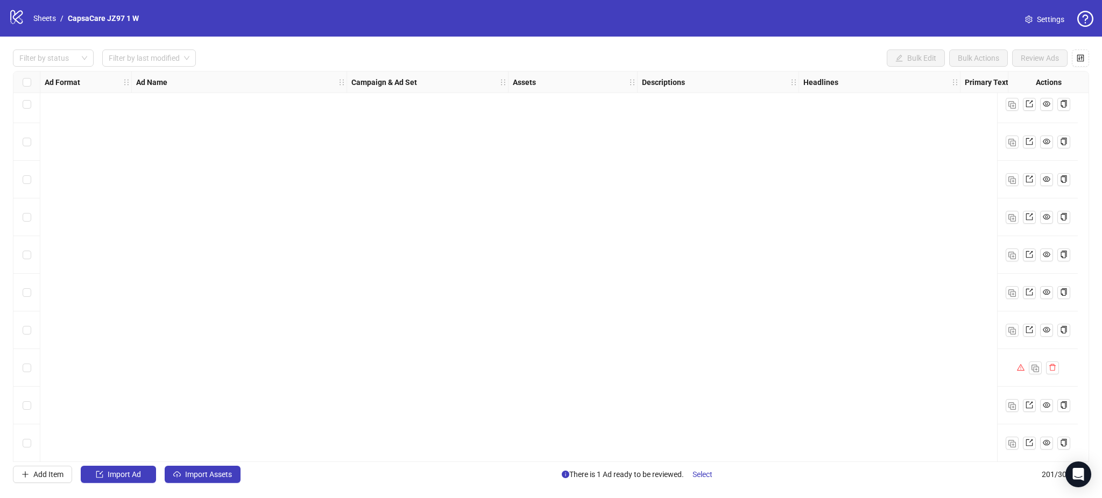
scroll to position [7205, 0]
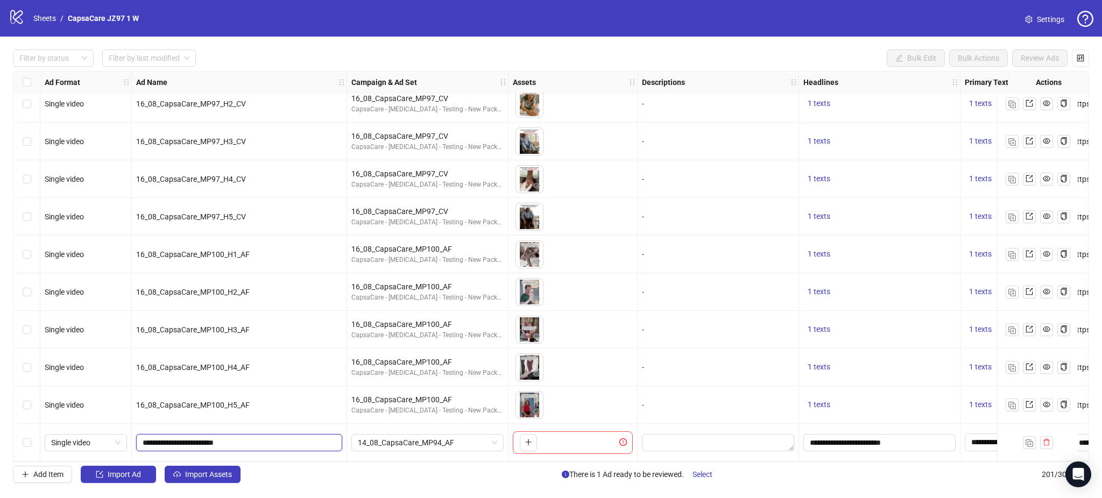
click at [257, 440] on input "**********" at bounding box center [238, 443] width 191 height 12
click at [533, 440] on button "button" at bounding box center [528, 442] width 17 height 17
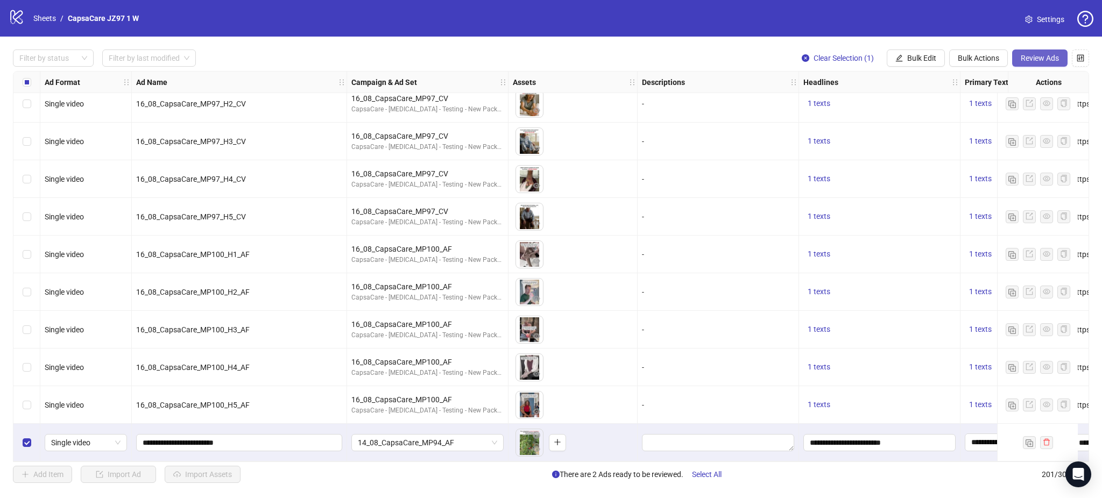
click at [1036, 62] on span "Review Ads" at bounding box center [1040, 58] width 38 height 9
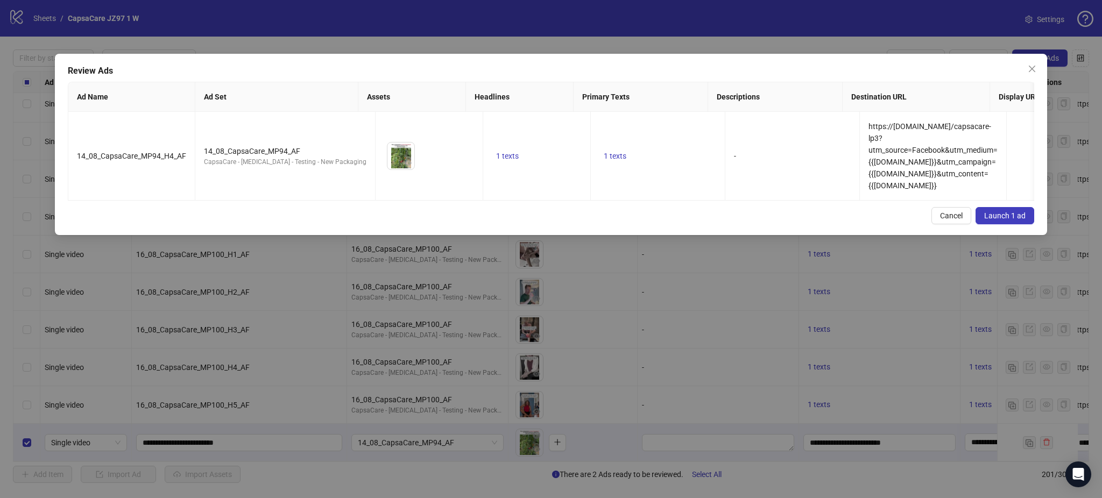
click at [1013, 220] on span "Launch 1 ad" at bounding box center [1004, 215] width 41 height 9
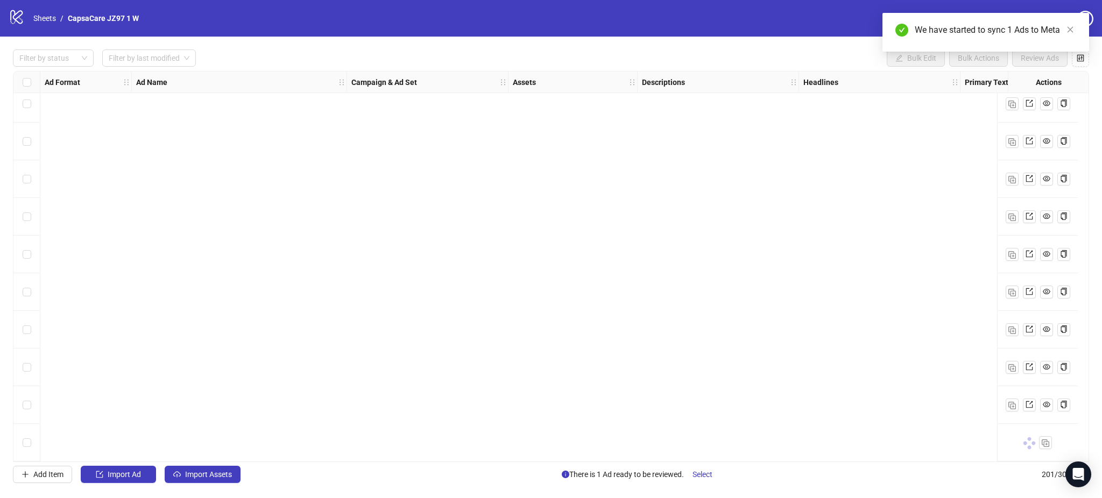
scroll to position [6246, 0]
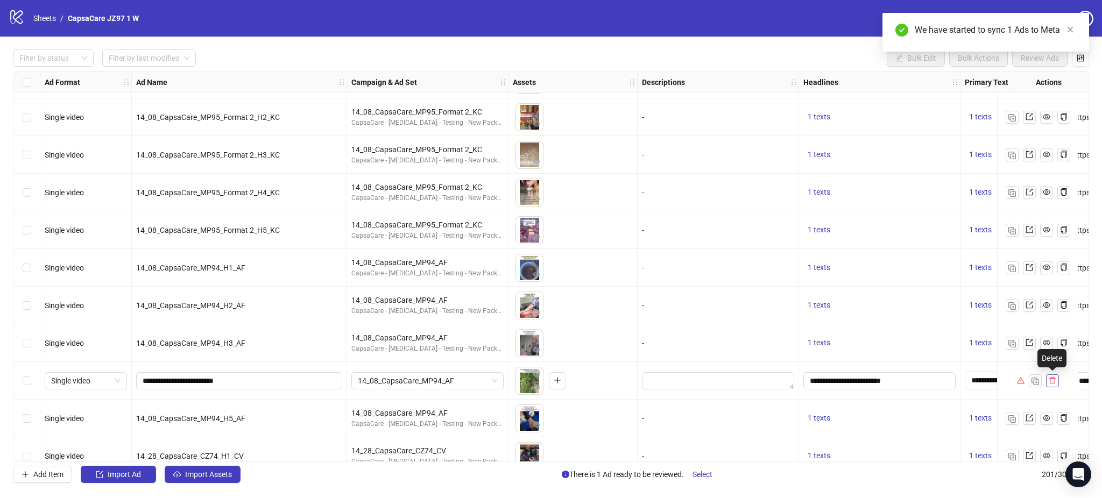
click at [1053, 379] on icon "delete" at bounding box center [1053, 381] width 8 height 8
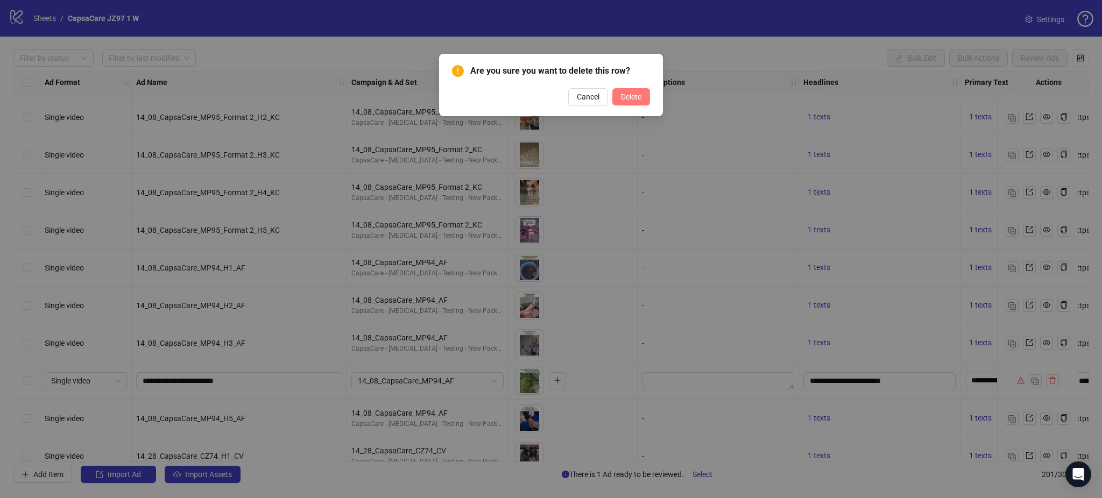
click at [632, 96] on span "Delete" at bounding box center [631, 97] width 20 height 9
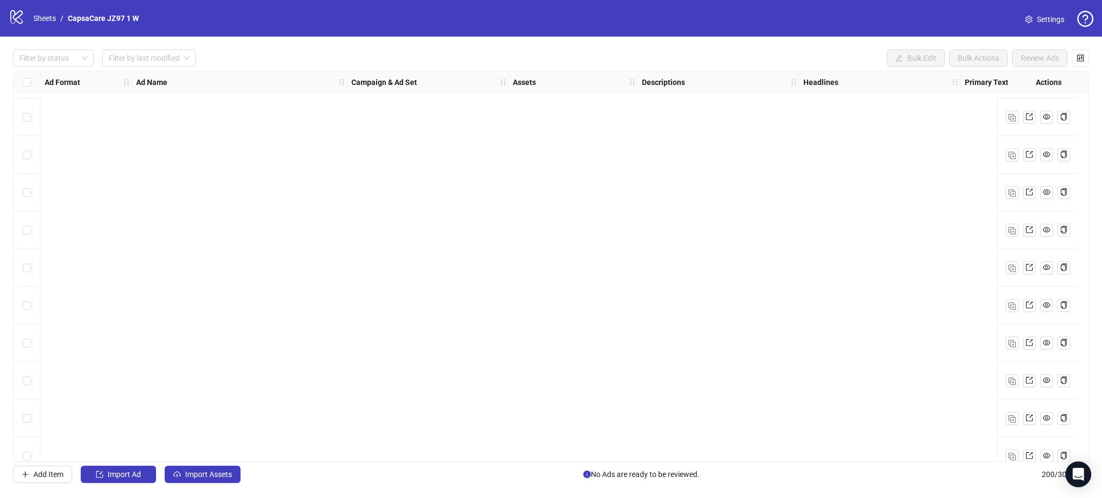
scroll to position [7167, 0]
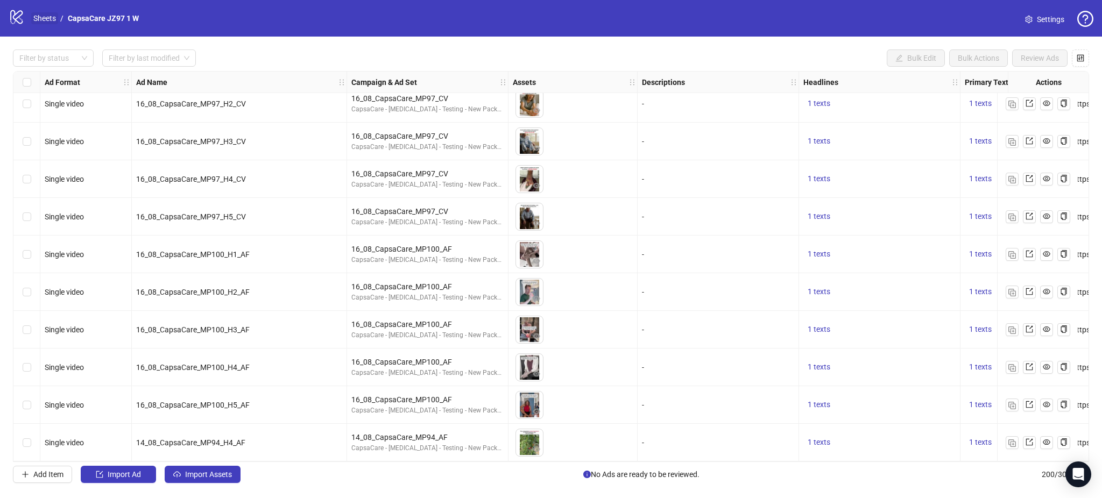
click at [45, 16] on link "Sheets" at bounding box center [44, 18] width 27 height 12
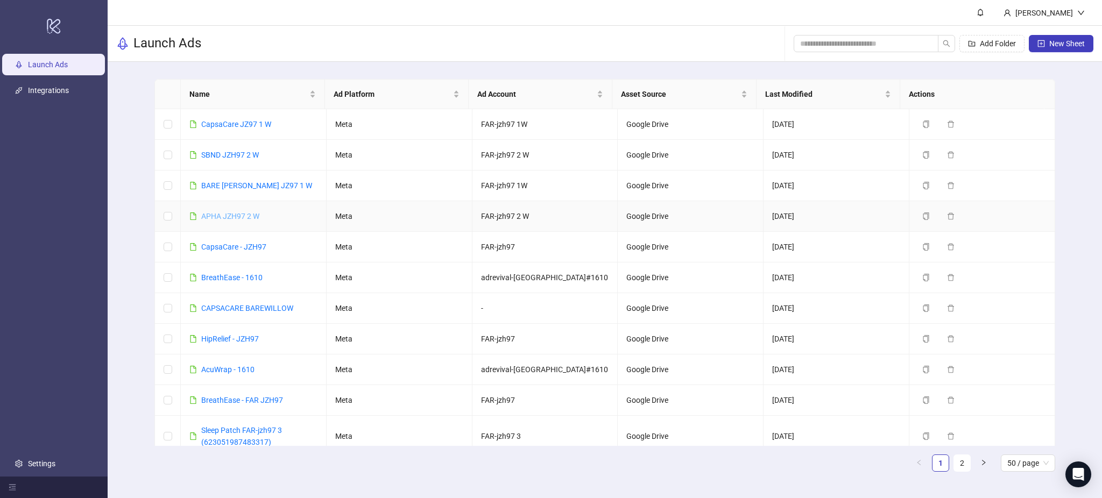
click at [240, 215] on link "APHA JZH97 2 W" at bounding box center [230, 216] width 58 height 9
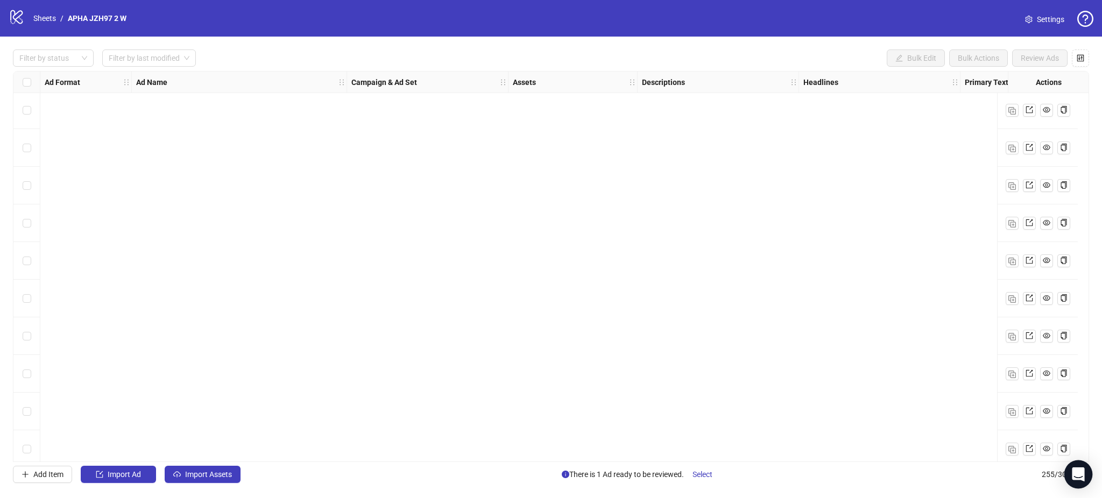
scroll to position [9239, 0]
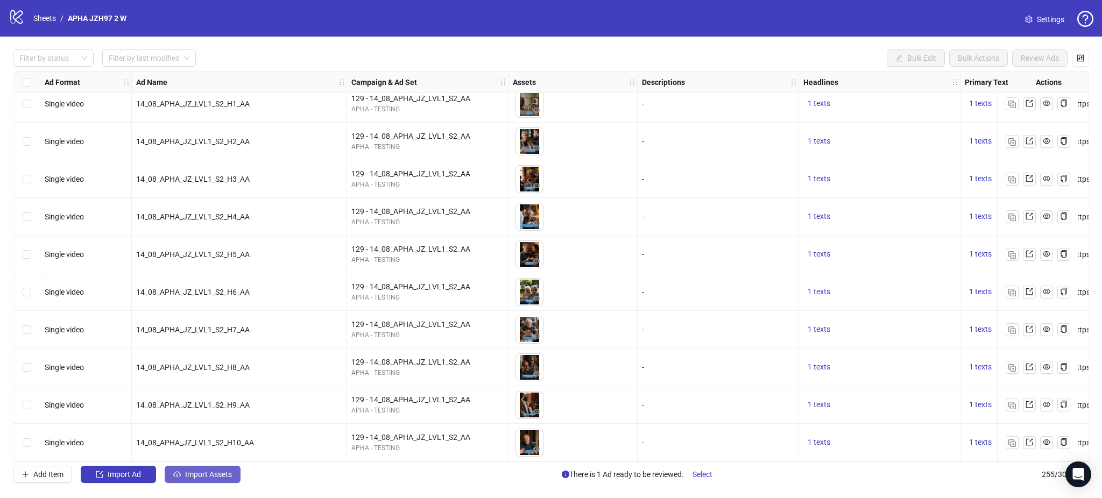
click at [203, 478] on span "Import Assets" at bounding box center [208, 474] width 47 height 9
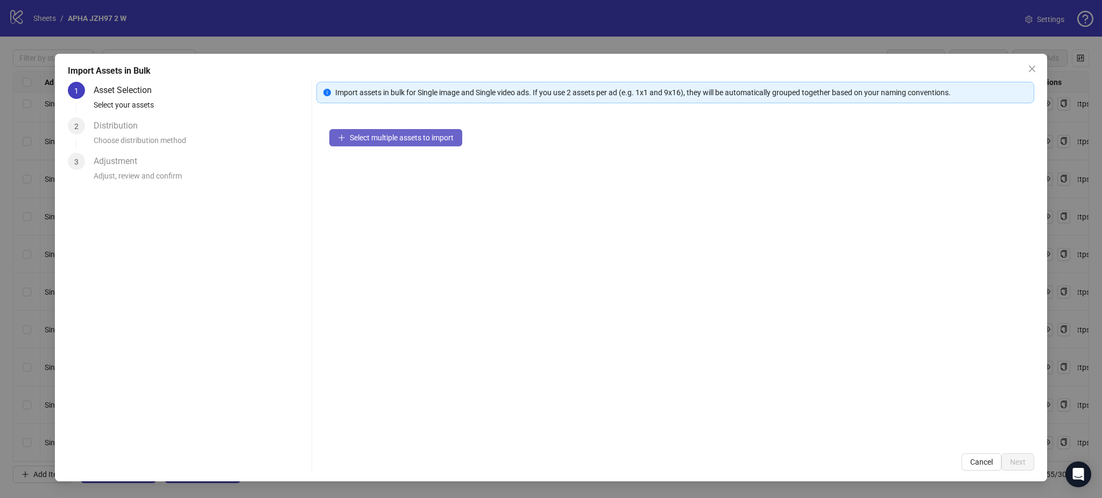
click at [400, 146] on button "Select multiple assets to import" at bounding box center [395, 137] width 133 height 17
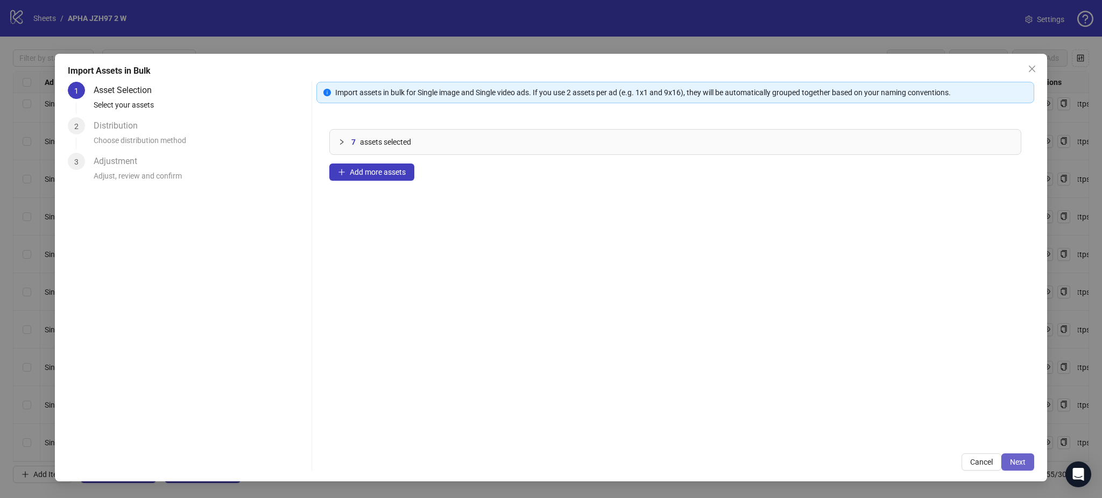
click at [1021, 462] on button "Next" at bounding box center [1017, 462] width 33 height 17
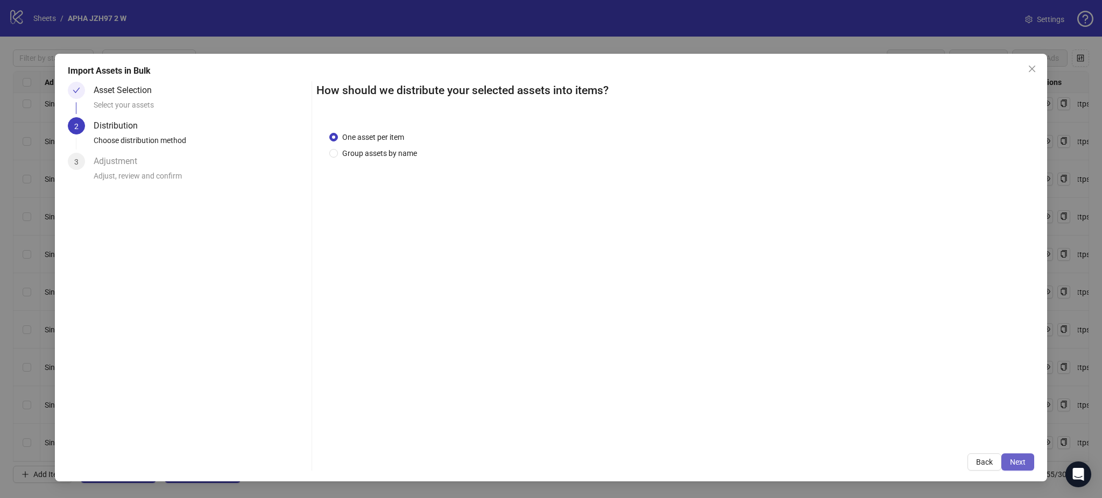
click at [1018, 462] on span "Next" at bounding box center [1018, 462] width 16 height 9
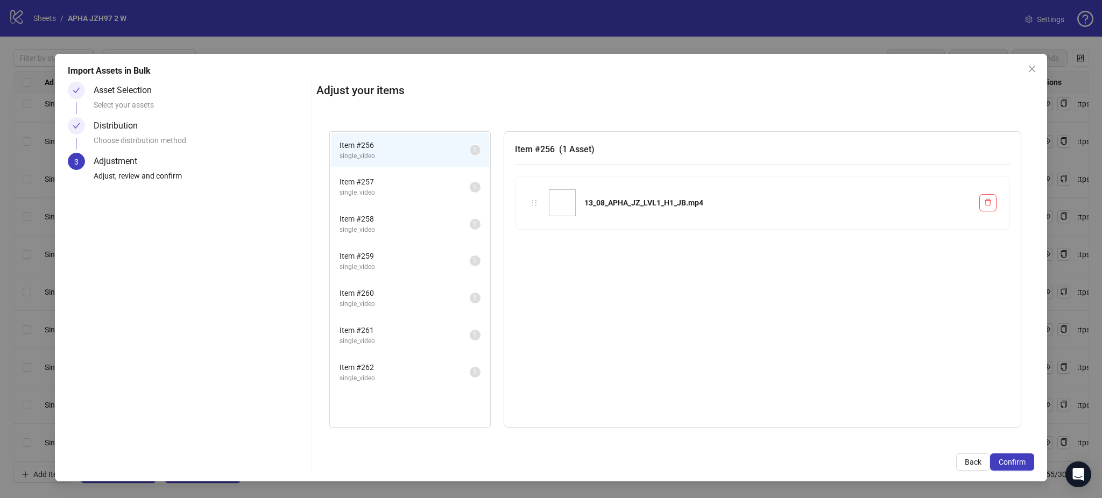
click at [1018, 462] on span "Confirm" at bounding box center [1012, 462] width 27 height 9
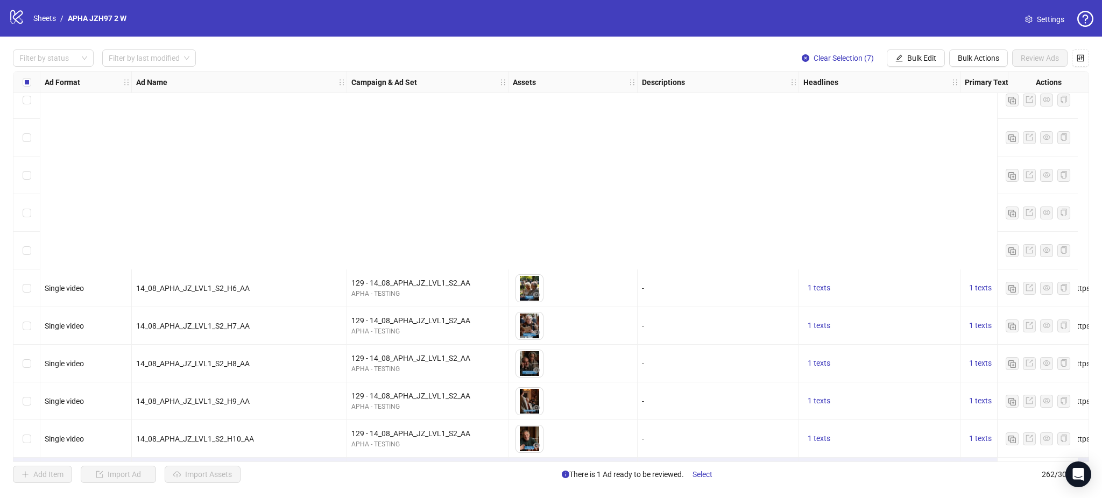
scroll to position [9502, 0]
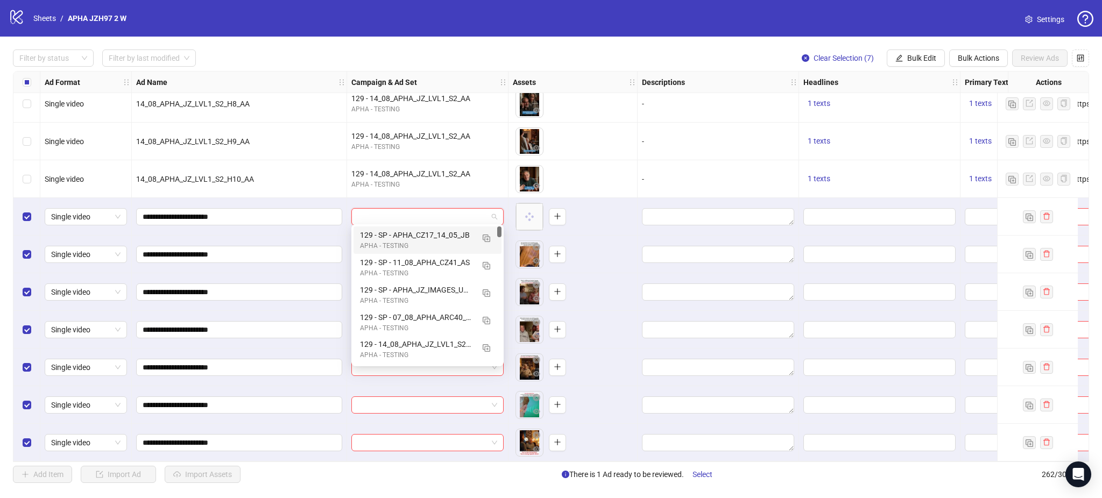
click at [402, 217] on input "search" at bounding box center [423, 217] width 130 height 16
paste input "**********"
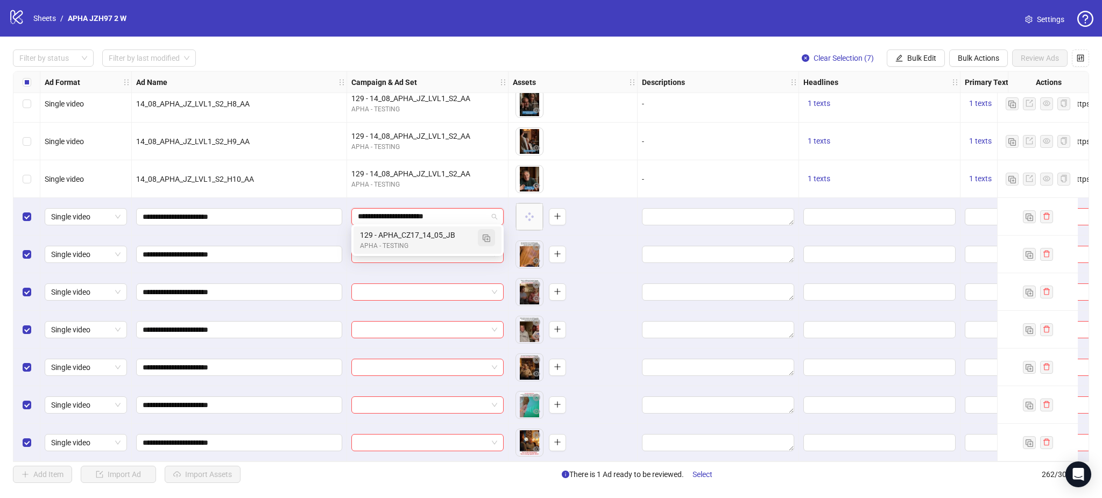
click at [489, 237] on img "button" at bounding box center [487, 239] width 8 height 8
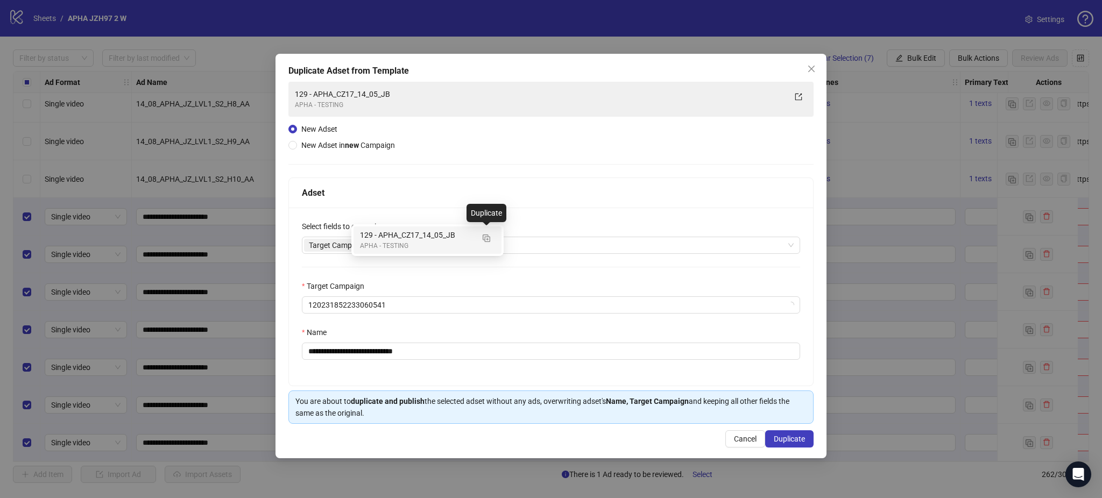
type input "**********"
click at [371, 246] on icon "close" at bounding box center [371, 245] width 5 height 5
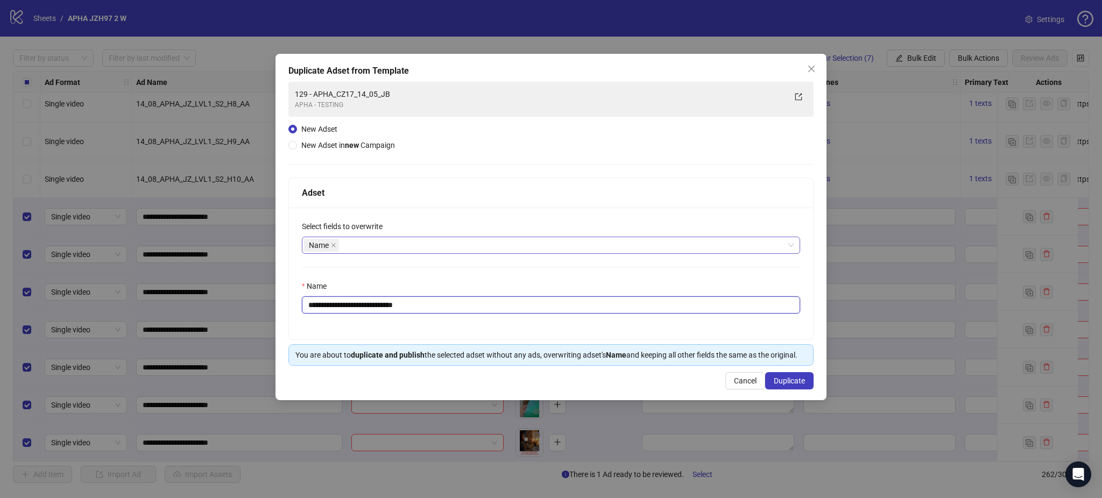
drag, startPoint x: 327, startPoint y: 301, endPoint x: 529, endPoint y: 316, distance: 202.8
click at [514, 311] on input "**********" at bounding box center [551, 304] width 498 height 17
paste input "text"
type input "**********"
click at [803, 376] on button "Duplicate" at bounding box center [789, 380] width 48 height 17
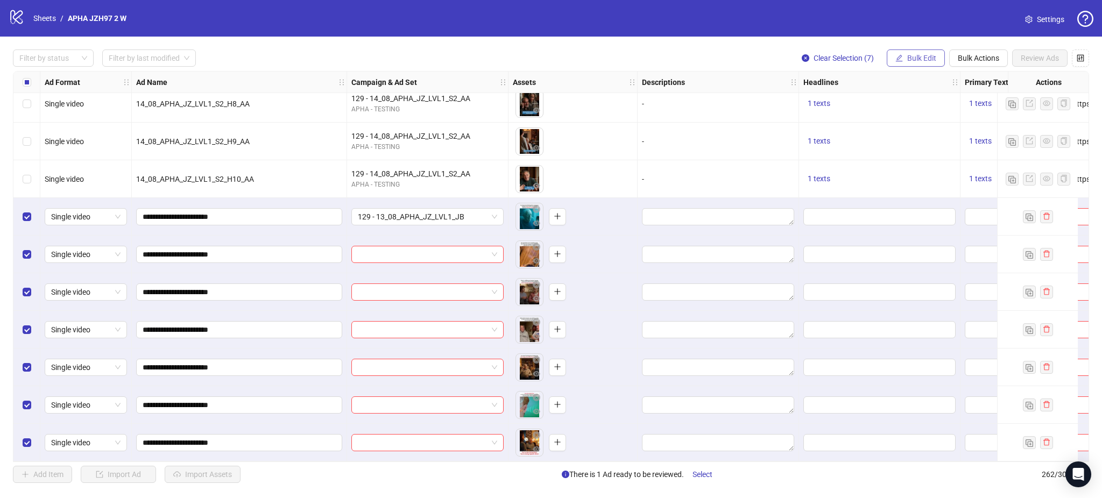
click at [915, 61] on span "Bulk Edit" at bounding box center [921, 58] width 29 height 9
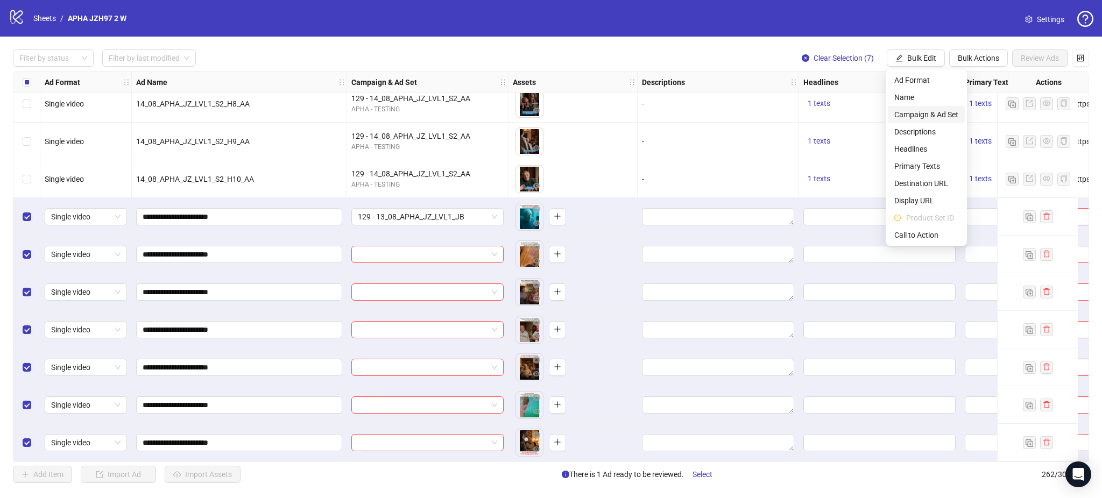
drag, startPoint x: 926, startPoint y: 115, endPoint x: 954, endPoint y: 127, distance: 30.1
click at [926, 116] on span "Campaign & Ad Set" at bounding box center [926, 115] width 64 height 12
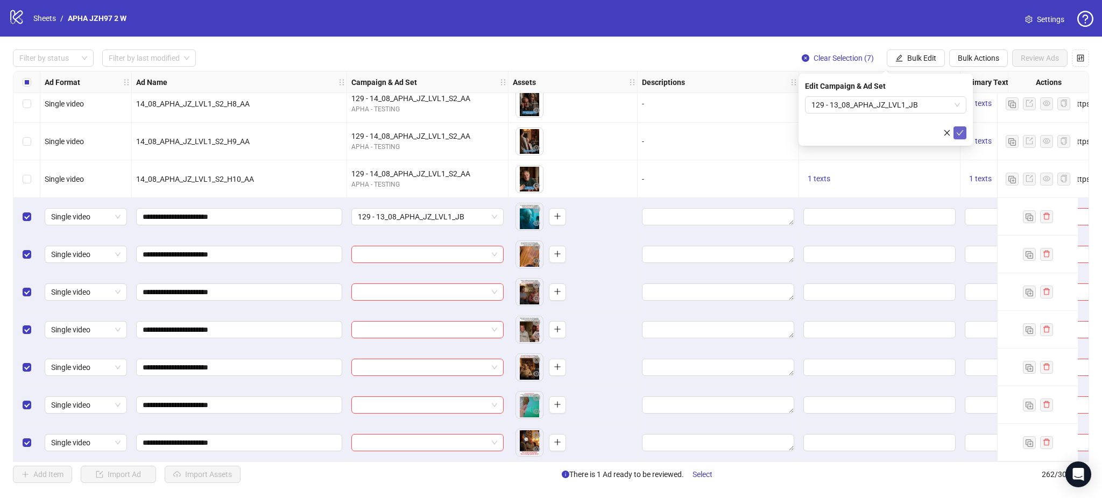
click at [954, 129] on button "submit" at bounding box center [959, 132] width 13 height 13
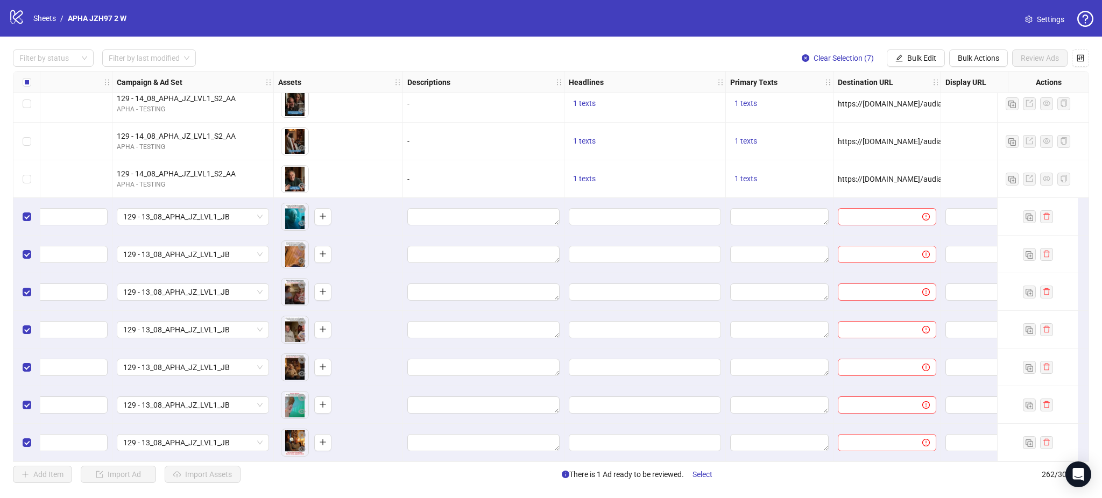
scroll to position [9502, 614]
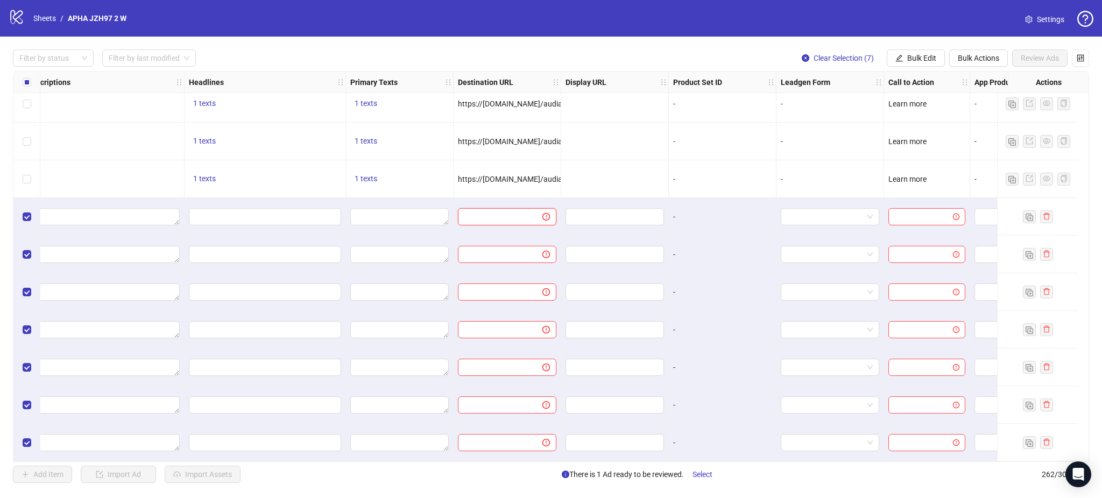
click at [486, 215] on input "text" at bounding box center [495, 217] width 63 height 12
paste input "**********"
type input "**********"
click at [584, 171] on div at bounding box center [615, 179] width 108 height 38
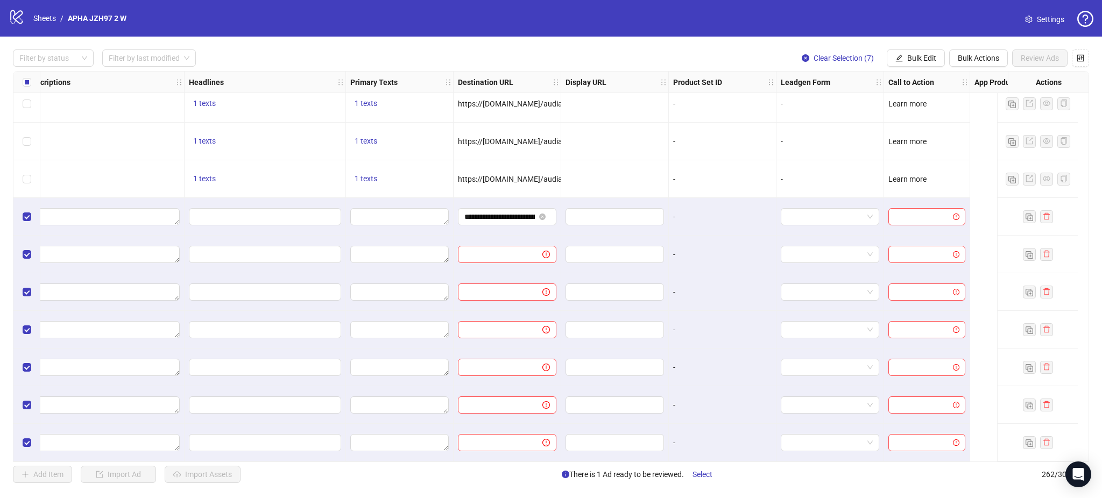
scroll to position [9502, 404]
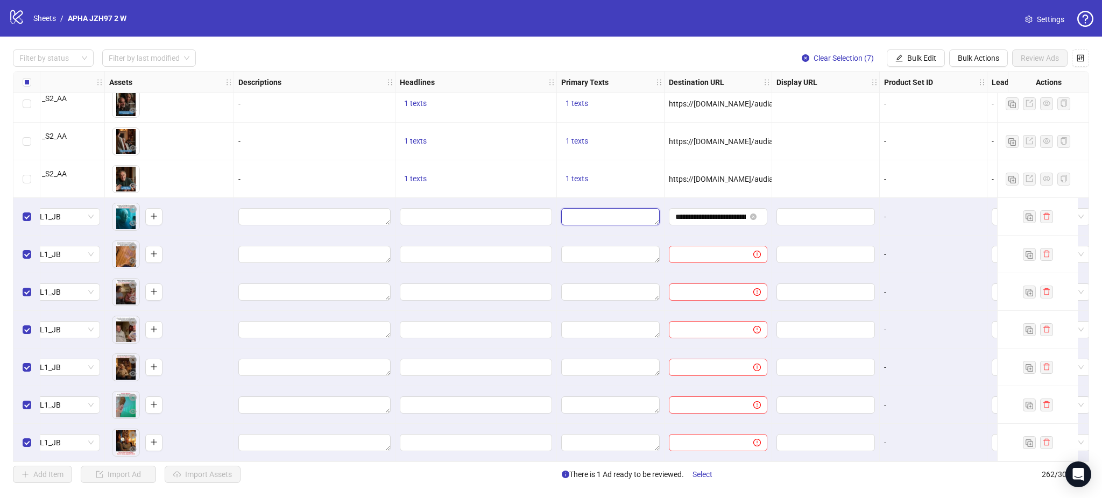
click at [607, 209] on textarea "Edit values" at bounding box center [610, 216] width 98 height 17
paste textarea "**********"
type textarea "**********"
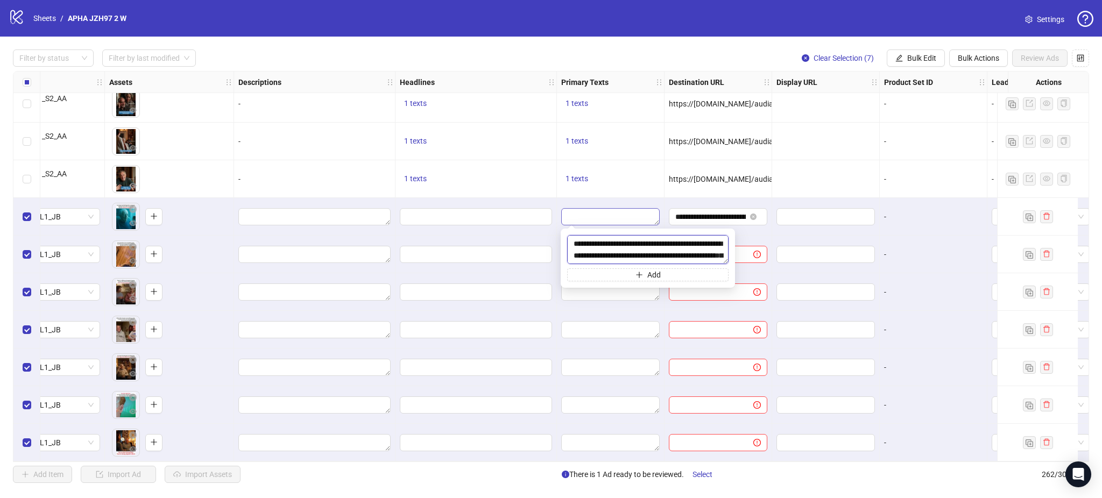
scroll to position [280, 0]
drag, startPoint x: 632, startPoint y: 173, endPoint x: 614, endPoint y: 182, distance: 20.5
click at [633, 173] on div "1 texts" at bounding box center [610, 179] width 98 height 13
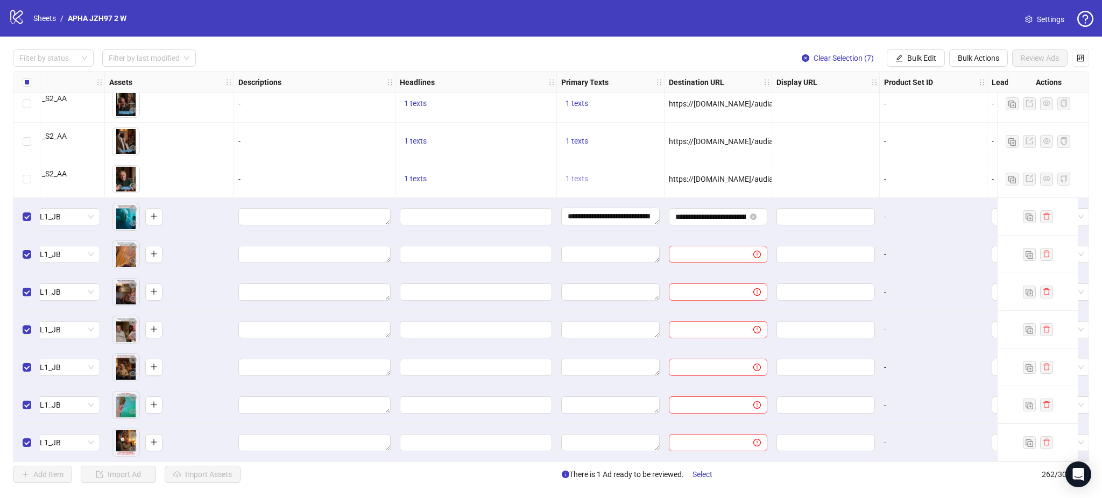
click at [569, 174] on span "1 texts" at bounding box center [576, 178] width 23 height 9
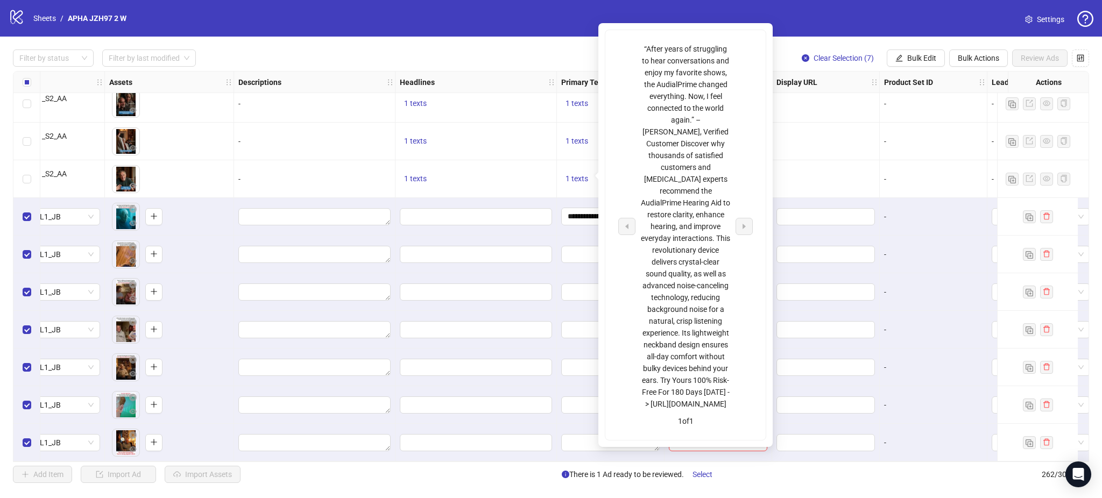
click at [526, 152] on div "1 texts" at bounding box center [475, 142] width 161 height 38
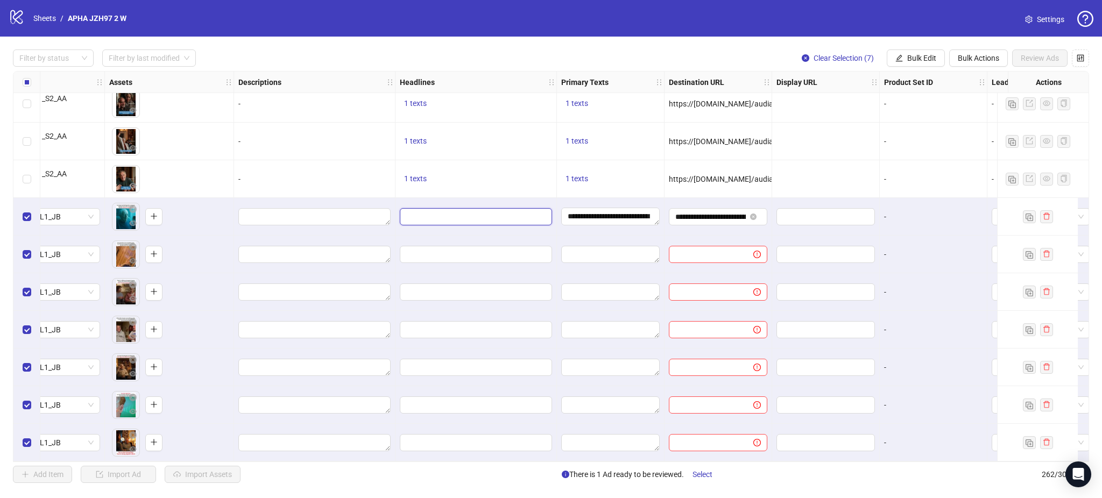
click at [470, 211] on input "Edit values" at bounding box center [474, 217] width 137 height 12
type input "**********"
click at [513, 173] on div "1 texts" at bounding box center [476, 179] width 152 height 13
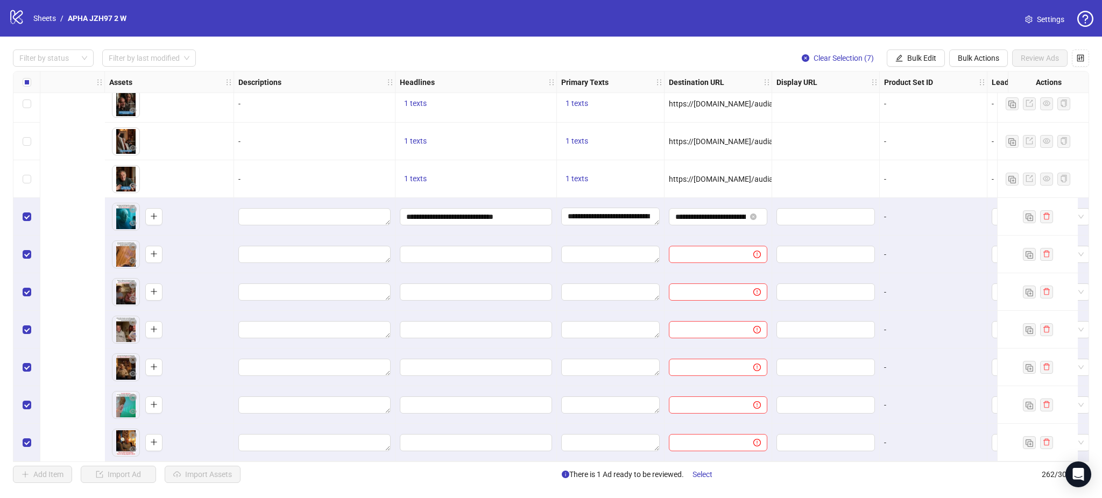
scroll to position [9502, 695]
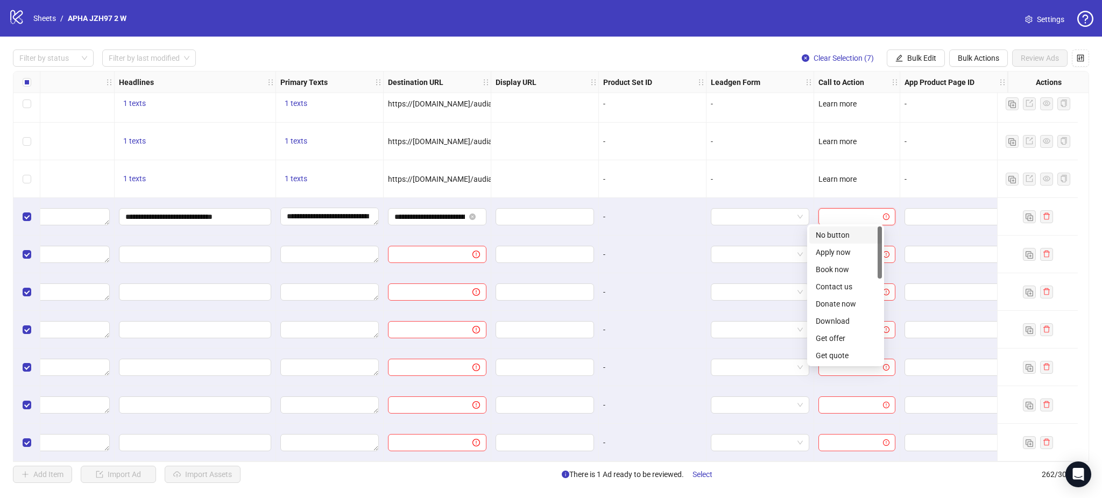
click at [831, 213] on input "search" at bounding box center [852, 217] width 54 height 16
drag, startPoint x: 879, startPoint y: 252, endPoint x: 873, endPoint y: 300, distance: 48.3
click at [873, 300] on div "Get showtimes Learn more Listen now Order now Play game Request time See menu S…" at bounding box center [845, 295] width 73 height 138
drag, startPoint x: 851, startPoint y: 250, endPoint x: 881, endPoint y: 284, distance: 45.3
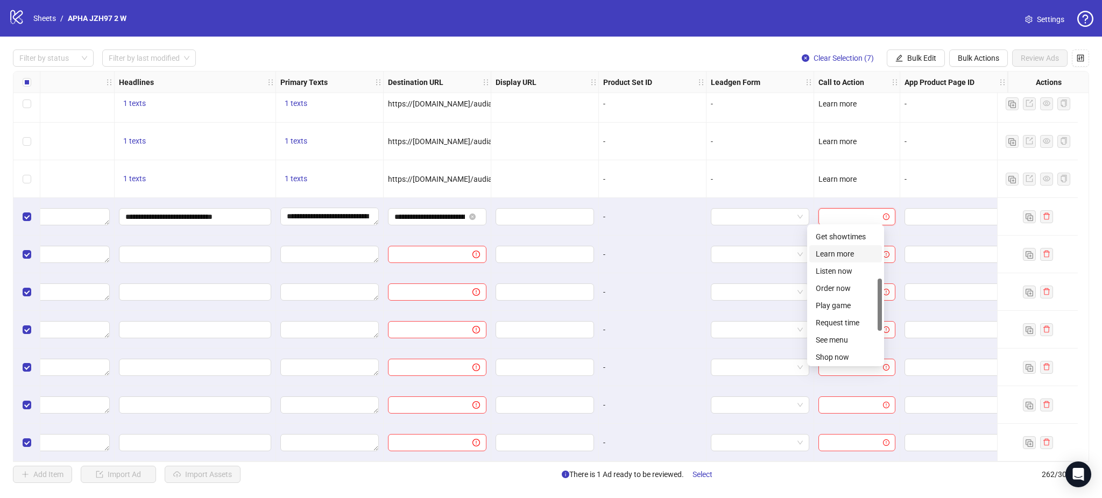
click at [851, 251] on div "Learn more" at bounding box center [846, 254] width 60 height 12
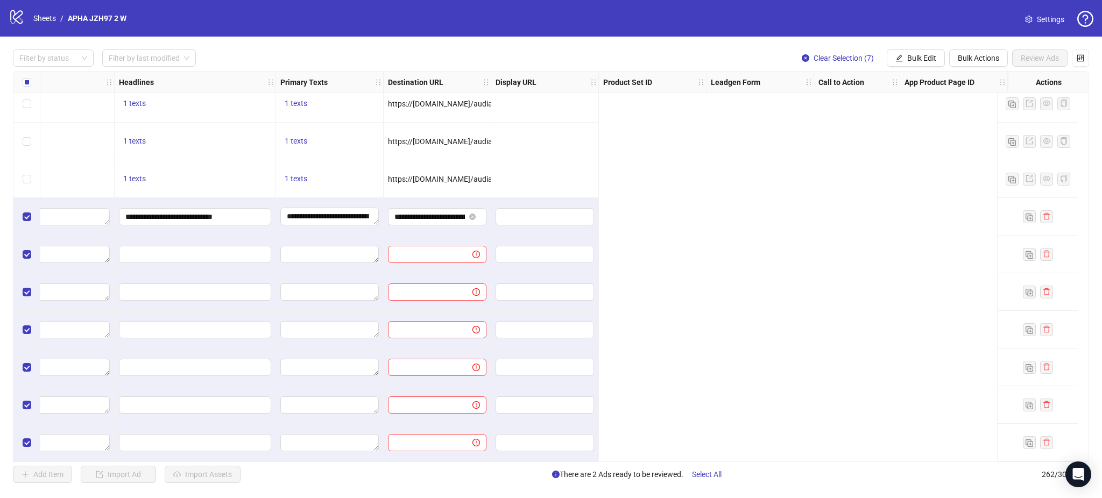
scroll to position [9502, 0]
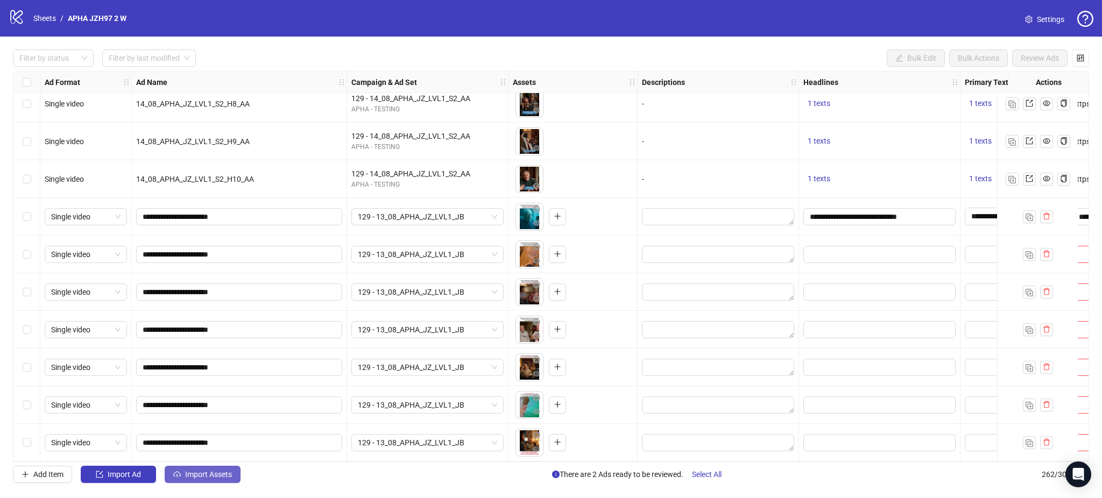
click at [205, 473] on span "Import Assets" at bounding box center [208, 474] width 47 height 9
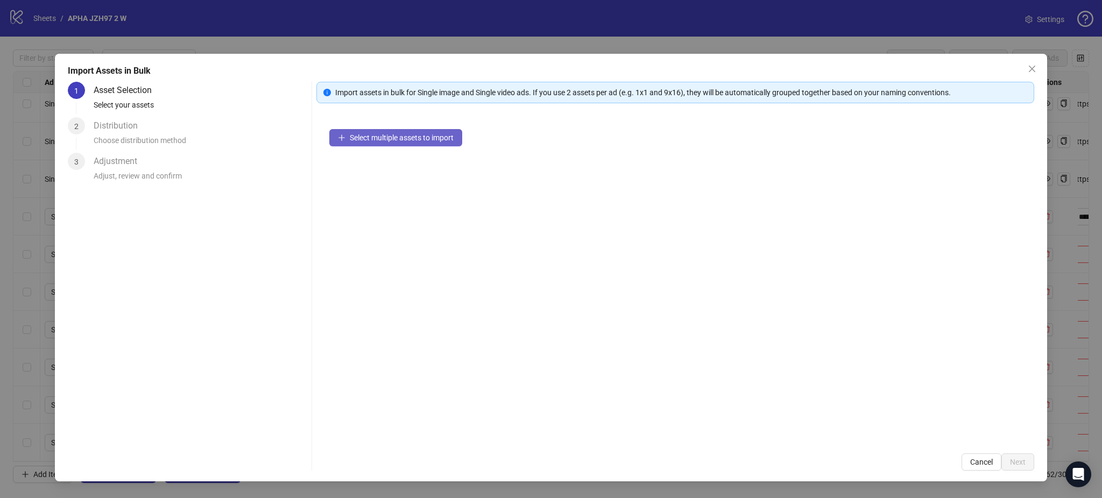
click at [436, 140] on span "Select multiple assets to import" at bounding box center [402, 137] width 104 height 9
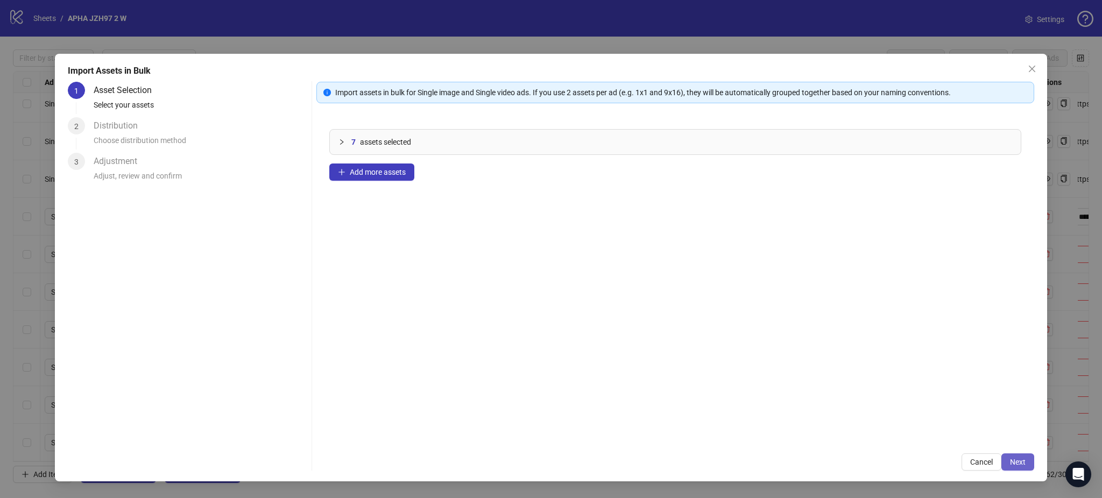
click at [1018, 461] on span "Next" at bounding box center [1018, 462] width 16 height 9
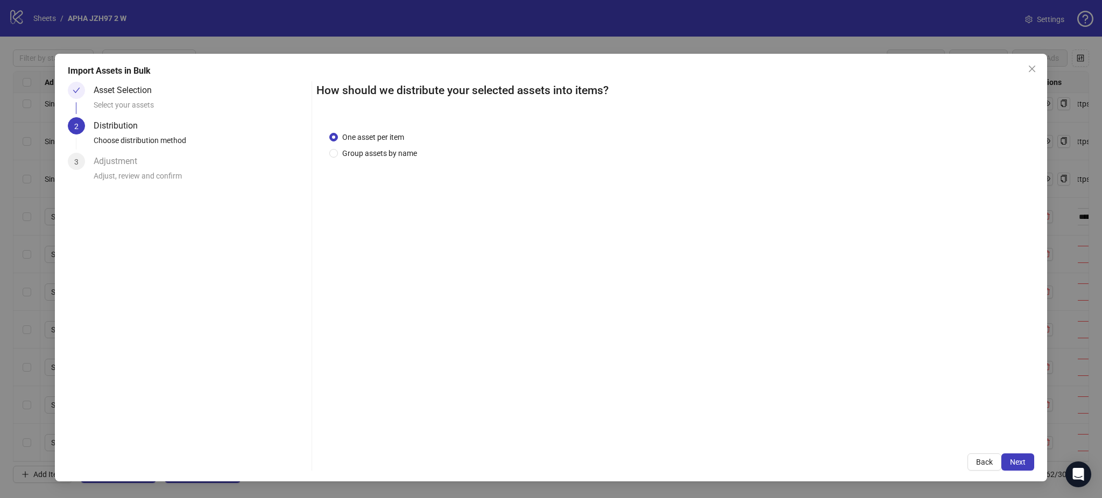
click at [1023, 461] on span "Next" at bounding box center [1018, 462] width 16 height 9
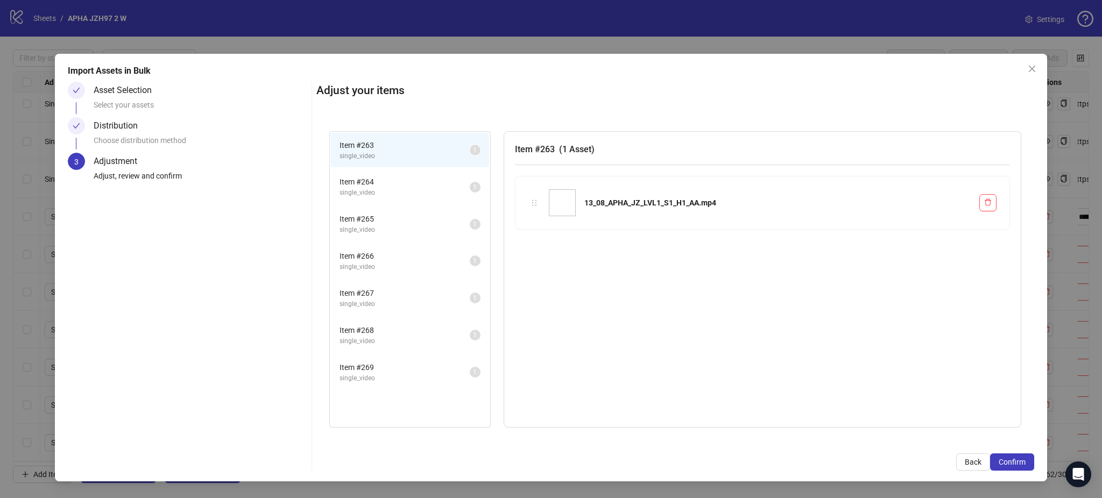
click at [1023, 461] on span "Confirm" at bounding box center [1012, 462] width 27 height 9
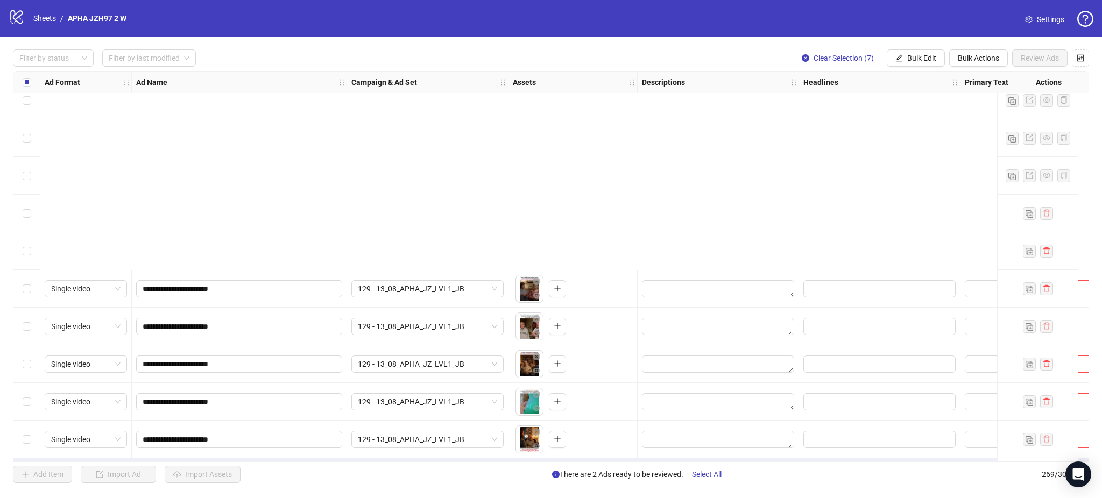
scroll to position [9766, 0]
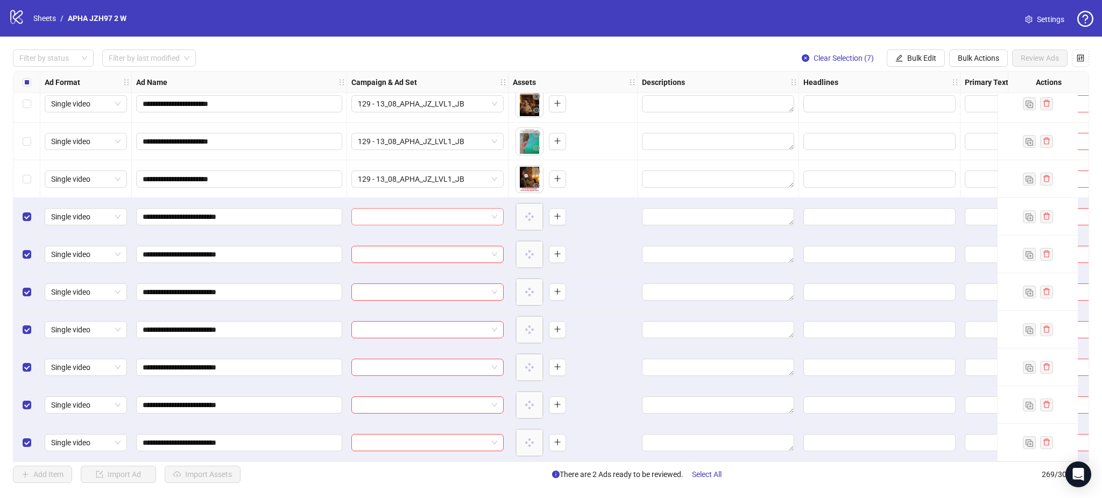
drag, startPoint x: 423, startPoint y: 213, endPoint x: 431, endPoint y: 211, distance: 8.7
click at [424, 213] on input "search" at bounding box center [423, 217] width 130 height 16
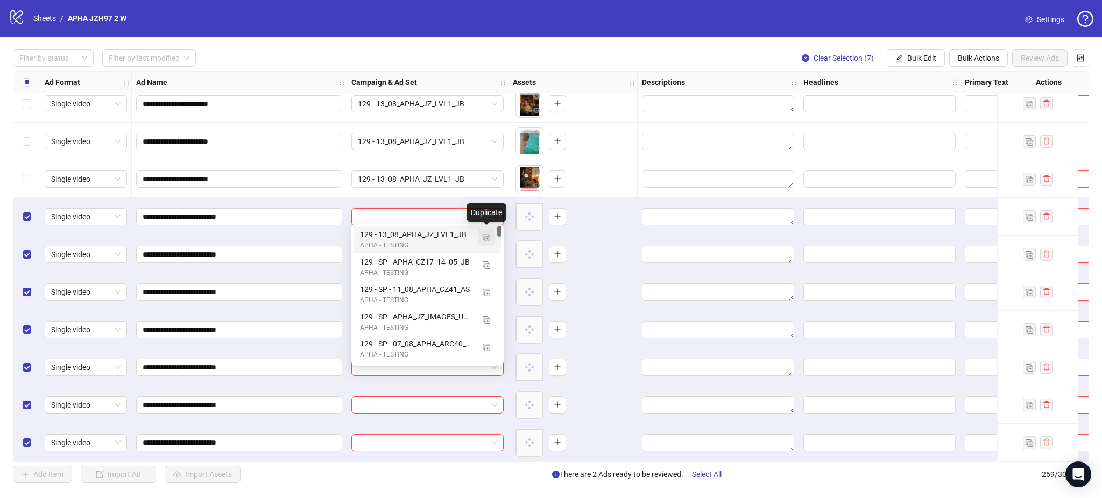
click at [489, 236] on img "button" at bounding box center [487, 238] width 8 height 8
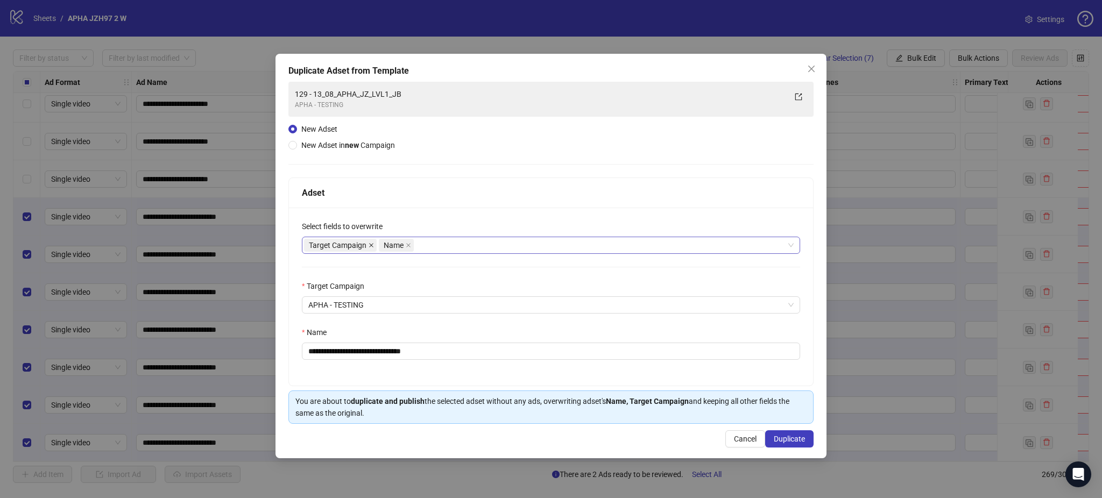
click at [372, 243] on icon "close" at bounding box center [371, 245] width 5 height 5
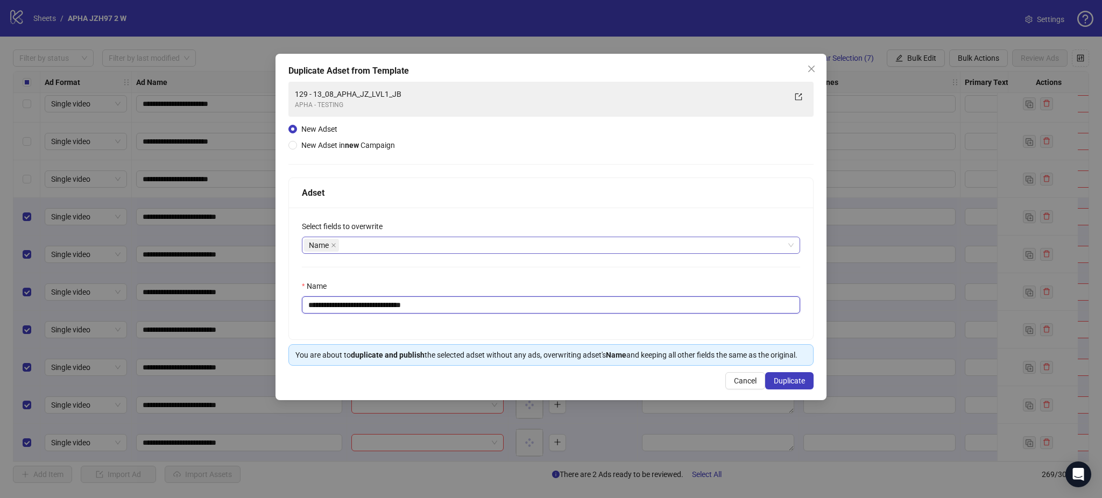
drag, startPoint x: 327, startPoint y: 306, endPoint x: 518, endPoint y: 317, distance: 191.3
click at [515, 317] on div "**********" at bounding box center [551, 274] width 524 height 132
paste input "text"
type input "**********"
click at [803, 388] on button "Duplicate" at bounding box center [789, 380] width 48 height 17
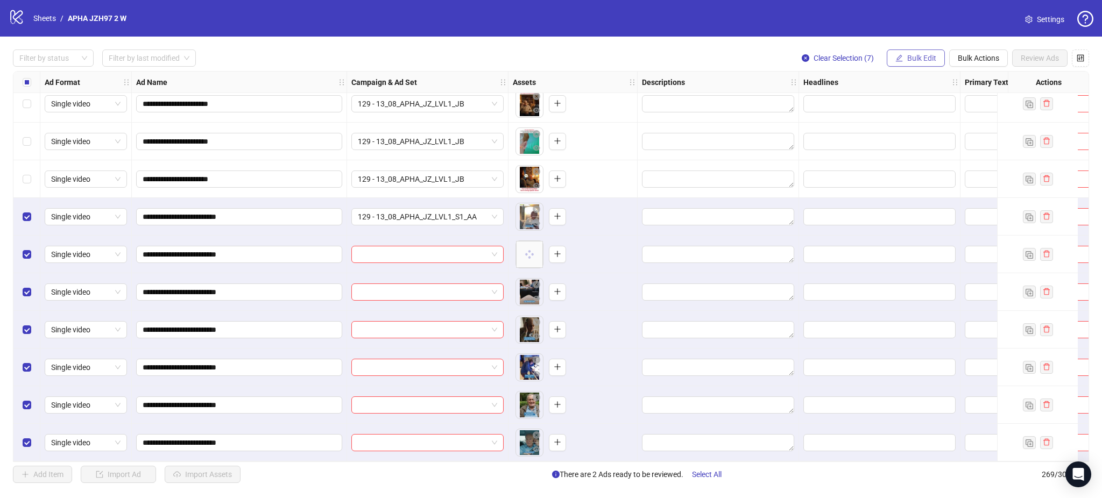
click at [929, 58] on span "Bulk Edit" at bounding box center [921, 58] width 29 height 9
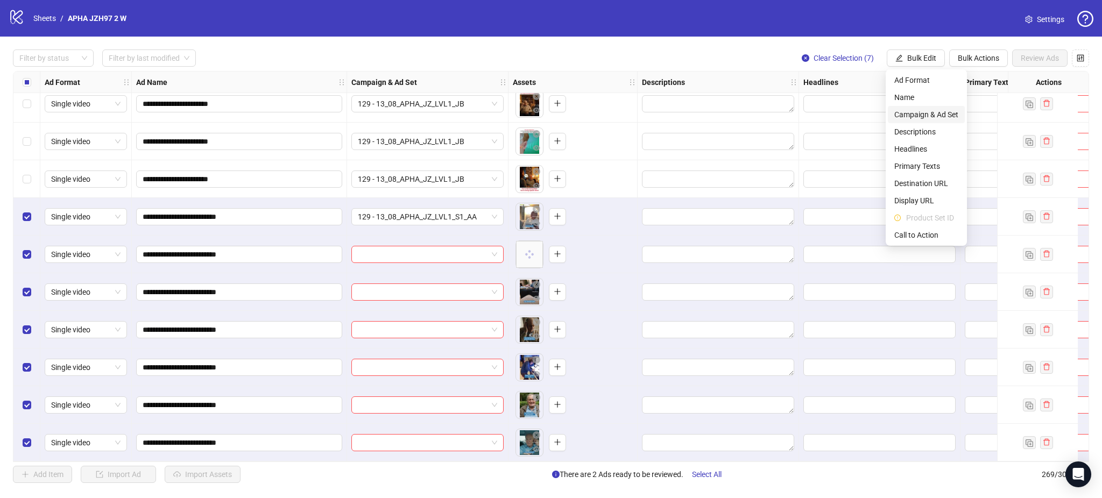
click at [940, 112] on span "Campaign & Ad Set" at bounding box center [926, 115] width 64 height 12
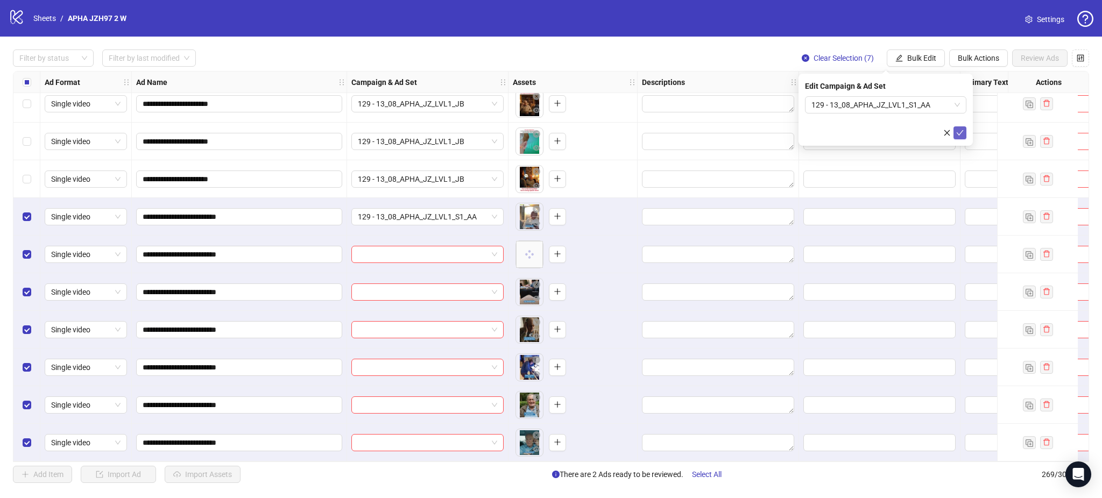
click at [958, 131] on icon "check" at bounding box center [960, 133] width 8 height 8
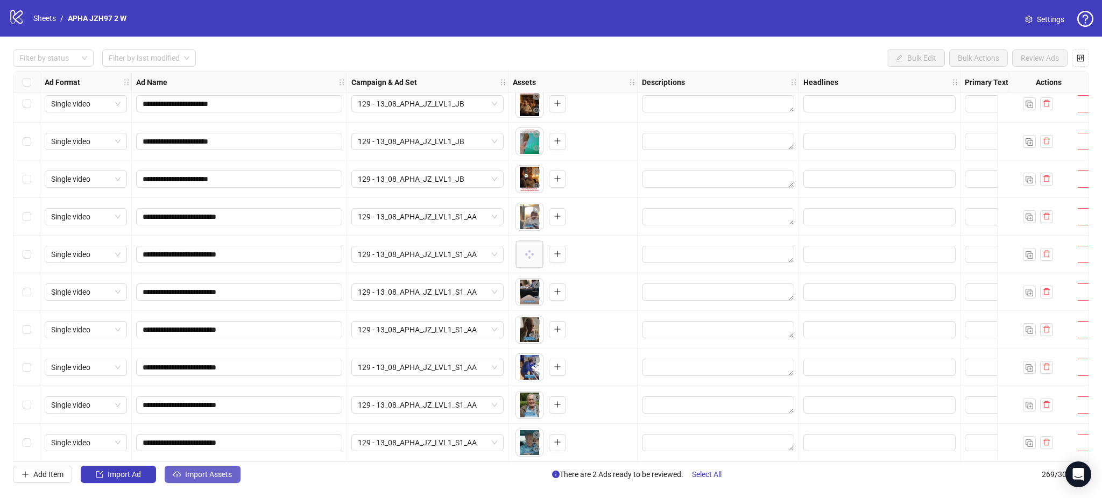
click at [202, 477] on span "Import Assets" at bounding box center [208, 474] width 47 height 9
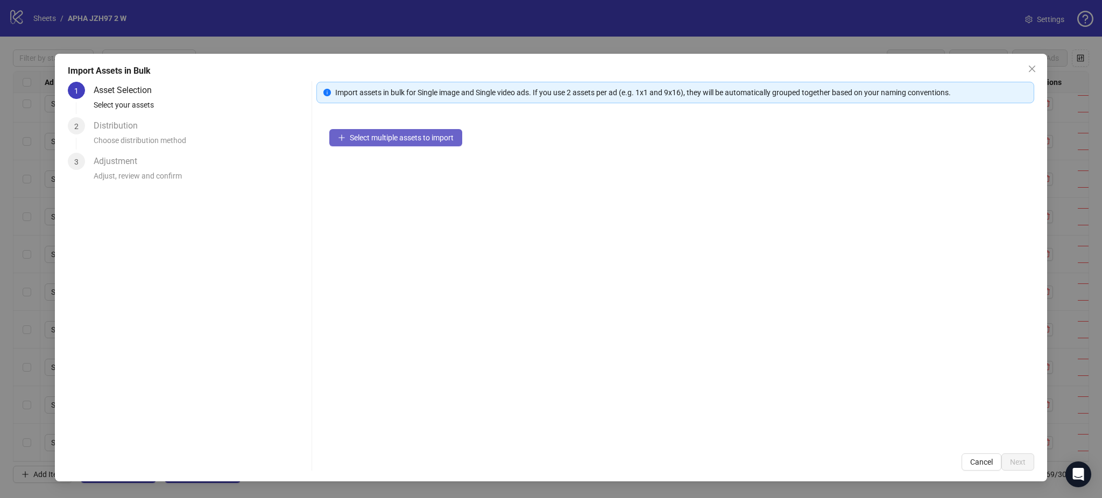
click at [389, 139] on span "Select multiple assets to import" at bounding box center [402, 137] width 104 height 9
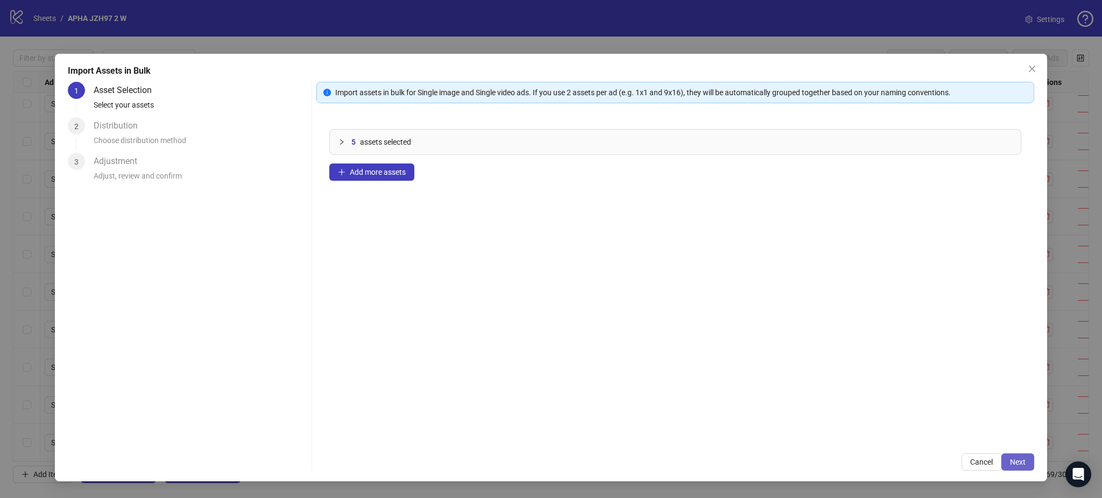
click at [1019, 464] on span "Next" at bounding box center [1018, 462] width 16 height 9
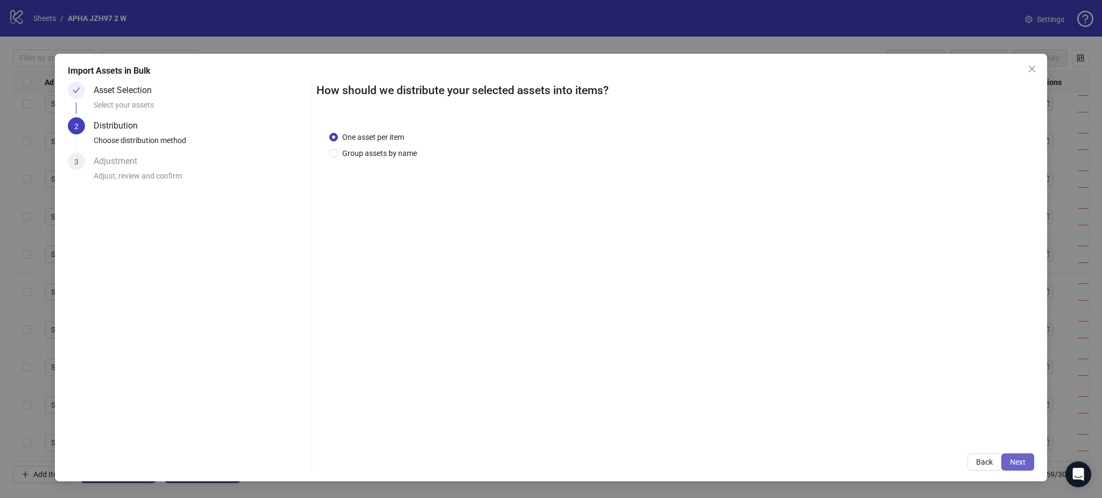
click at [1018, 461] on span "Next" at bounding box center [1018, 462] width 16 height 9
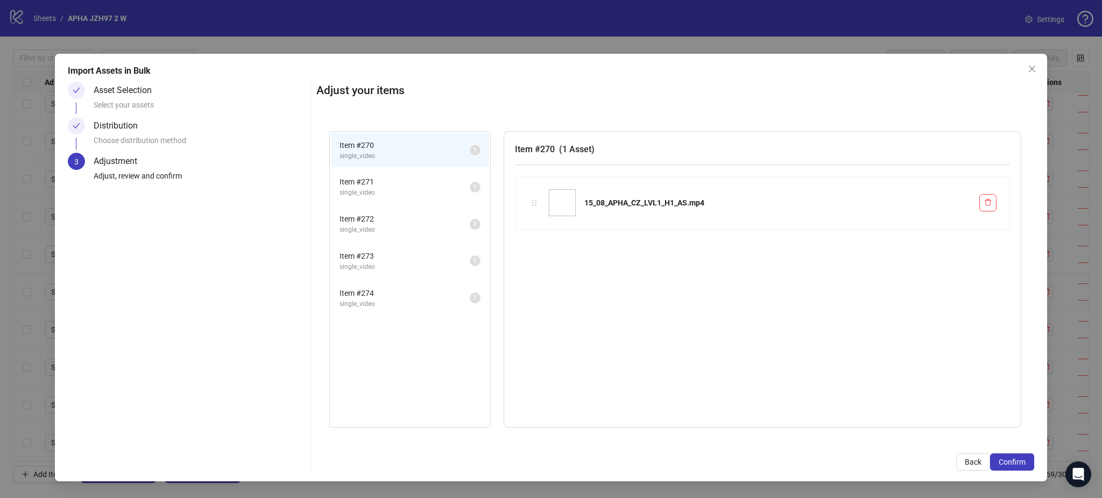
click at [1018, 461] on span "Confirm" at bounding box center [1012, 462] width 27 height 9
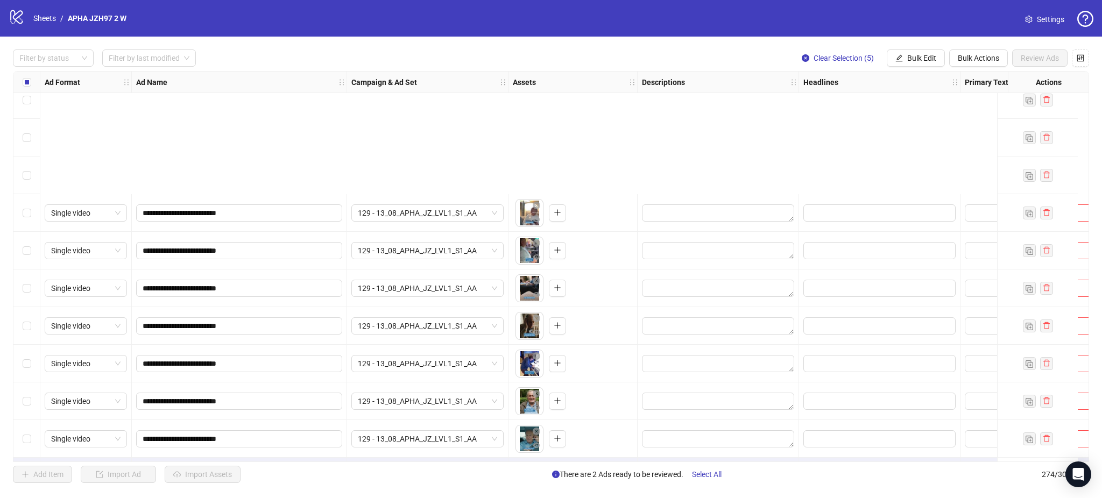
scroll to position [9954, 0]
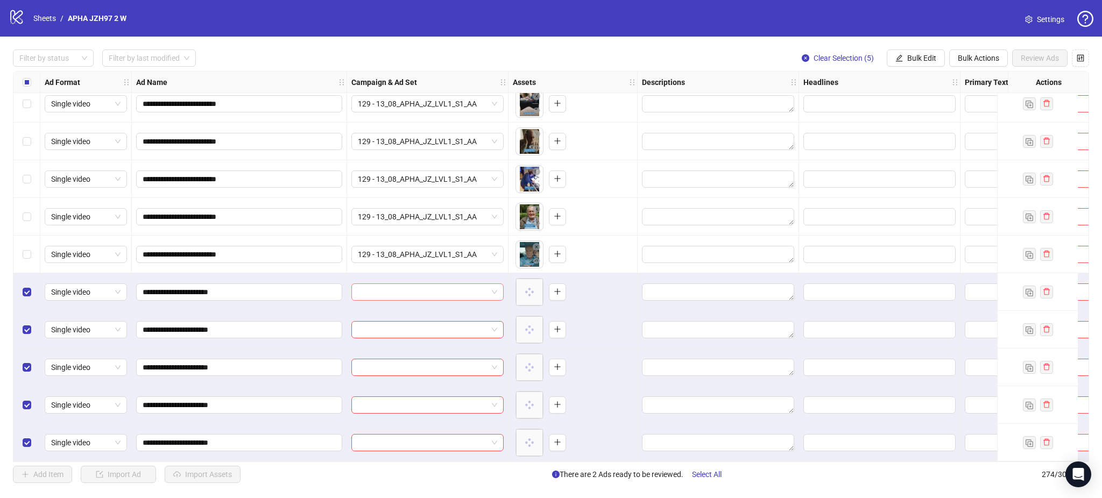
click at [405, 284] on input "search" at bounding box center [423, 292] width 130 height 16
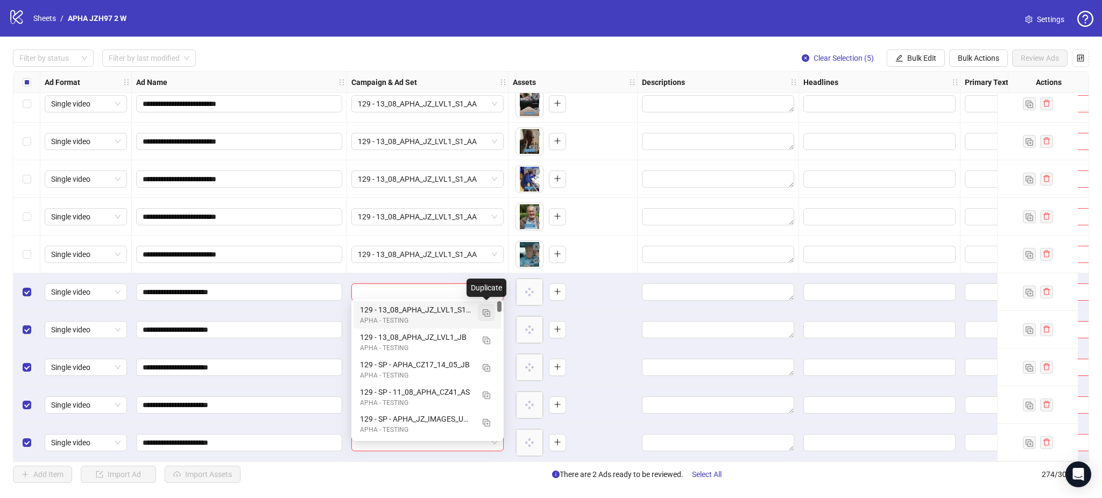
click at [485, 310] on img "button" at bounding box center [487, 313] width 8 height 8
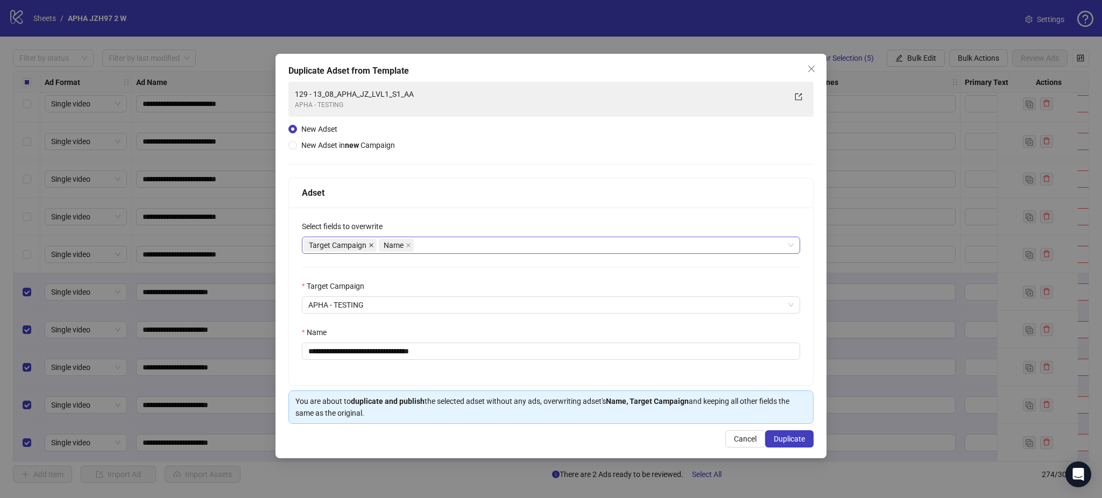
click at [372, 243] on icon "close" at bounding box center [371, 245] width 5 height 5
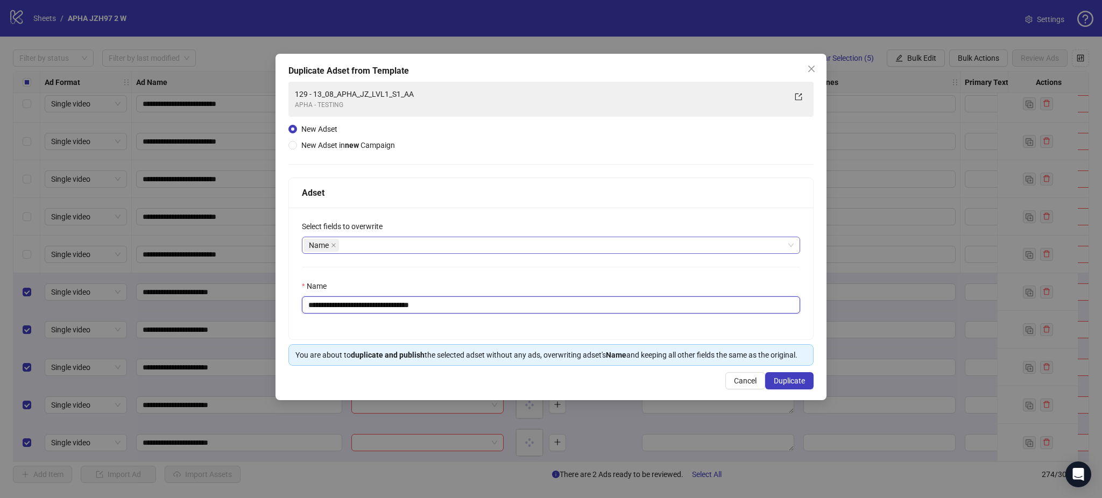
drag, startPoint x: 327, startPoint y: 305, endPoint x: 560, endPoint y: 331, distance: 234.4
click at [521, 321] on div "**********" at bounding box center [551, 274] width 524 height 132
paste input "text"
type input "**********"
click at [784, 383] on span "Duplicate" at bounding box center [789, 381] width 31 height 9
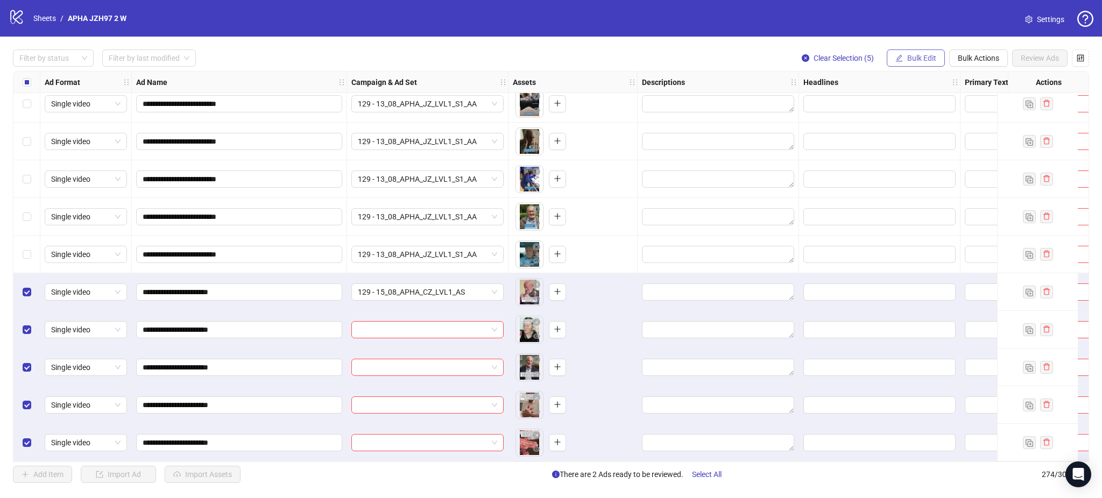
click at [917, 64] on button "Bulk Edit" at bounding box center [916, 57] width 58 height 17
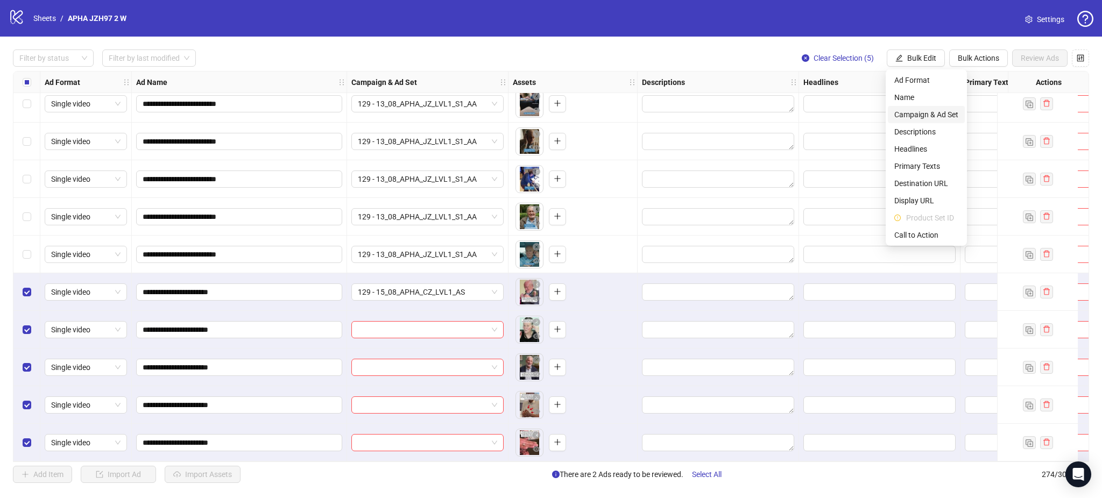
click at [935, 109] on span "Campaign & Ad Set" at bounding box center [926, 115] width 64 height 12
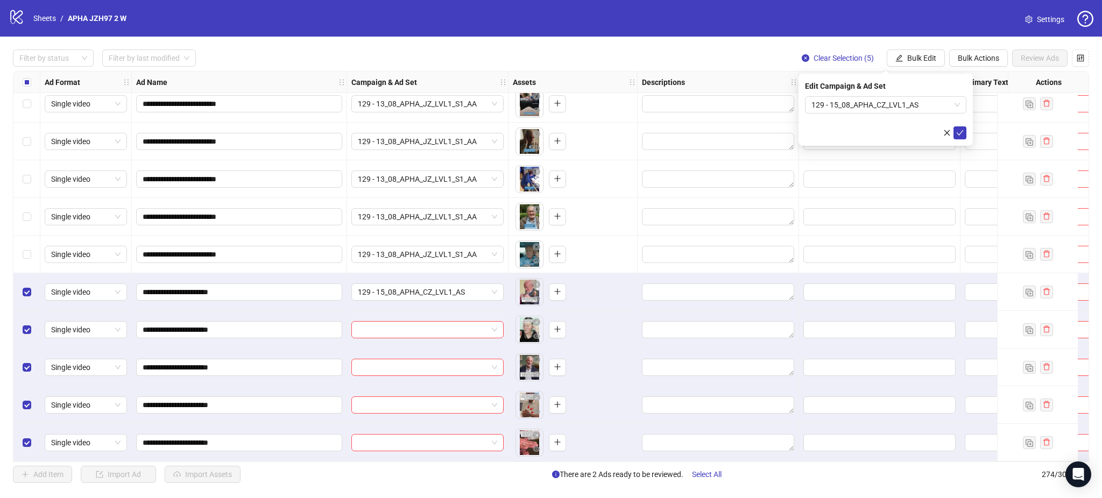
click at [966, 136] on div "Edit Campaign & Ad Set 129 - 15_08_APHA_CZ_LVL1_AS" at bounding box center [885, 110] width 174 height 72
click at [956, 130] on icon "check" at bounding box center [960, 133] width 8 height 8
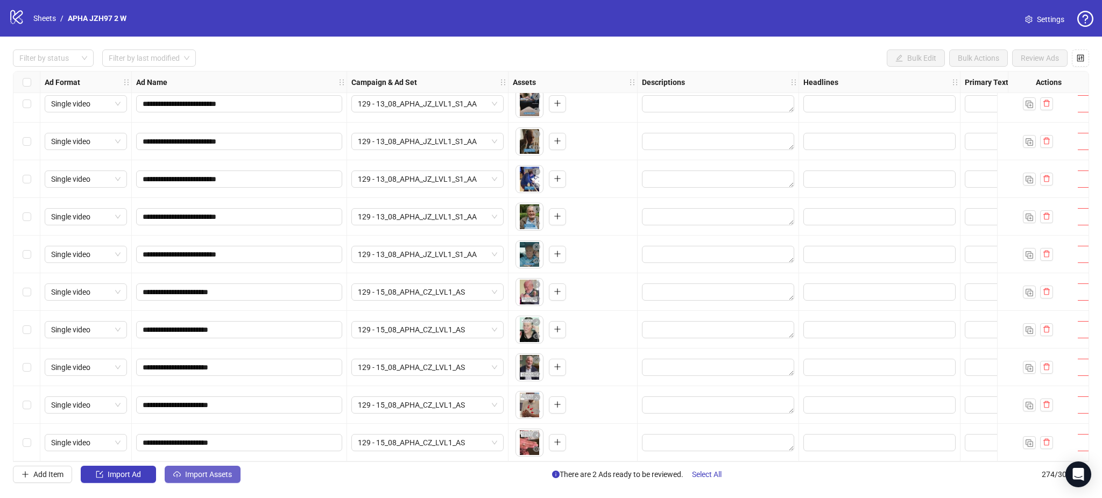
click at [204, 478] on span "Import Assets" at bounding box center [208, 474] width 47 height 9
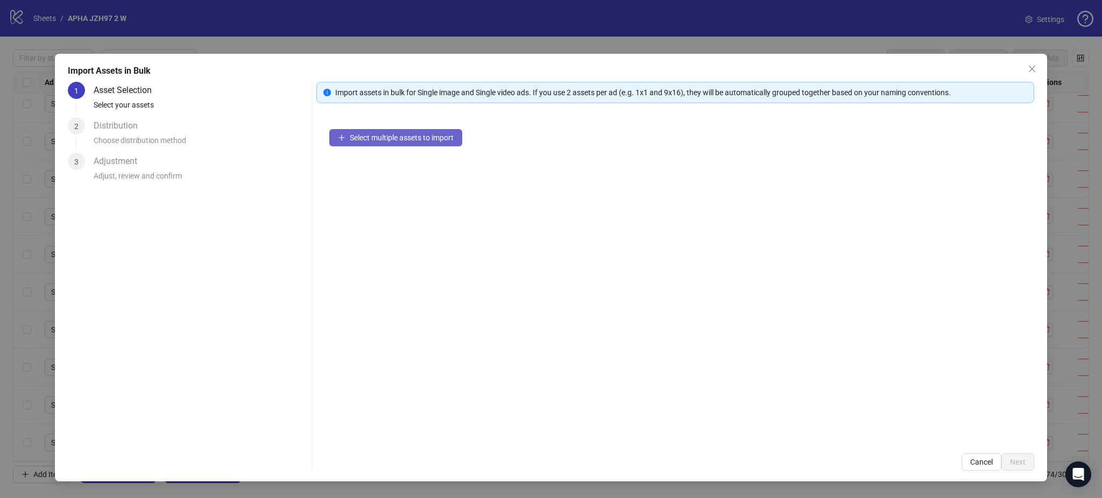
click at [381, 132] on button "Select multiple assets to import" at bounding box center [395, 137] width 133 height 17
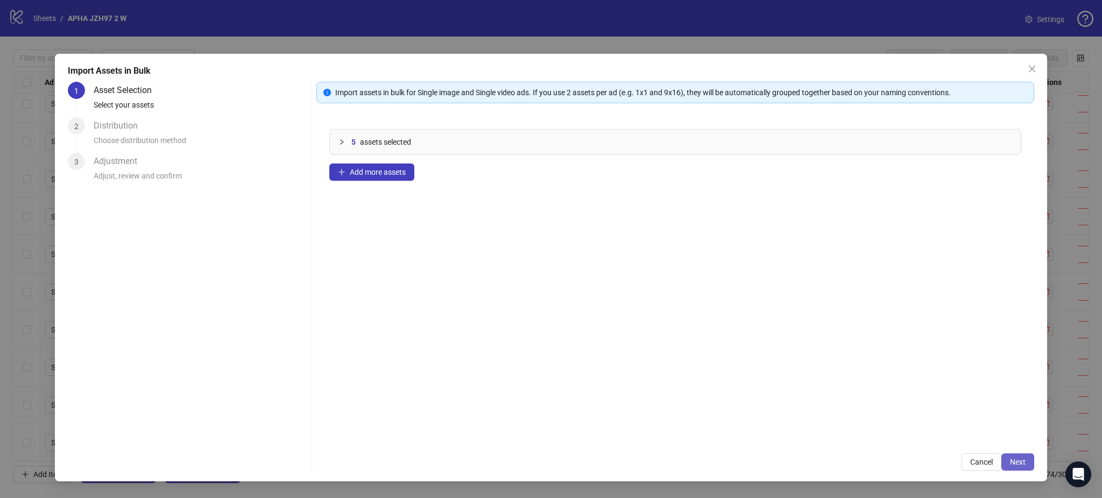
click at [1027, 461] on button "Next" at bounding box center [1017, 462] width 33 height 17
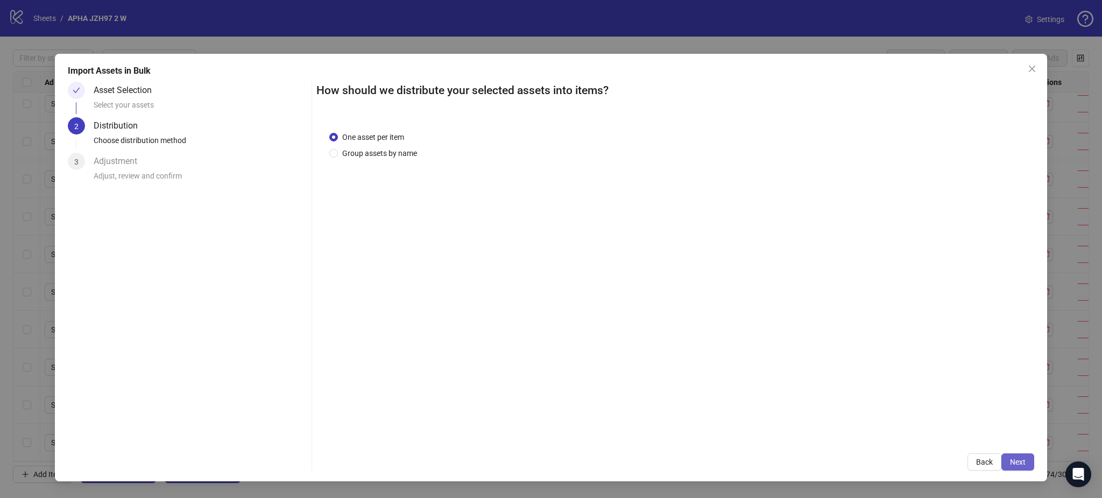
click at [1018, 457] on button "Next" at bounding box center [1017, 462] width 33 height 17
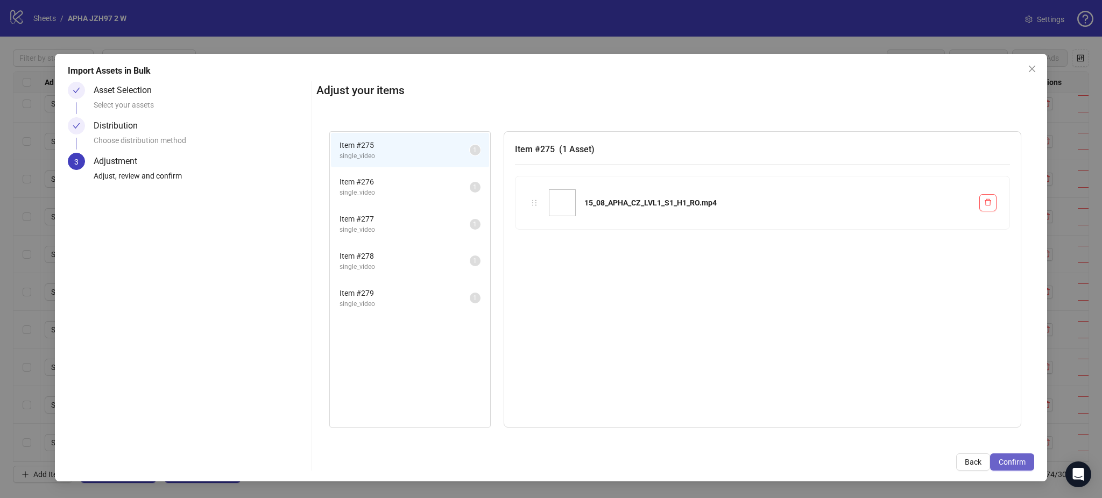
click at [1017, 458] on span "Confirm" at bounding box center [1012, 462] width 27 height 9
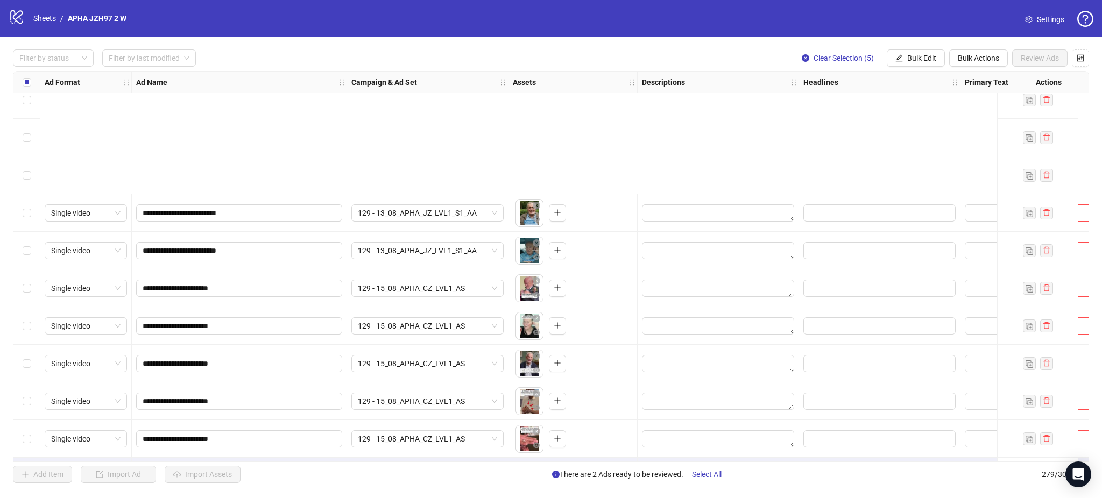
scroll to position [10142, 0]
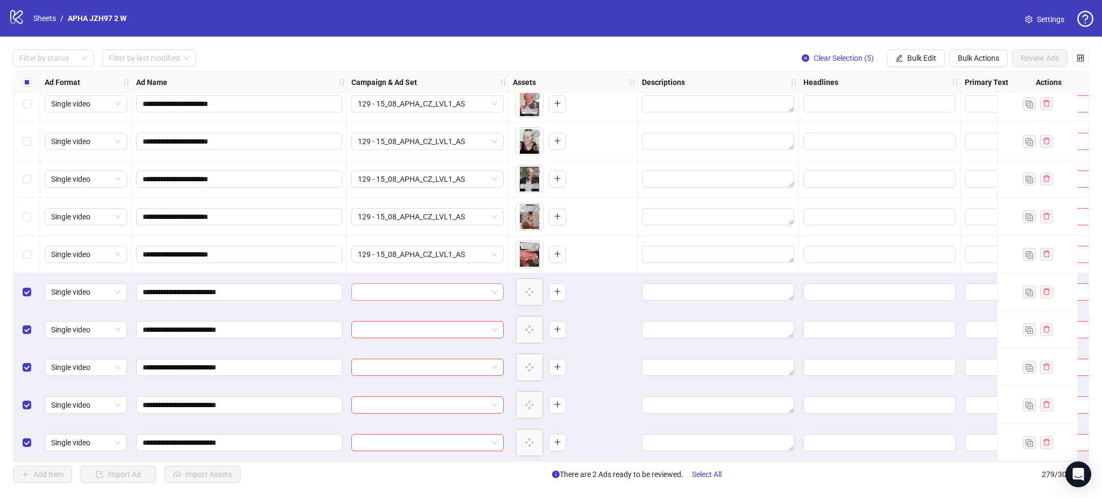
click at [379, 288] on input "search" at bounding box center [423, 292] width 130 height 16
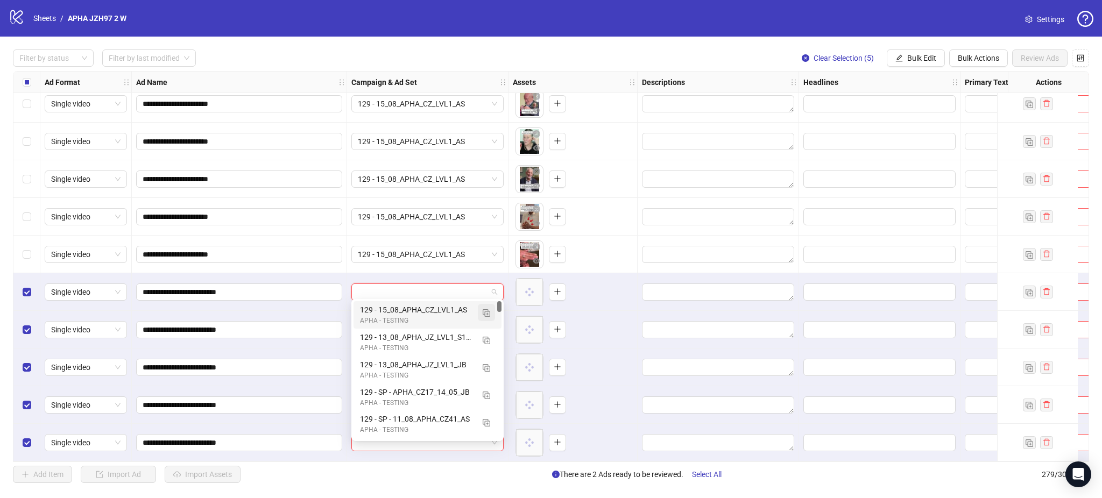
click at [485, 314] on img "button" at bounding box center [487, 313] width 8 height 8
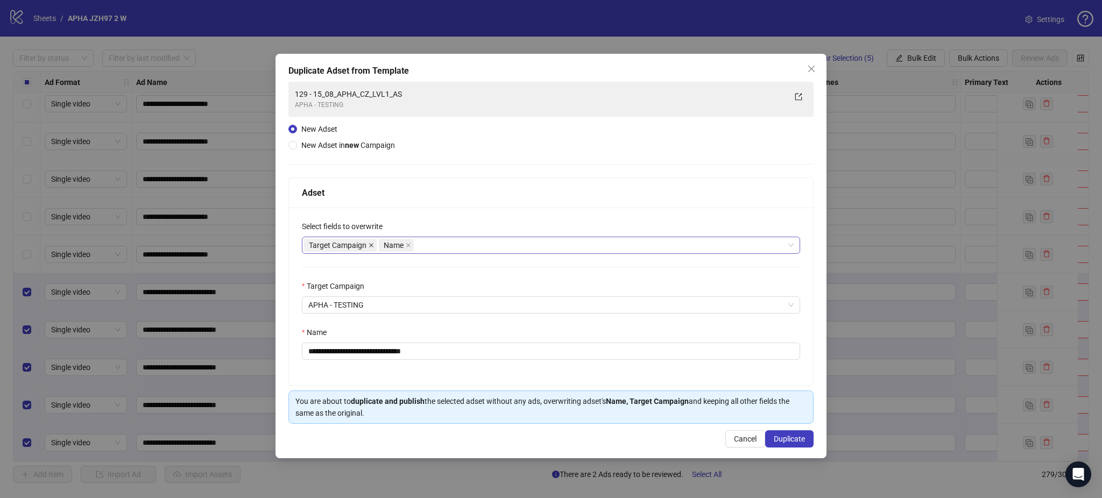
click at [372, 247] on icon "close" at bounding box center [371, 245] width 5 height 5
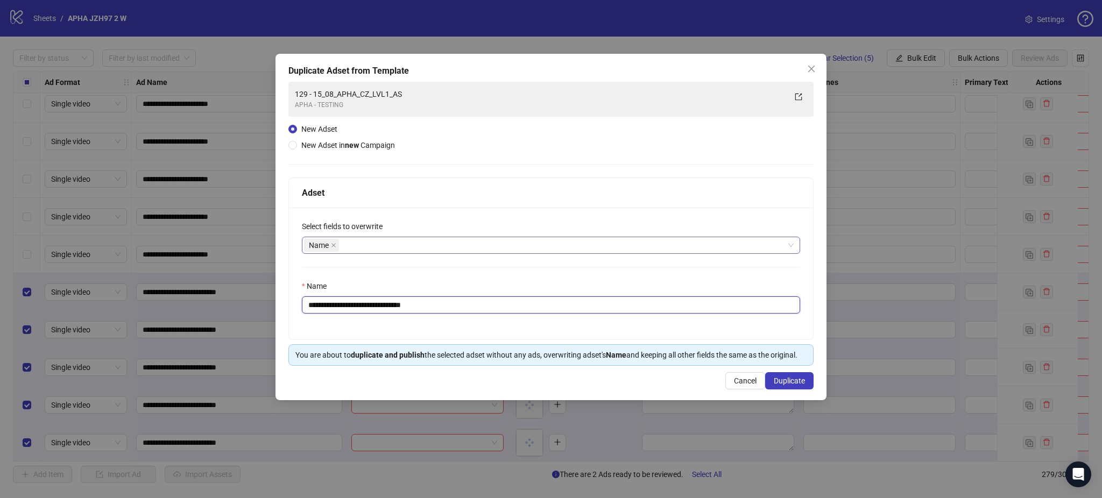
drag, startPoint x: 327, startPoint y: 303, endPoint x: 530, endPoint y: 313, distance: 203.1
click at [530, 313] on input "**********" at bounding box center [551, 304] width 498 height 17
paste input "text"
type input "**********"
click at [790, 386] on button "Duplicate" at bounding box center [789, 380] width 48 height 17
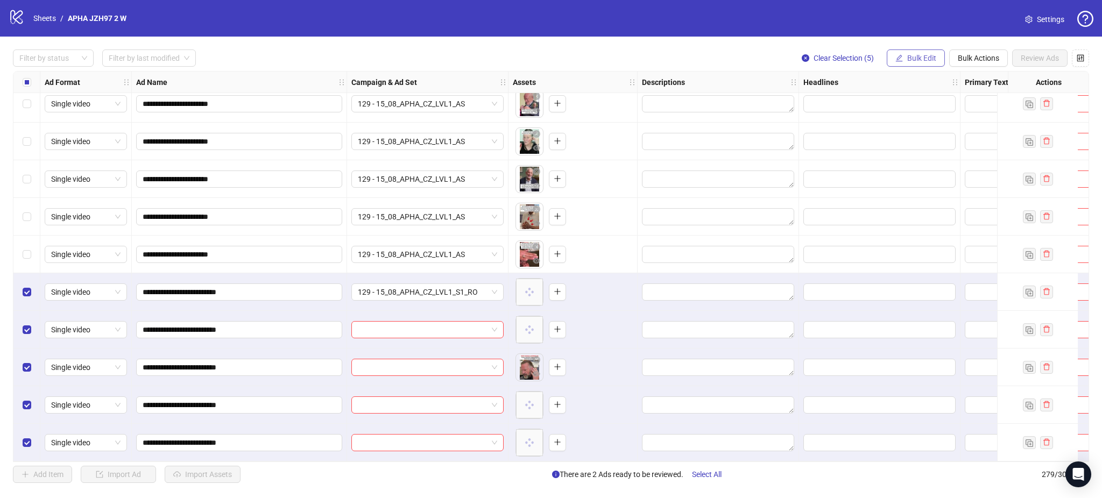
click at [924, 58] on span "Bulk Edit" at bounding box center [921, 58] width 29 height 9
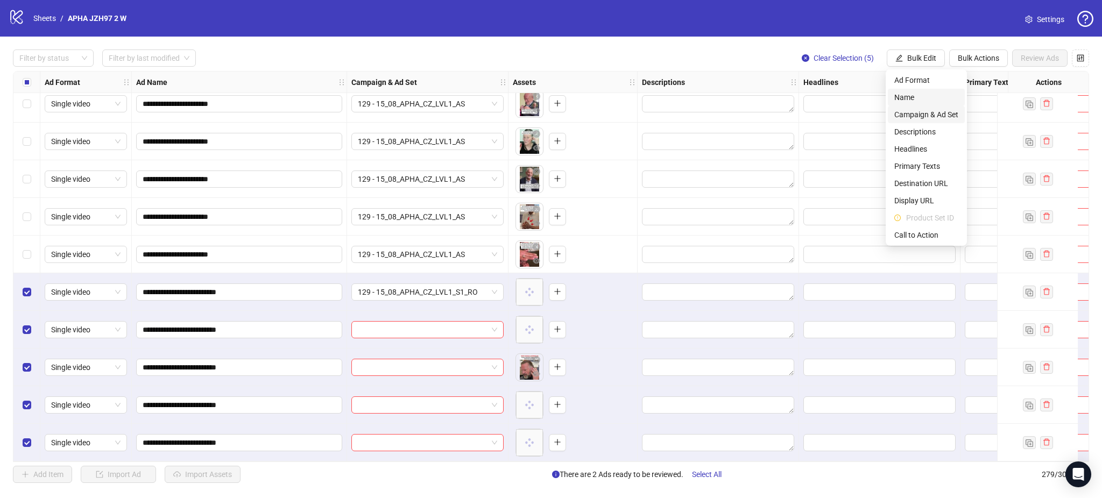
click at [944, 110] on span "Campaign & Ad Set" at bounding box center [926, 115] width 64 height 12
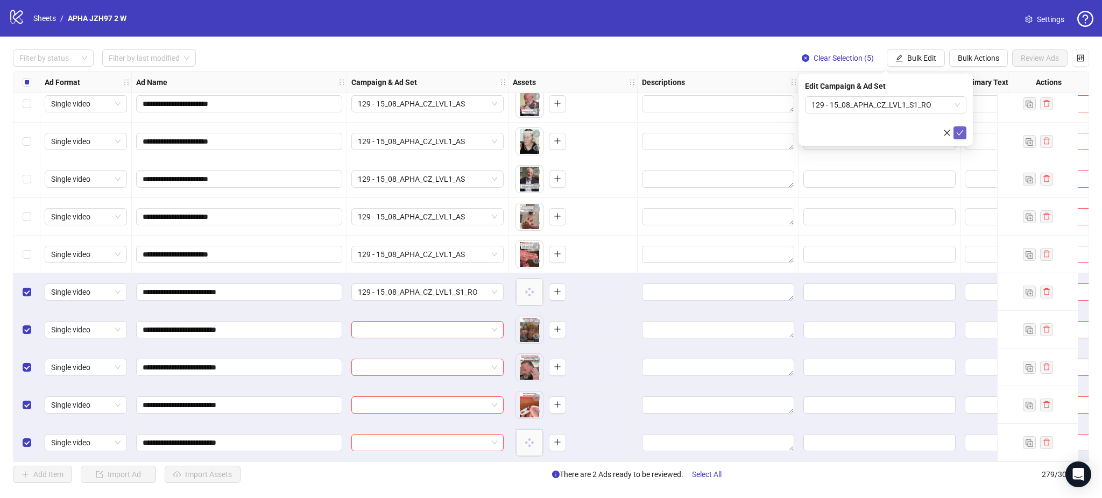
click at [958, 132] on icon "check" at bounding box center [960, 133] width 8 height 8
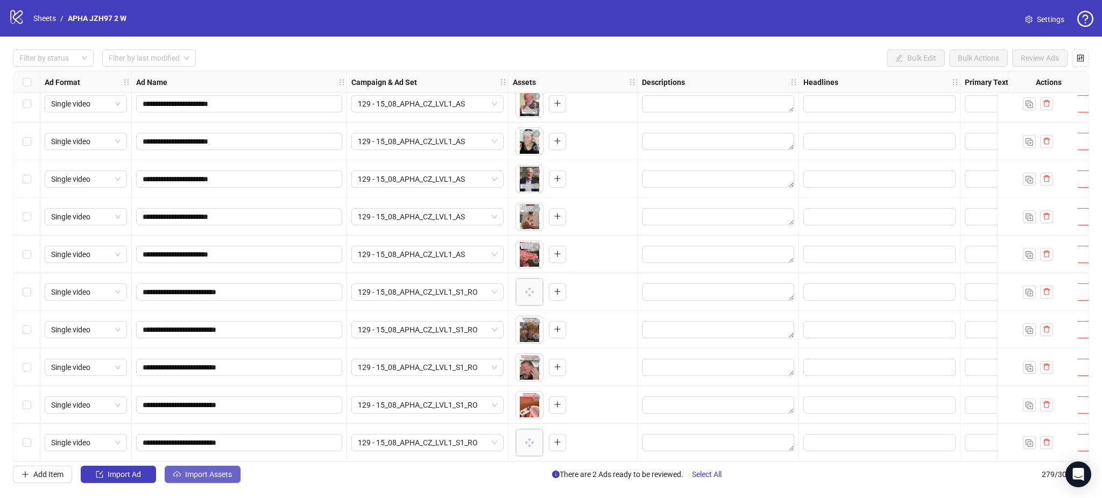
click at [209, 470] on button "Import Assets" at bounding box center [203, 474] width 76 height 17
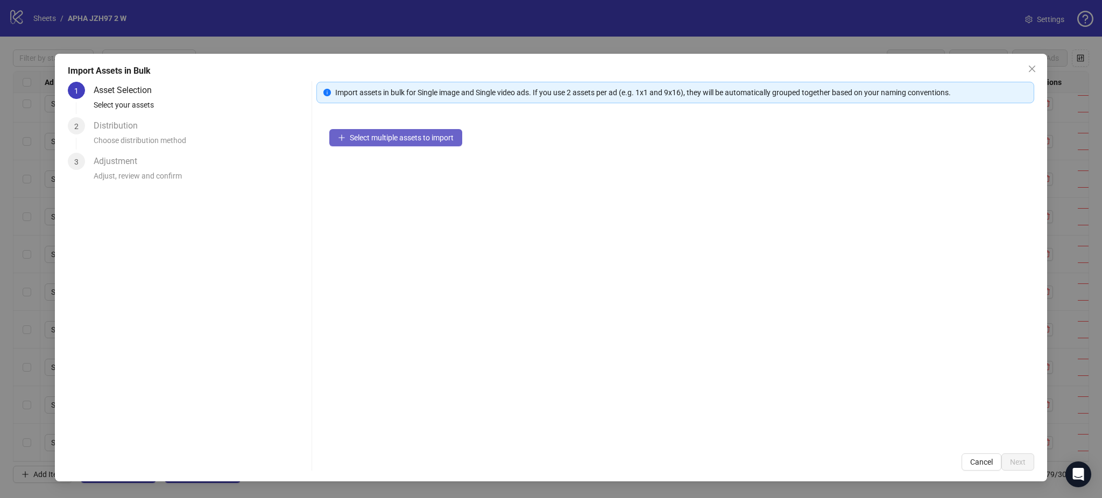
click at [414, 140] on span "Select multiple assets to import" at bounding box center [402, 137] width 104 height 9
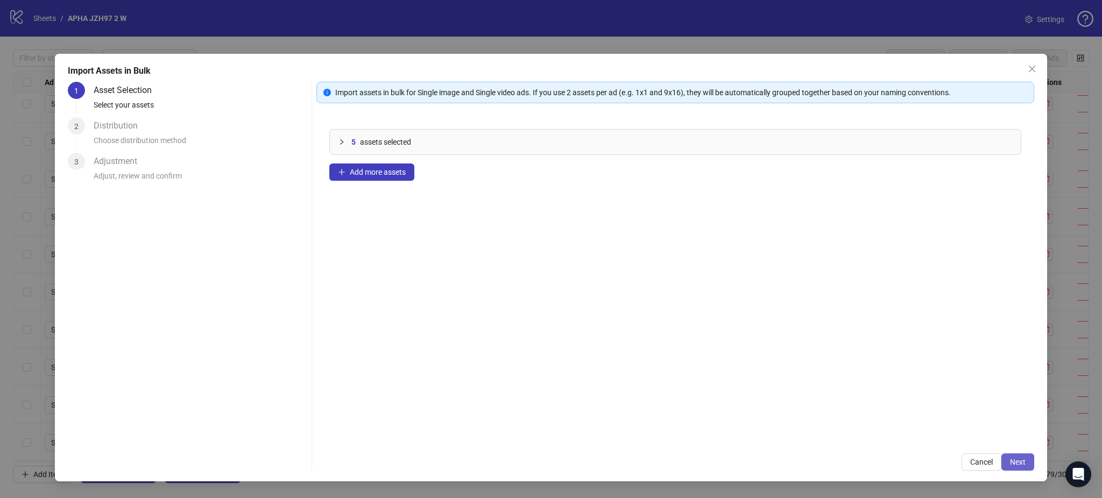
click at [1021, 459] on span "Next" at bounding box center [1018, 462] width 16 height 9
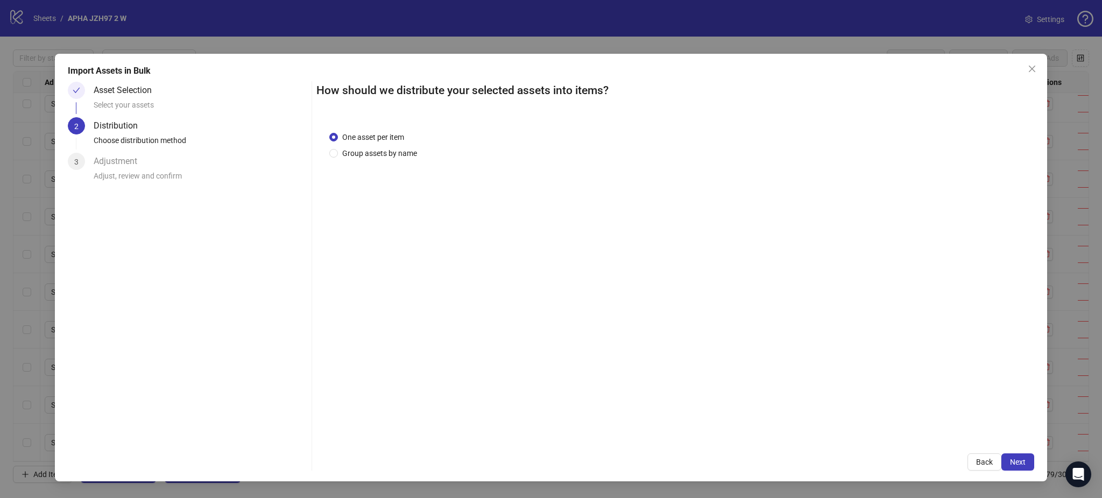
click at [1025, 461] on button "Next" at bounding box center [1017, 462] width 33 height 17
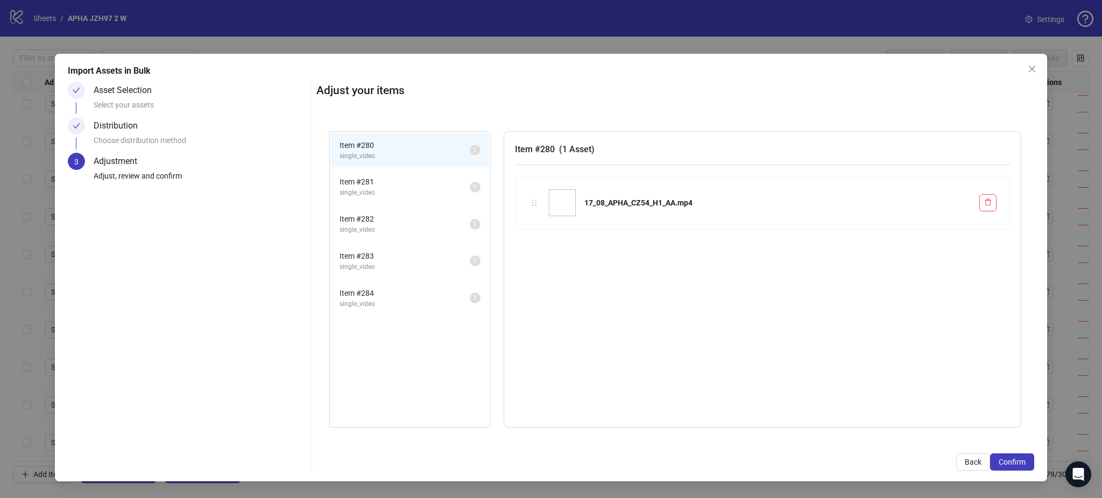
click at [1025, 461] on button "Confirm" at bounding box center [1012, 462] width 44 height 17
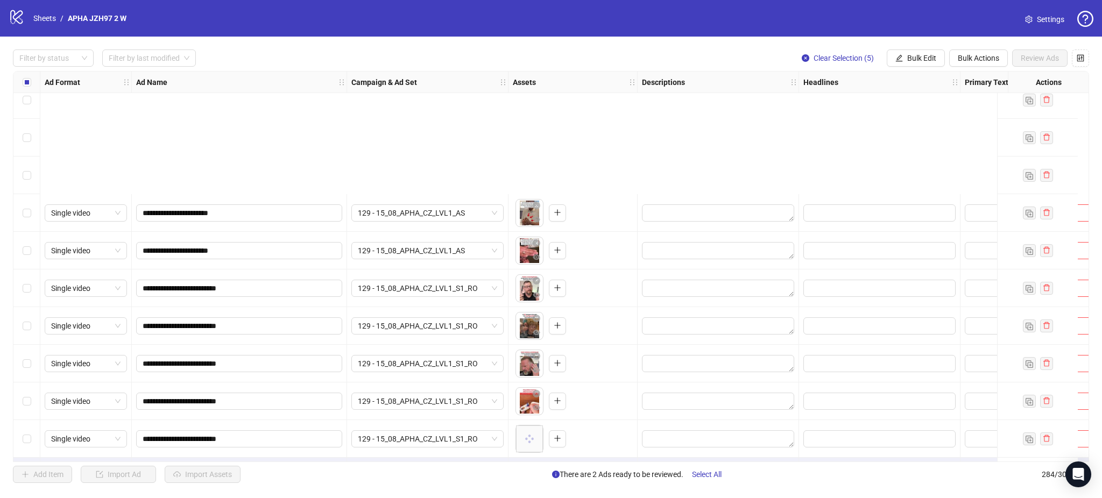
scroll to position [10331, 0]
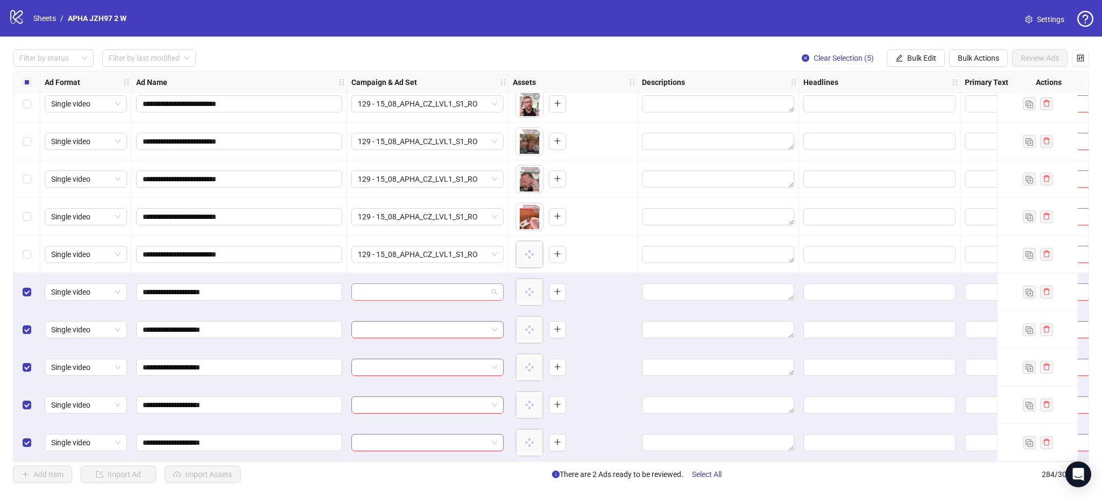
click at [428, 289] on input "search" at bounding box center [423, 292] width 130 height 16
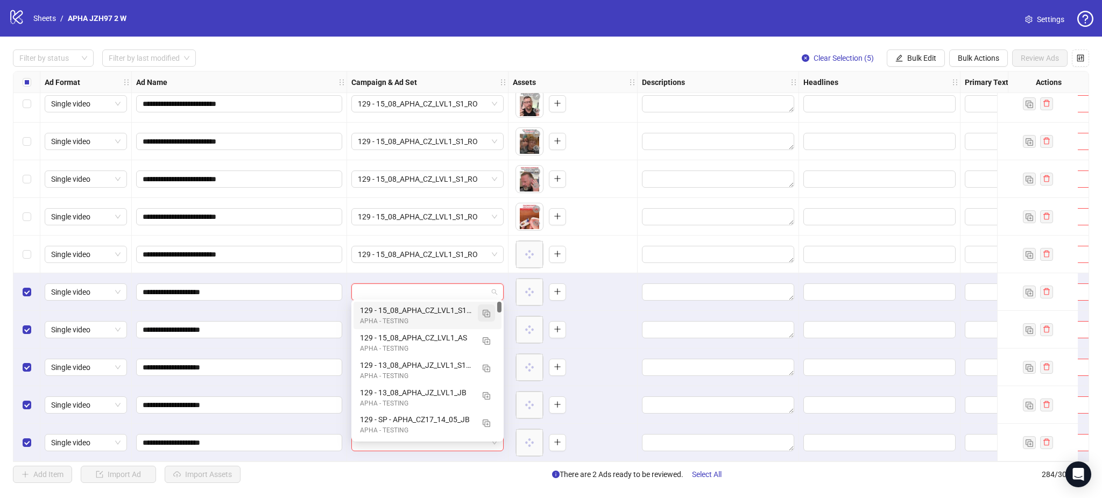
click at [486, 312] on img "button" at bounding box center [487, 314] width 8 height 8
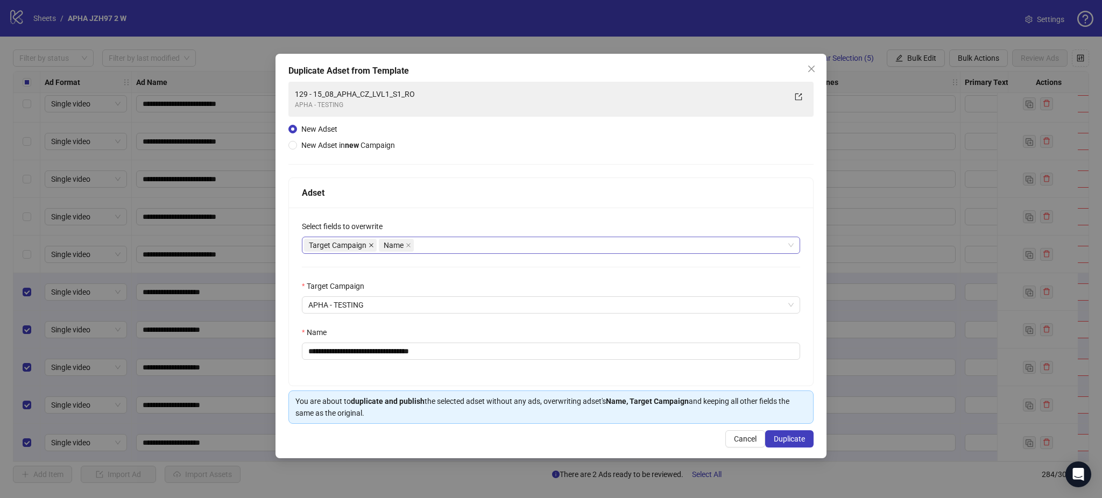
click at [371, 246] on icon "close" at bounding box center [371, 245] width 5 height 5
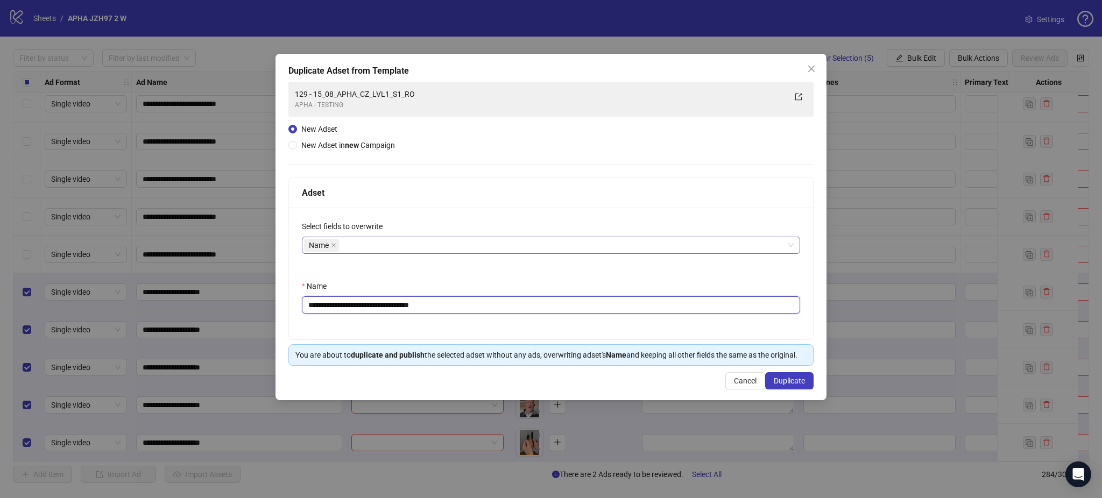
drag, startPoint x: 325, startPoint y: 306, endPoint x: 336, endPoint y: 308, distance: 11.5
click at [332, 308] on input "**********" at bounding box center [551, 304] width 498 height 17
click at [338, 307] on input "**********" at bounding box center [551, 304] width 498 height 17
drag, startPoint x: 326, startPoint y: 304, endPoint x: 501, endPoint y: 318, distance: 175.5
click at [501, 318] on div "**********" at bounding box center [551, 274] width 524 height 132
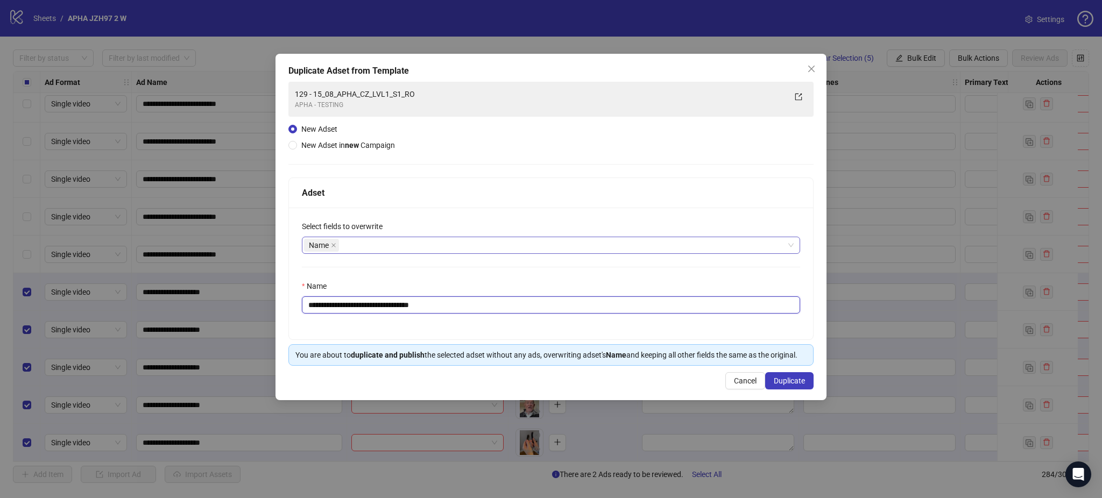
paste input "text"
type input "**********"
click at [781, 383] on span "Duplicate" at bounding box center [789, 381] width 31 height 9
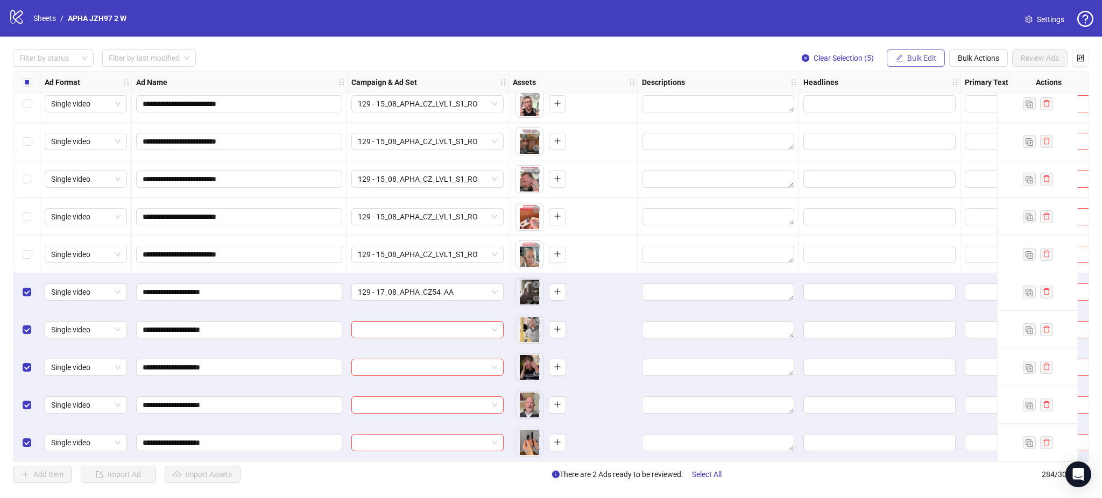
click at [915, 62] on span "Bulk Edit" at bounding box center [921, 58] width 29 height 9
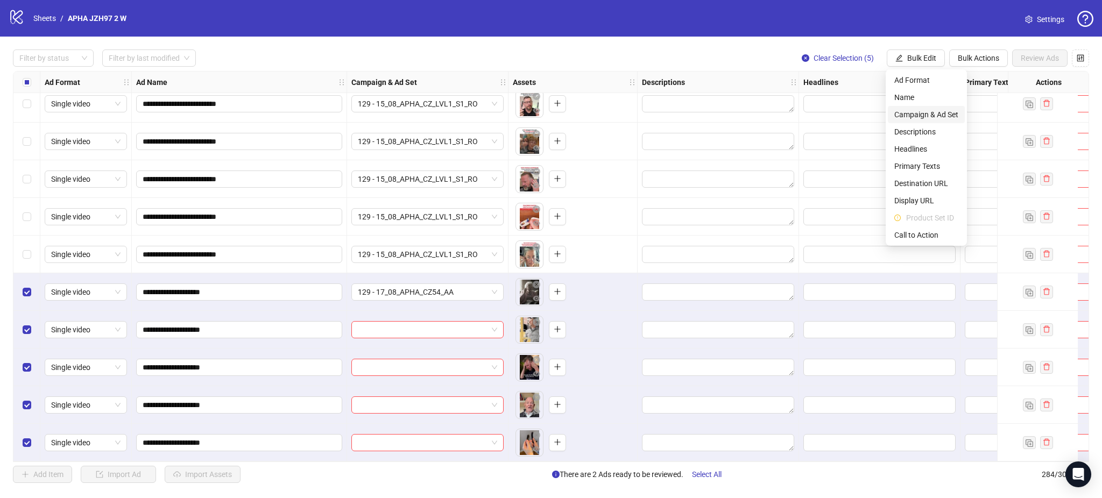
click at [919, 110] on span "Campaign & Ad Set" at bounding box center [926, 115] width 64 height 12
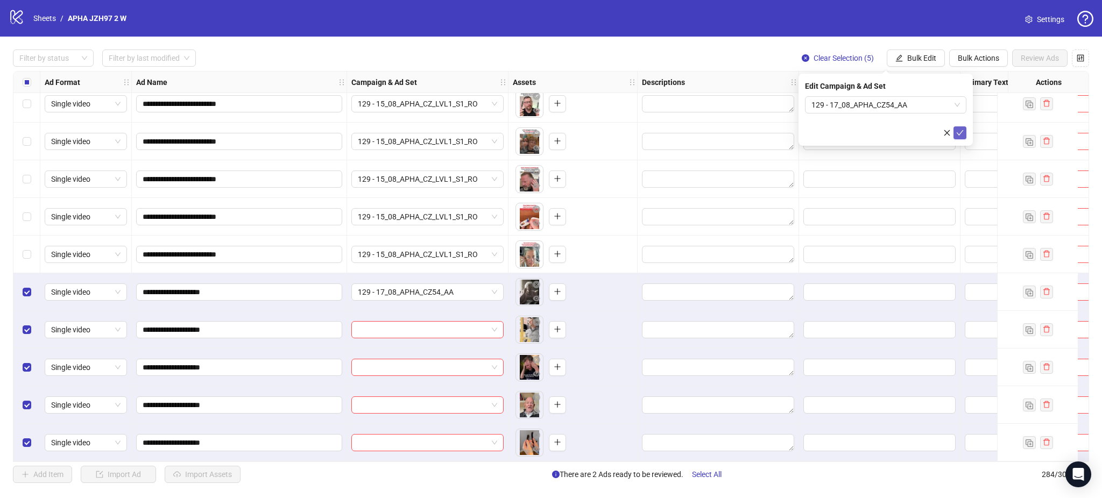
click at [959, 136] on icon "check" at bounding box center [960, 133] width 8 height 8
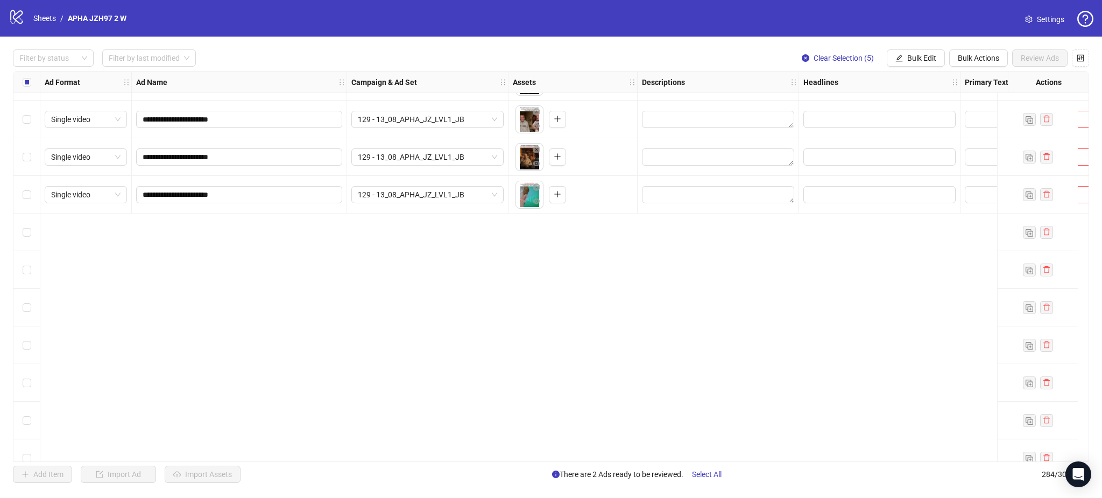
scroll to position [9398, 0]
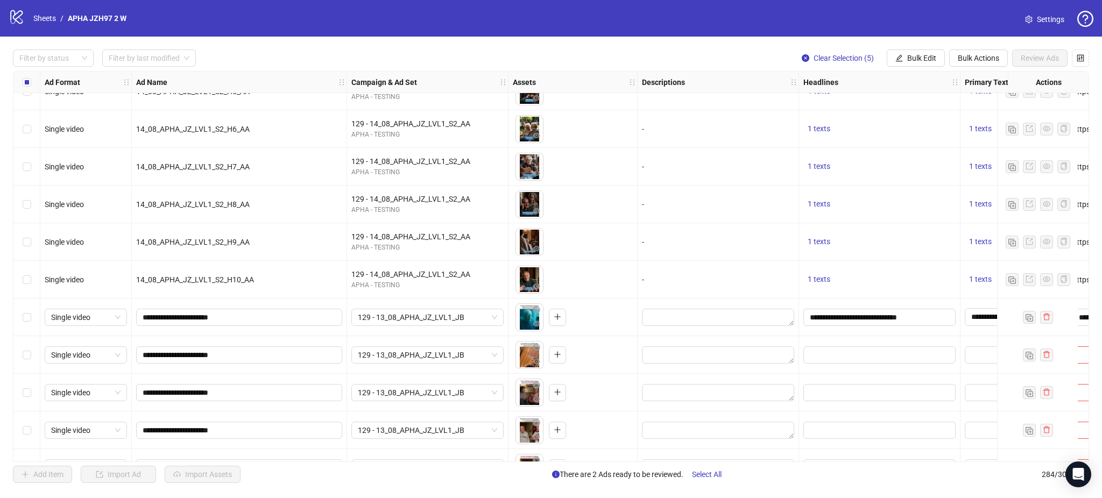
click at [22, 321] on div "Select row 256" at bounding box center [26, 318] width 27 height 38
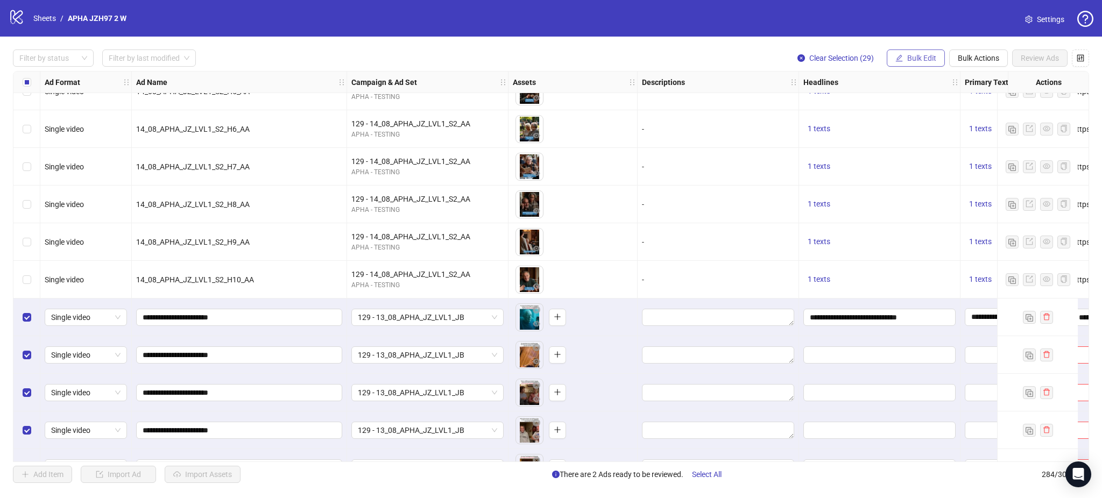
click at [914, 55] on span "Bulk Edit" at bounding box center [921, 58] width 29 height 9
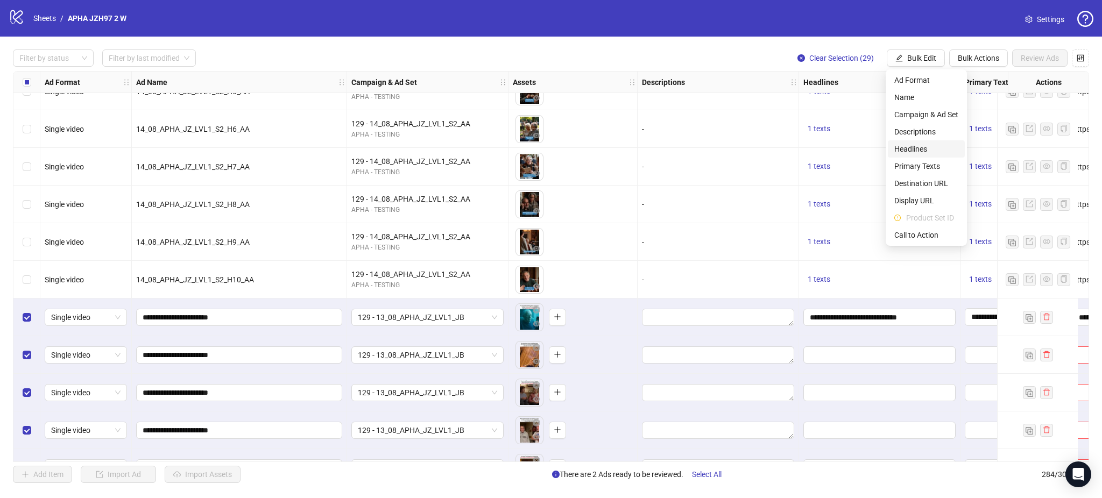
click at [922, 143] on span "Headlines" at bounding box center [926, 149] width 64 height 12
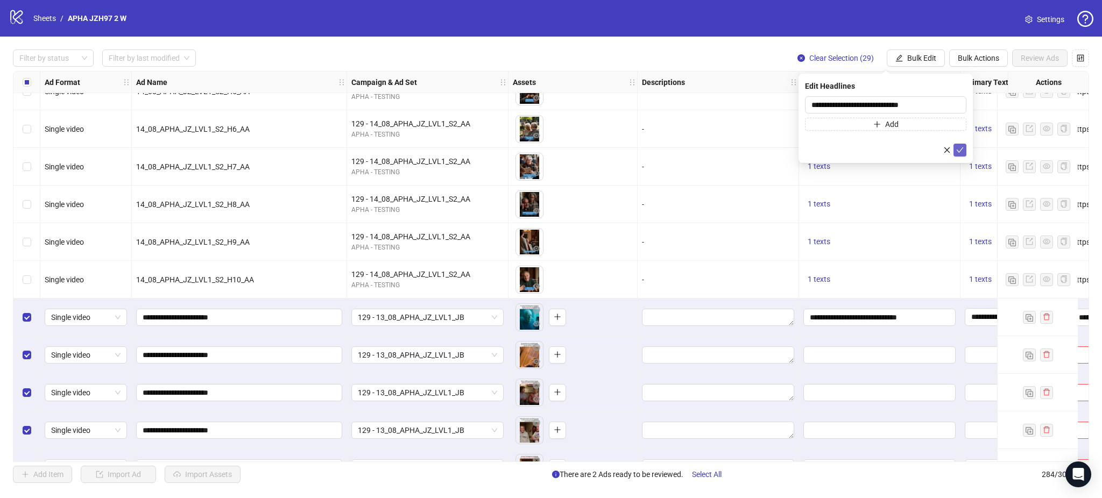
click at [956, 150] on icon "check" at bounding box center [960, 150] width 8 height 8
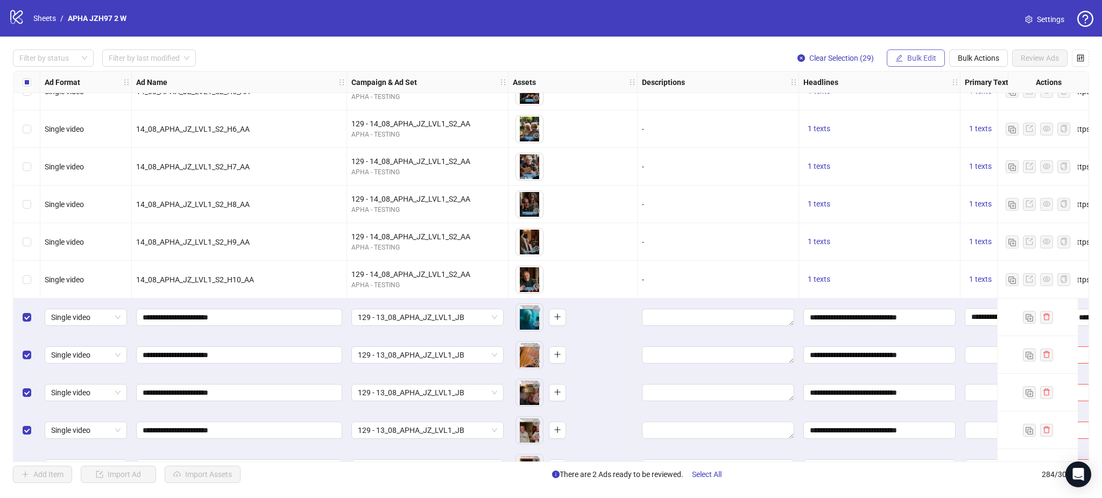
click at [910, 59] on span "Bulk Edit" at bounding box center [921, 58] width 29 height 9
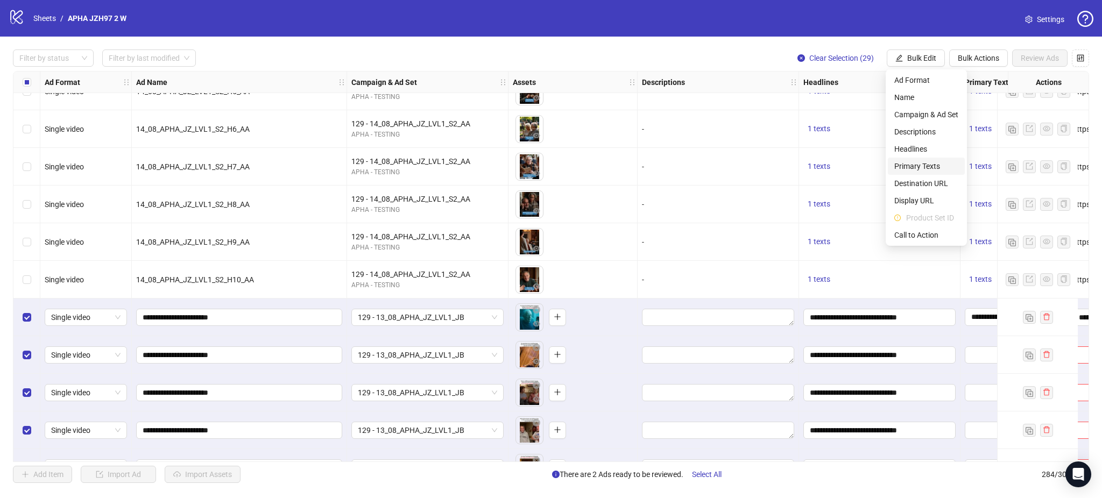
click at [926, 166] on span "Primary Texts" at bounding box center [926, 166] width 64 height 12
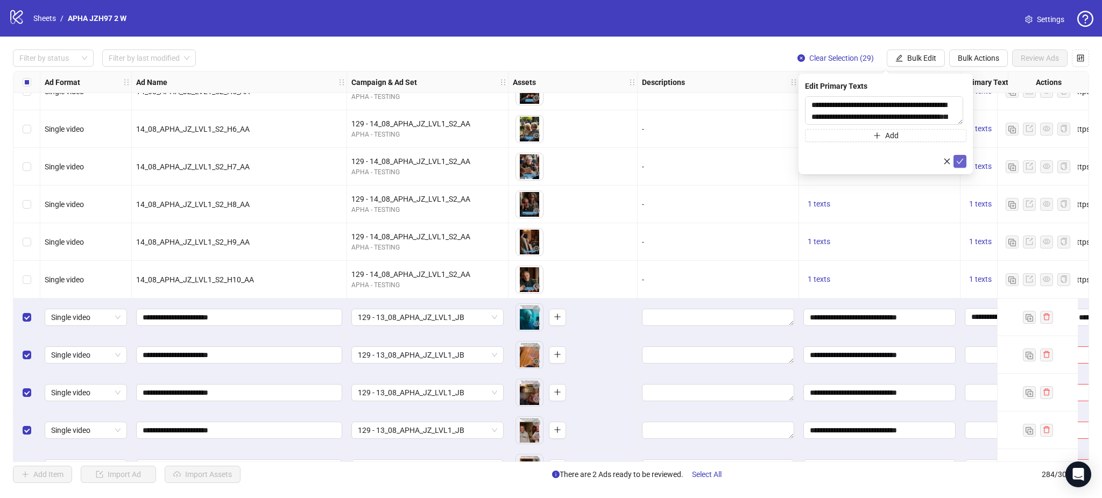
click at [961, 163] on icon "check" at bounding box center [960, 162] width 8 height 8
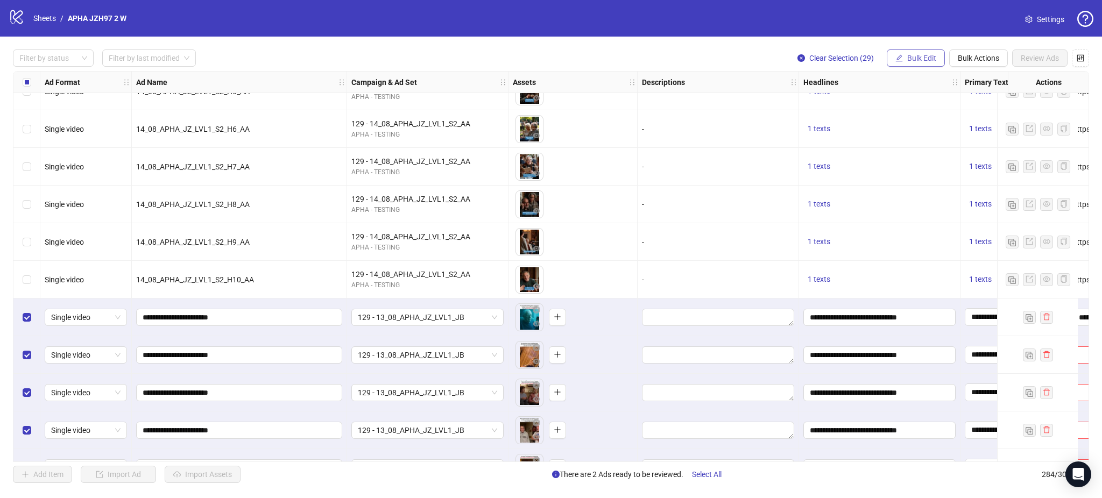
click at [892, 56] on button "Bulk Edit" at bounding box center [916, 57] width 58 height 17
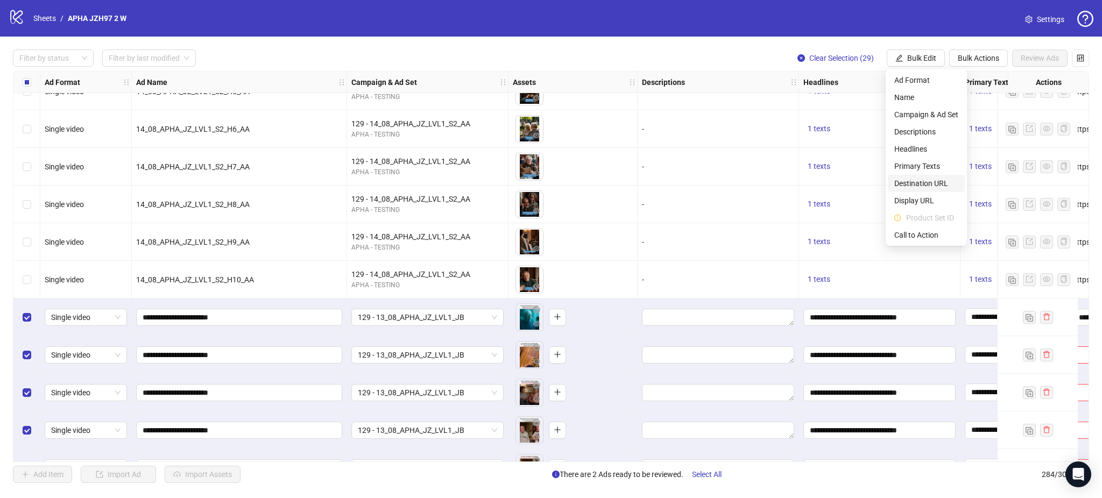
click at [917, 180] on span "Destination URL" at bounding box center [926, 184] width 64 height 12
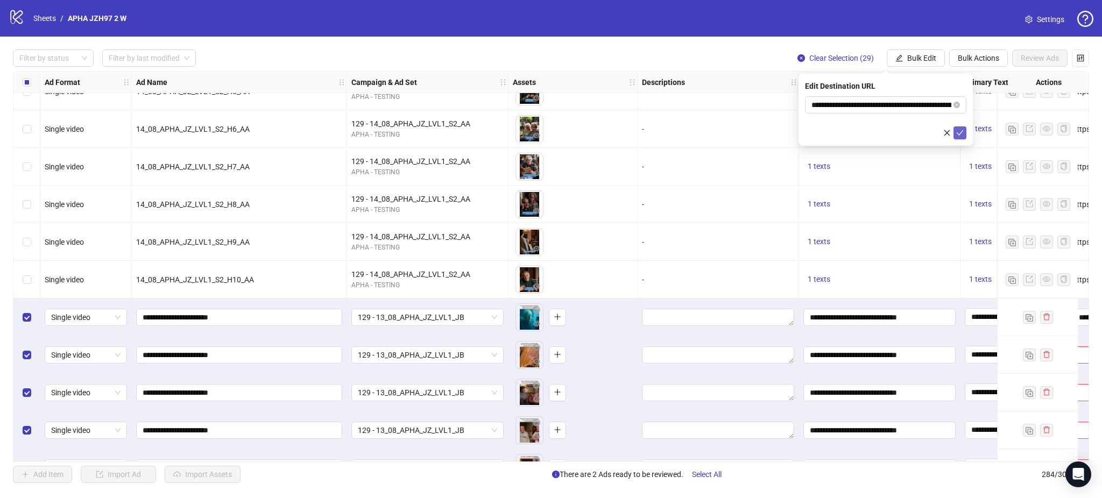
click at [957, 130] on icon "check" at bounding box center [960, 133] width 8 height 8
click at [919, 60] on span "Bulk Edit" at bounding box center [921, 58] width 29 height 9
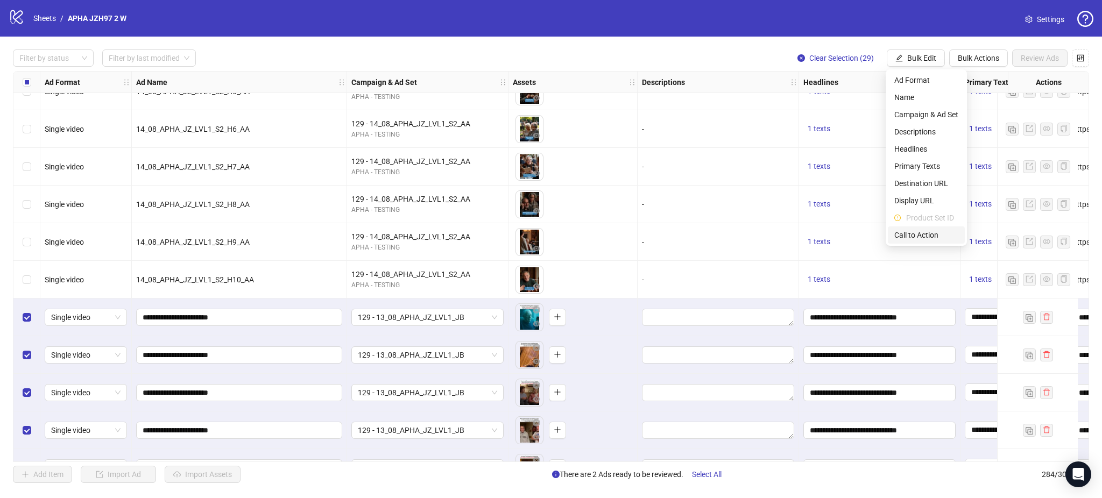
click at [915, 239] on span "Call to Action" at bounding box center [926, 235] width 64 height 12
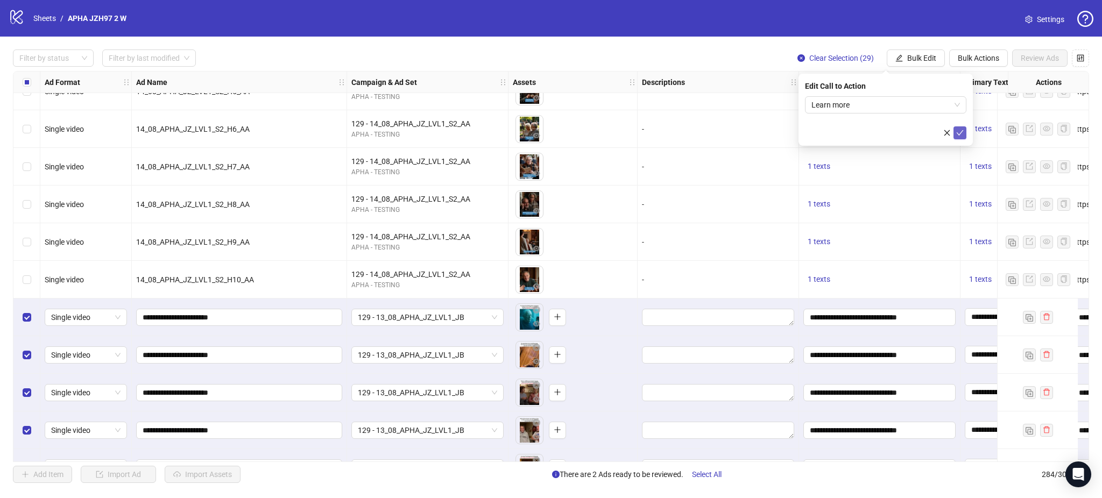
click at [958, 133] on icon "check" at bounding box center [960, 133] width 8 height 8
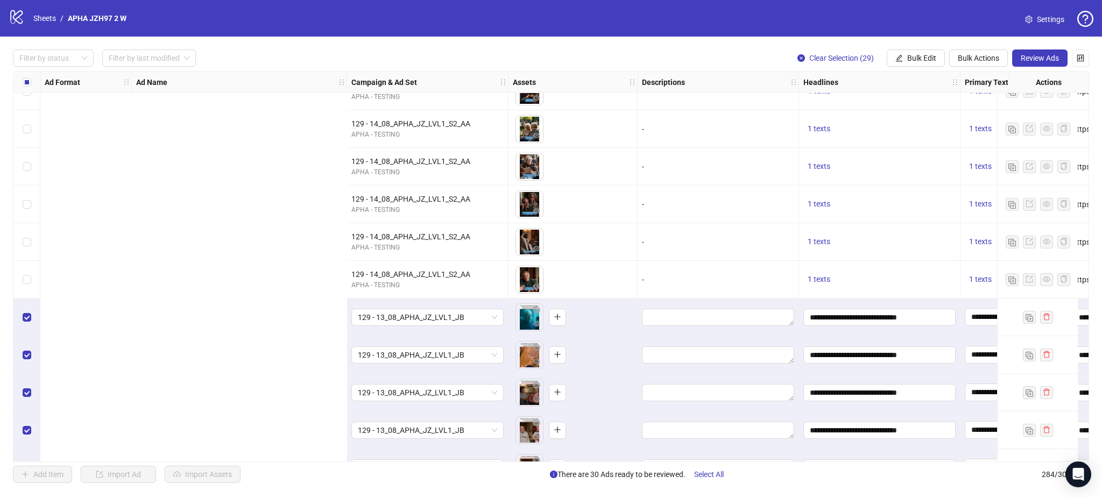
scroll to position [9398, 496]
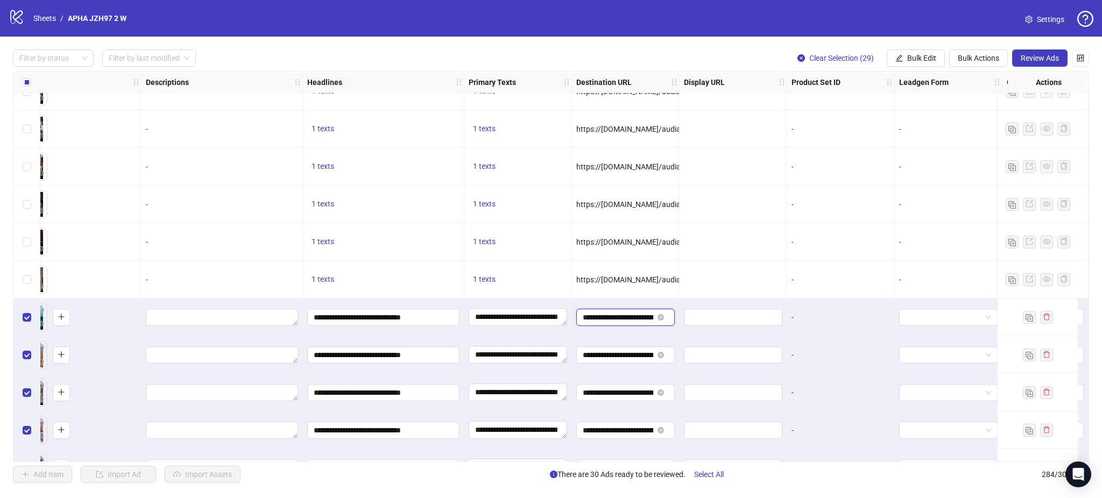
click at [627, 313] on input "**********" at bounding box center [618, 318] width 70 height 12
click at [753, 195] on div at bounding box center [733, 205] width 108 height 38
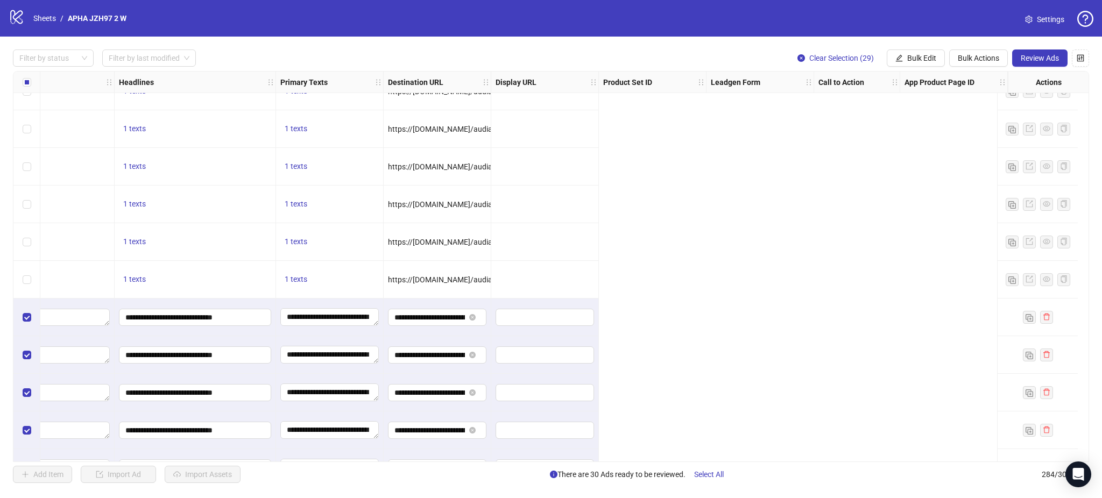
scroll to position [9398, 0]
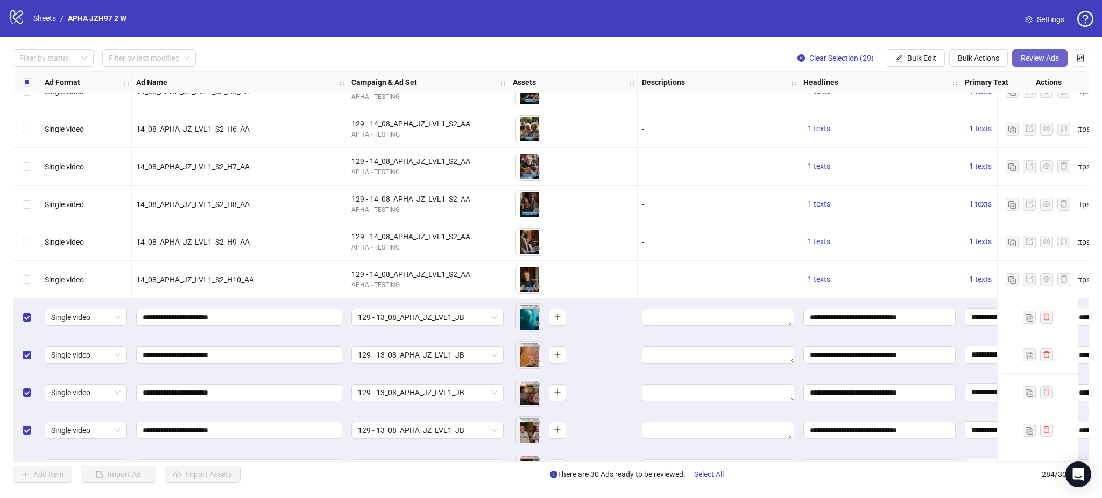
click at [1036, 61] on span "Review Ads" at bounding box center [1040, 58] width 38 height 9
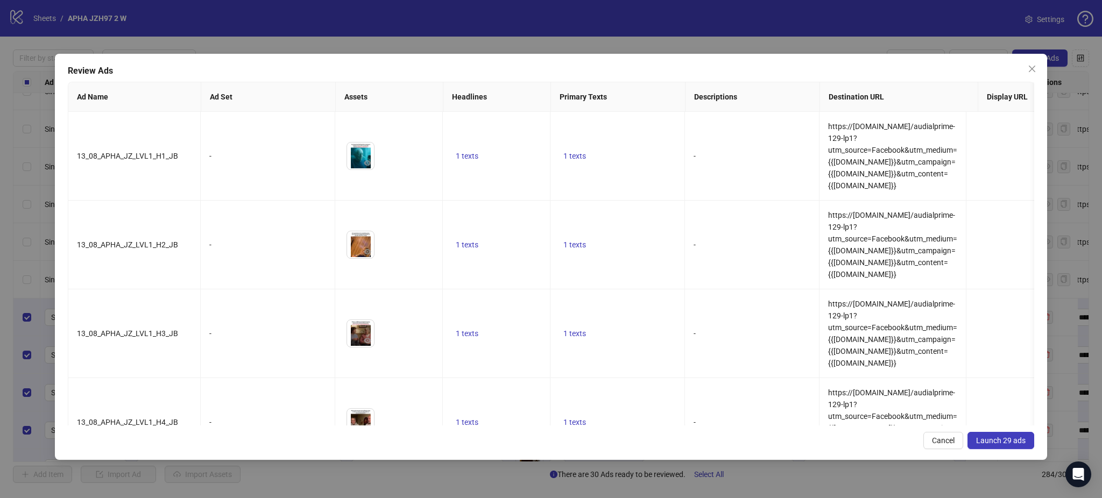
click at [1002, 434] on button "Launch 29 ads" at bounding box center [1000, 440] width 67 height 17
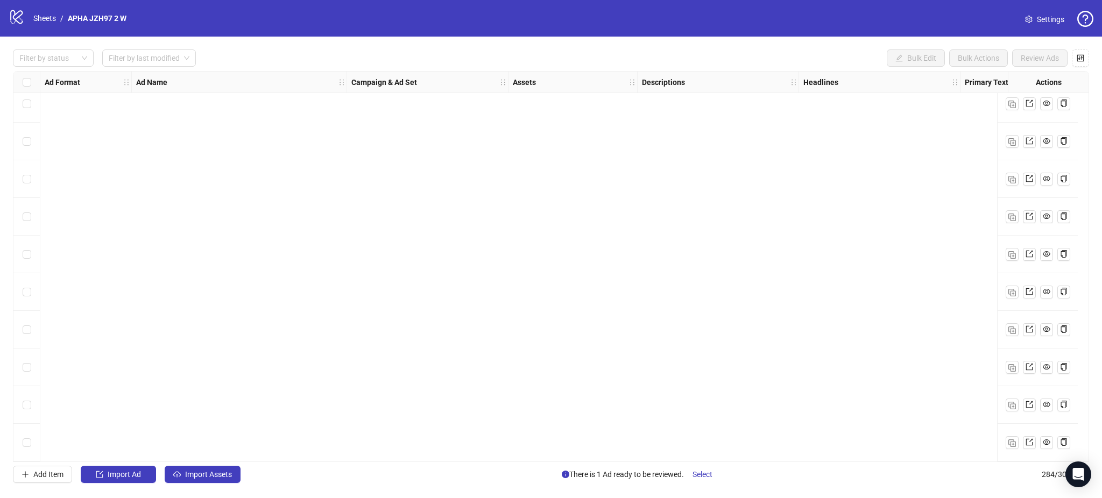
scroll to position [10331, 0]
